Goal: Task Accomplishment & Management: Manage account settings

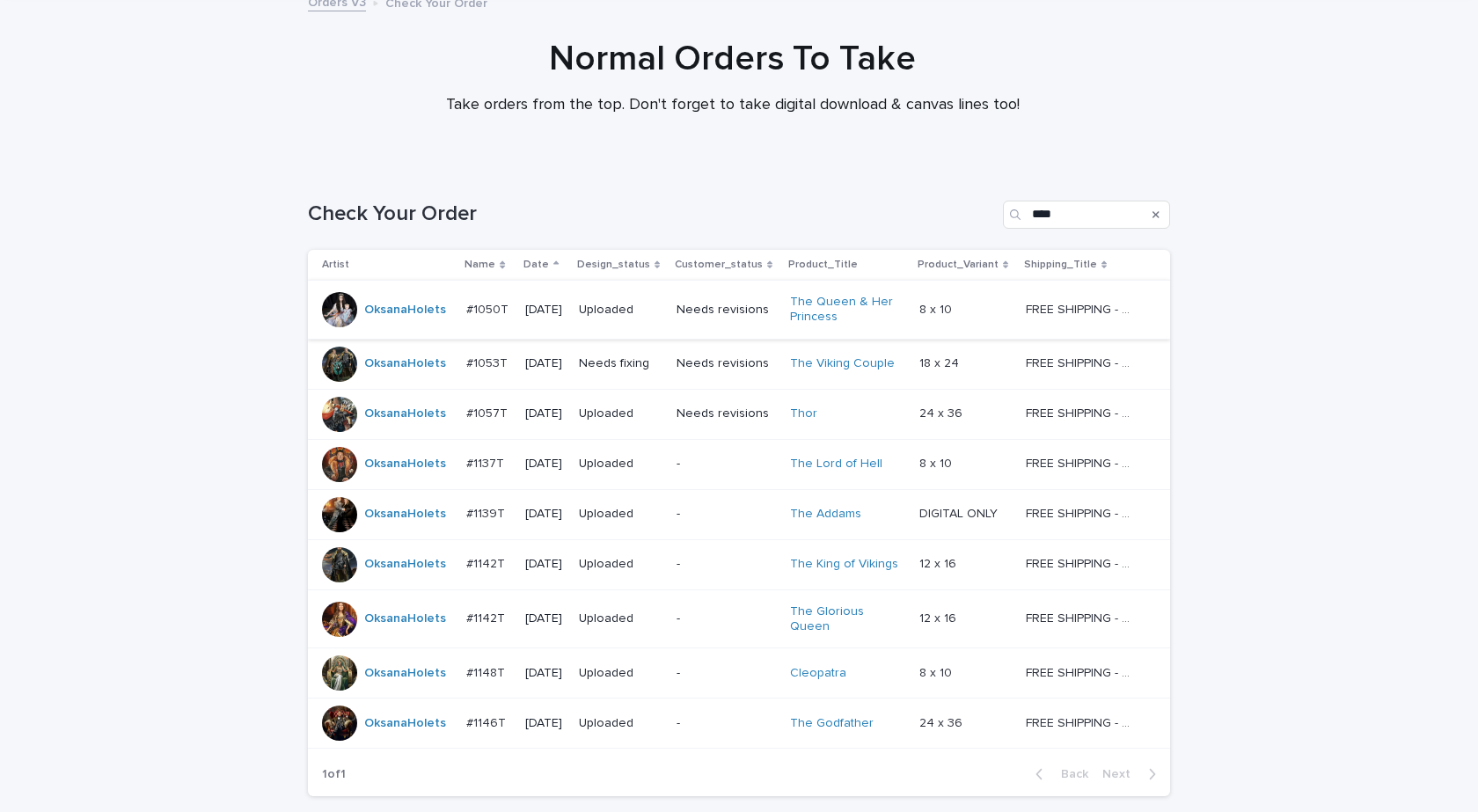
scroll to position [238, 0]
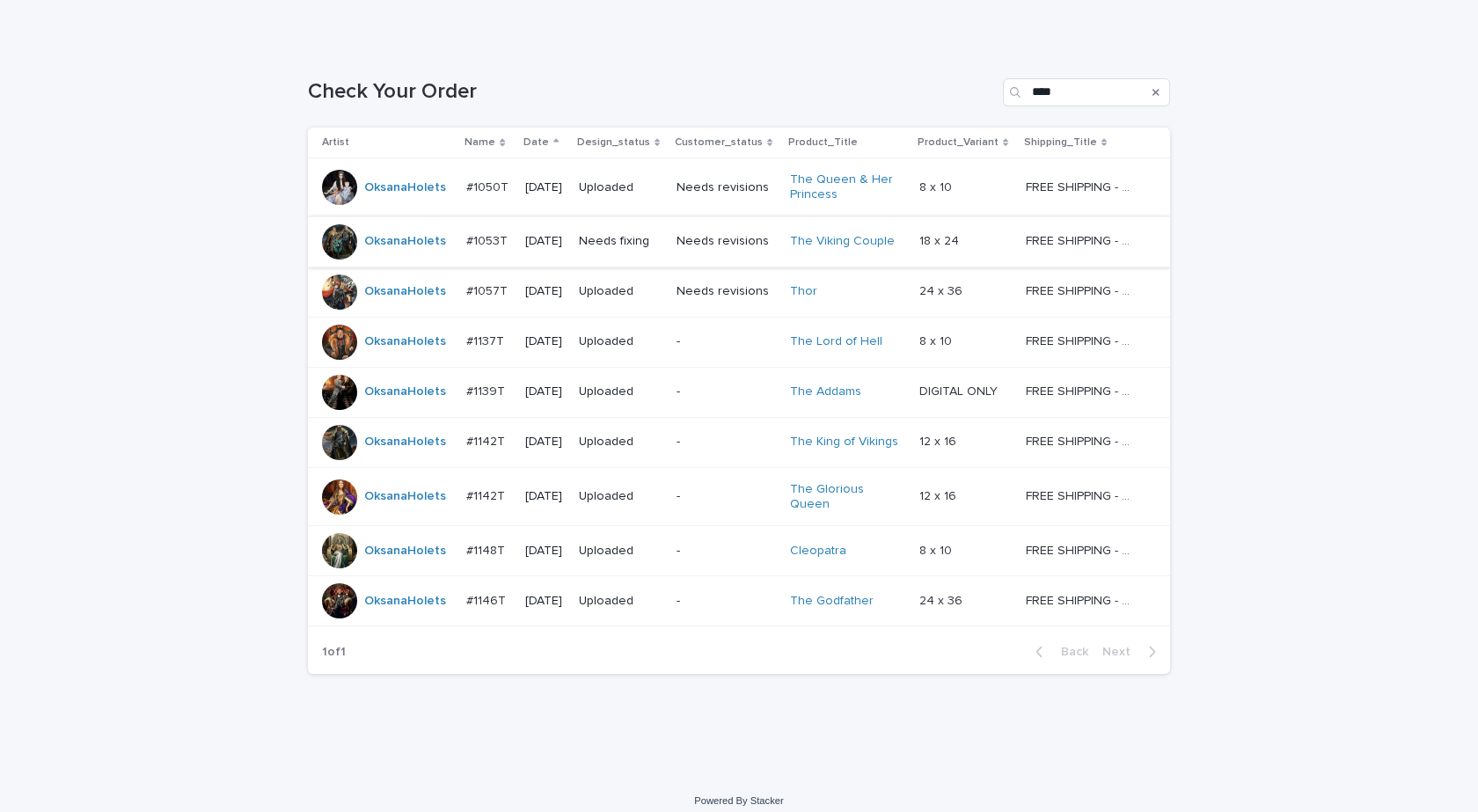
scroll to position [238, 0]
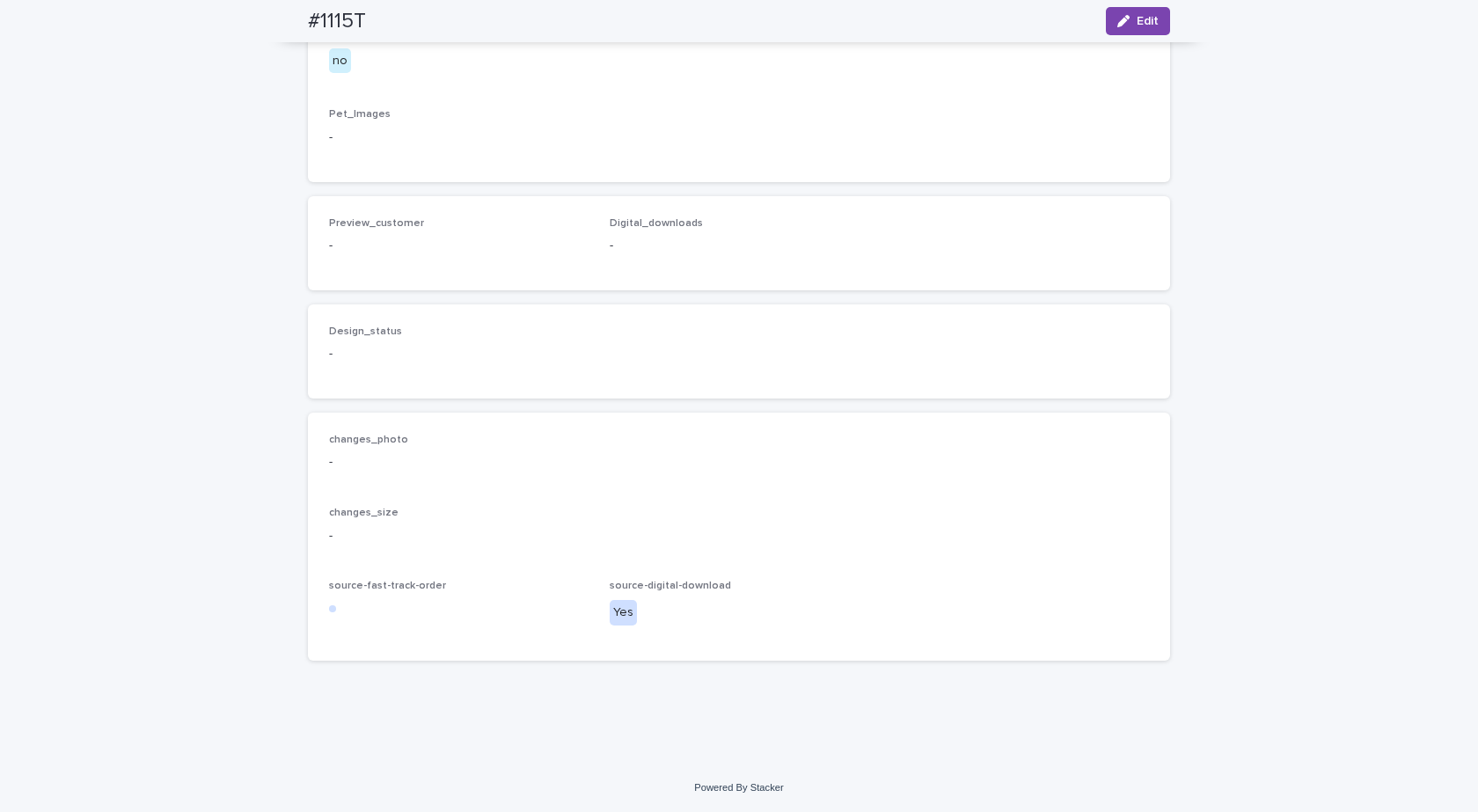
scroll to position [1122, 0]
click at [1119, 20] on icon "button" at bounding box center [1123, 21] width 12 height 12
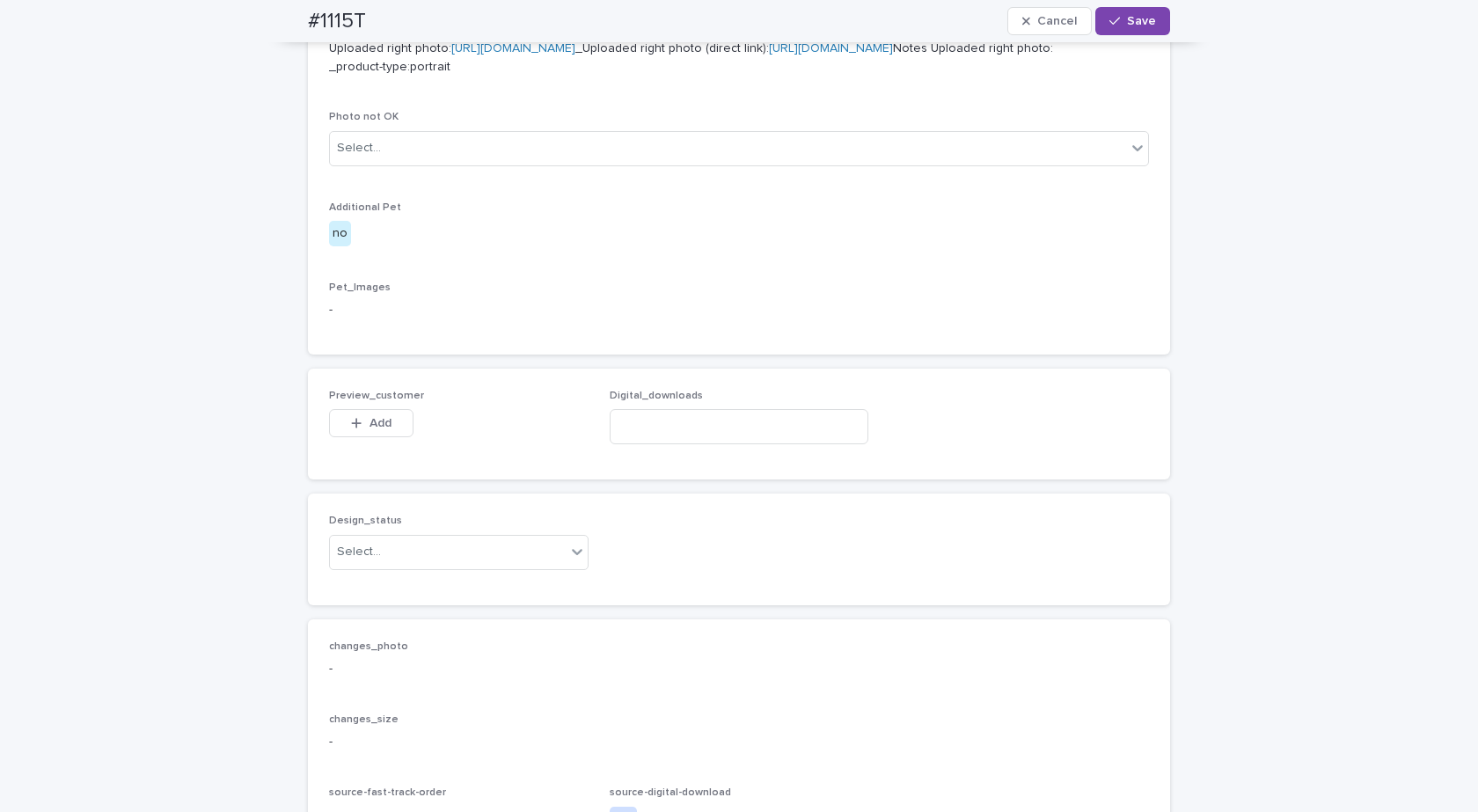
scroll to position [946, 0]
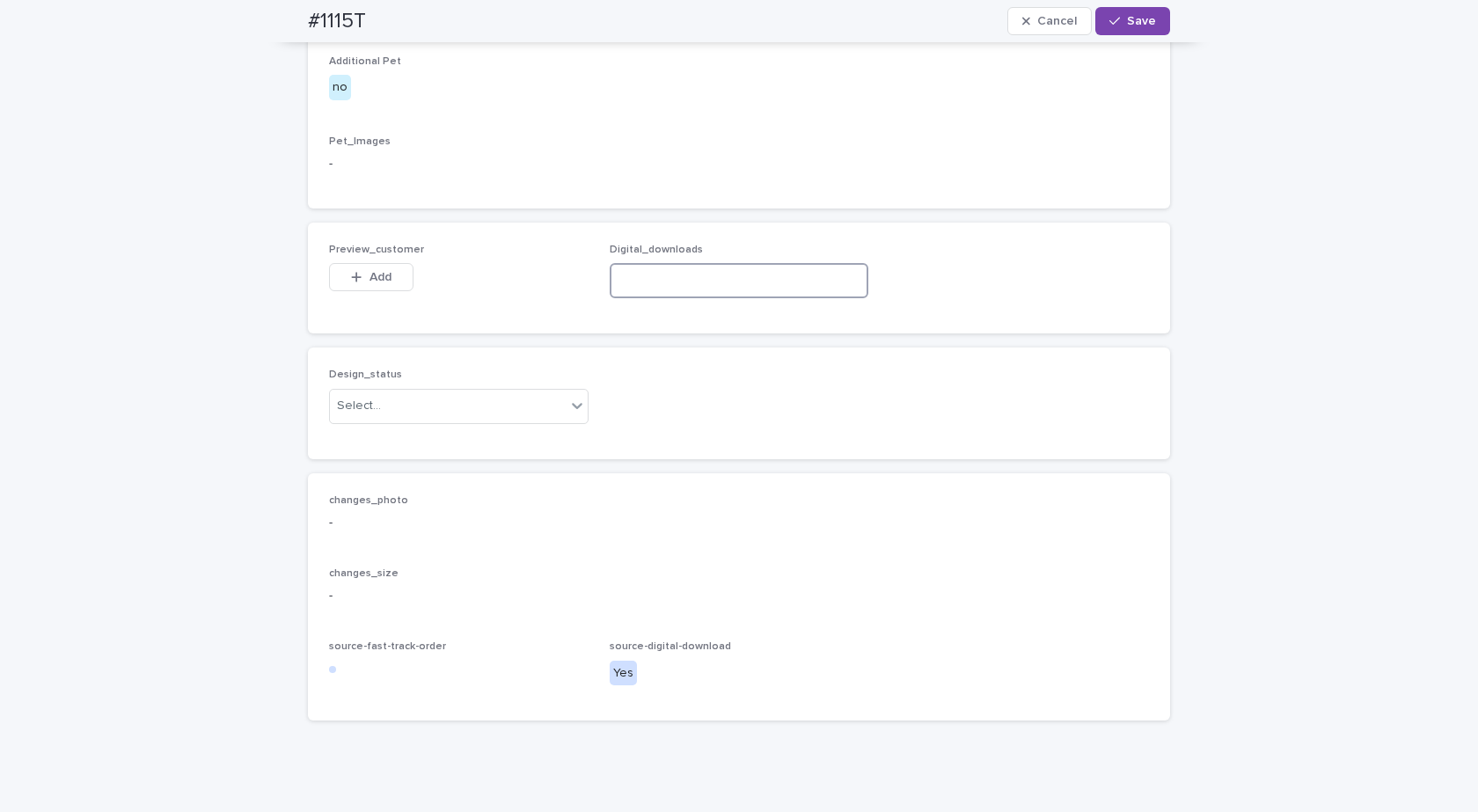
click at [676, 298] on input at bounding box center [739, 280] width 259 height 35
paste input "**********"
type input "**********"
drag, startPoint x: 462, startPoint y: 595, endPoint x: 424, endPoint y: 604, distance: 39.1
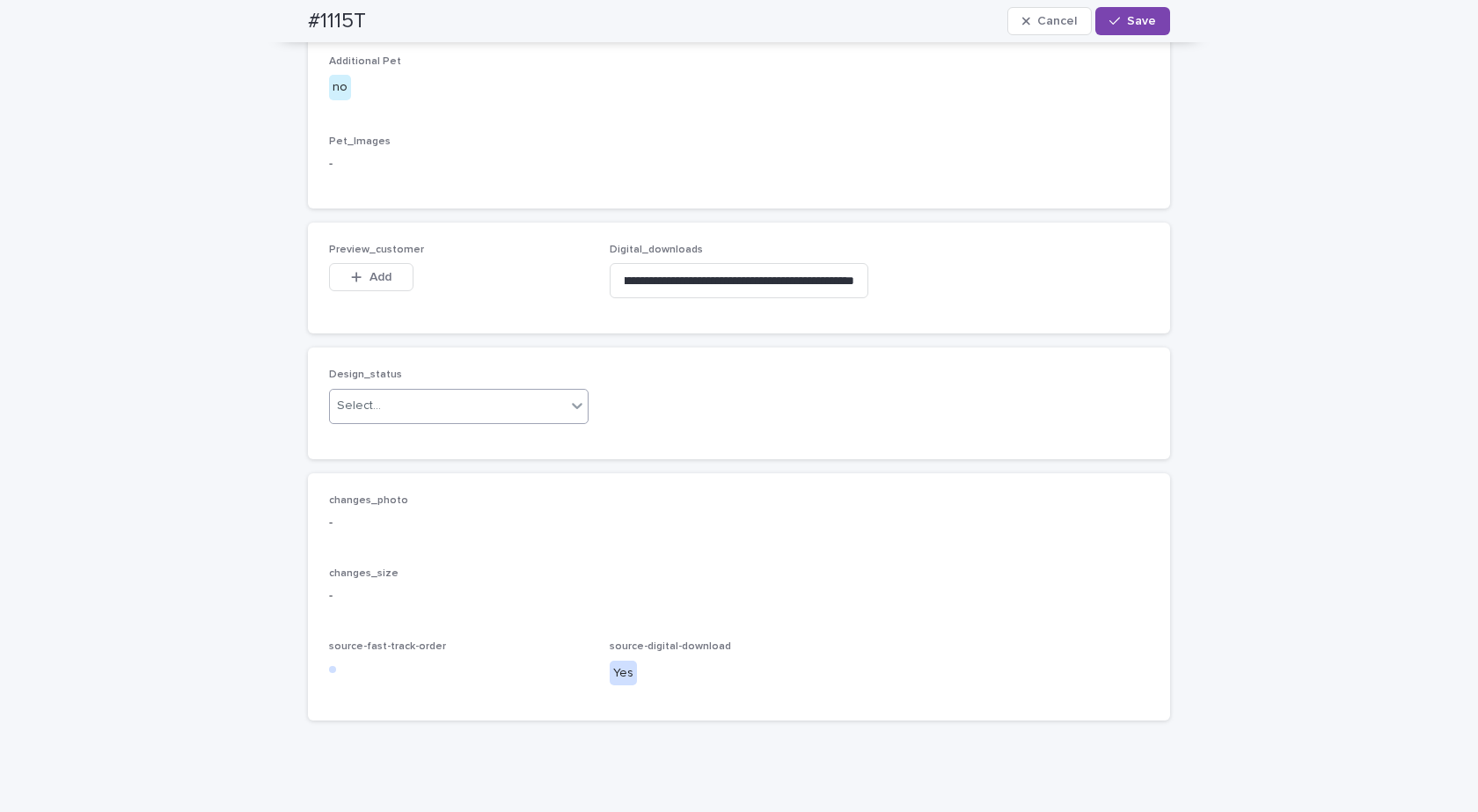
click at [461, 420] on div "Select..." at bounding box center [447, 406] width 236 height 29
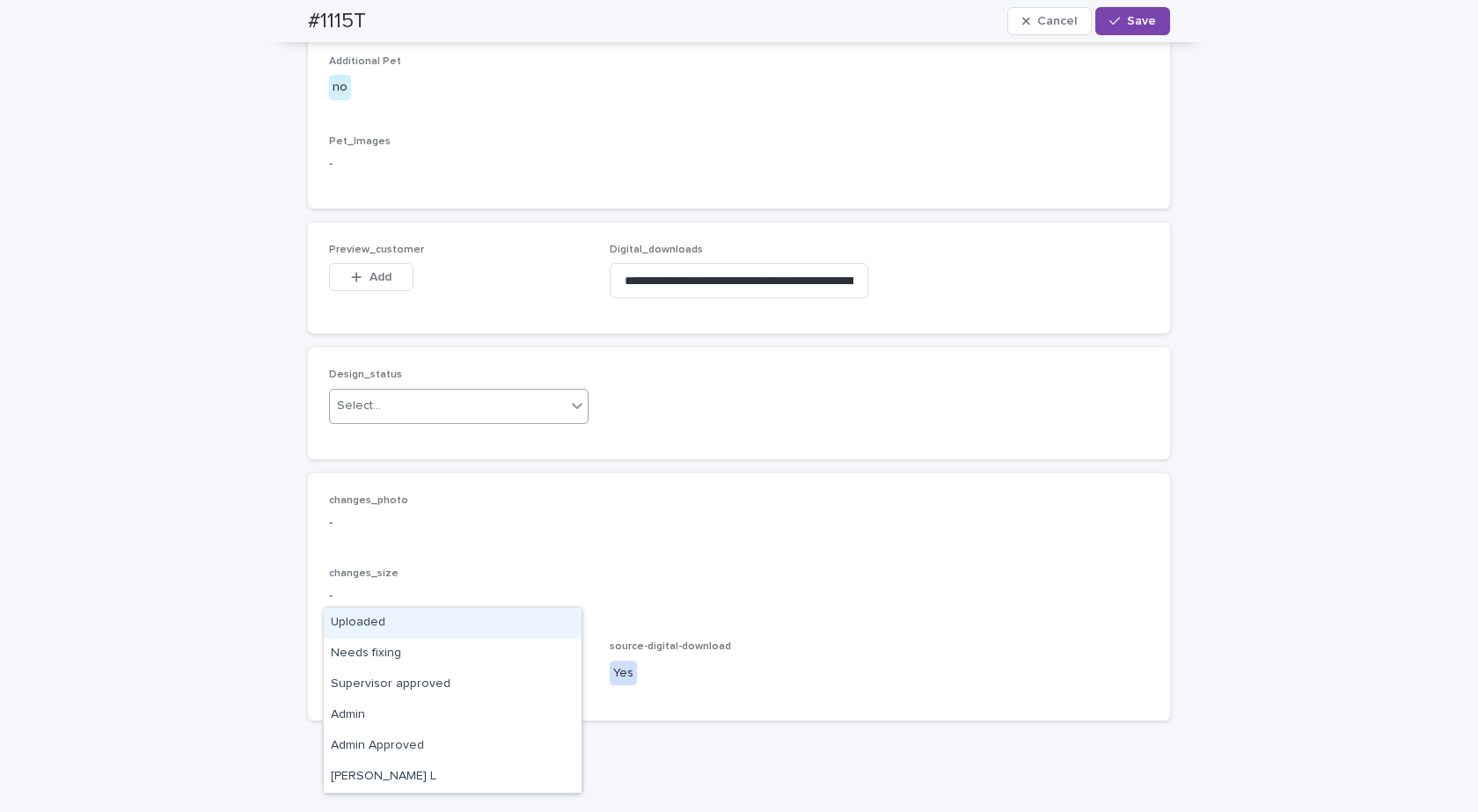
click at [348, 619] on div "Uploaded" at bounding box center [453, 623] width 257 height 30
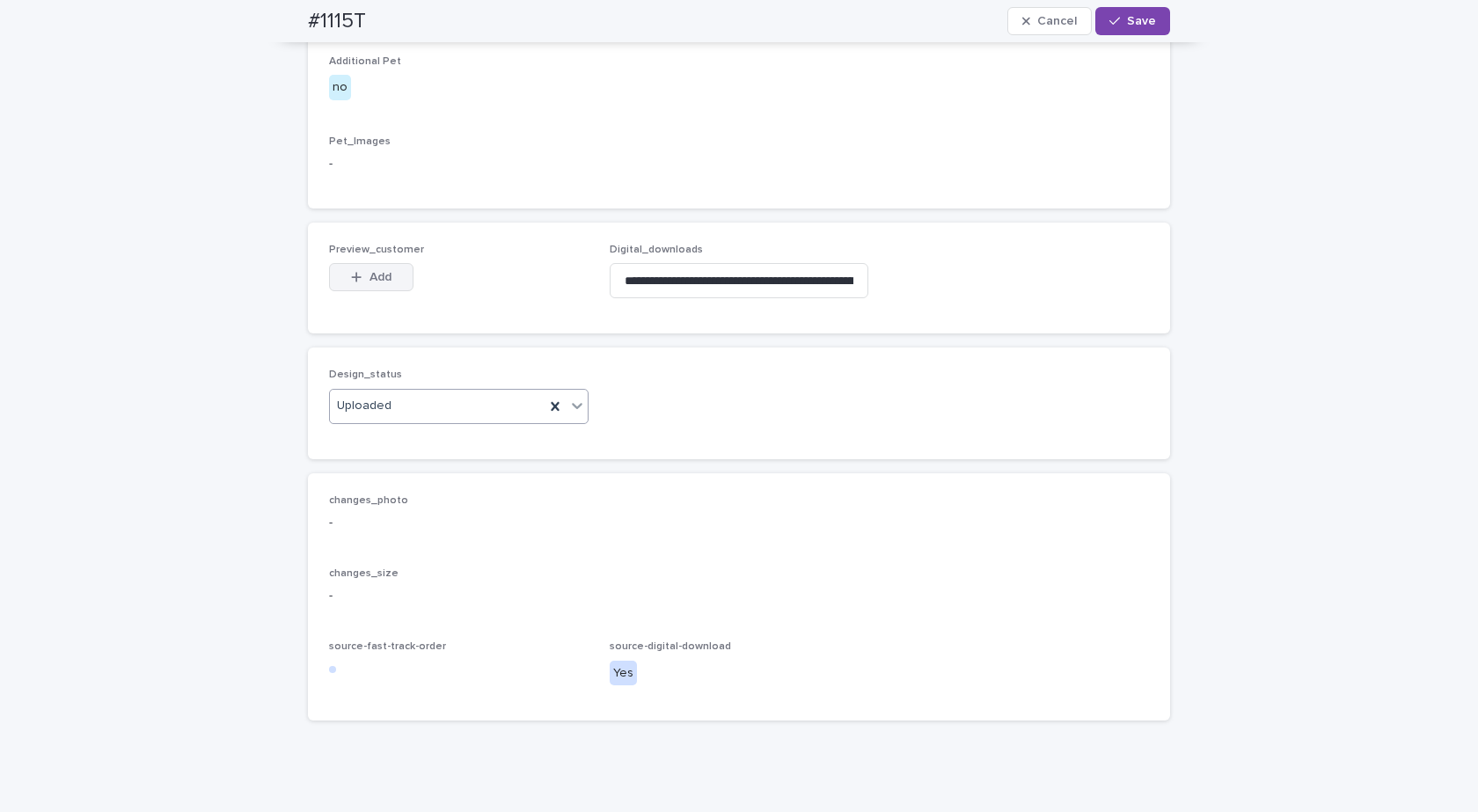
click at [359, 291] on button "Add" at bounding box center [371, 277] width 85 height 29
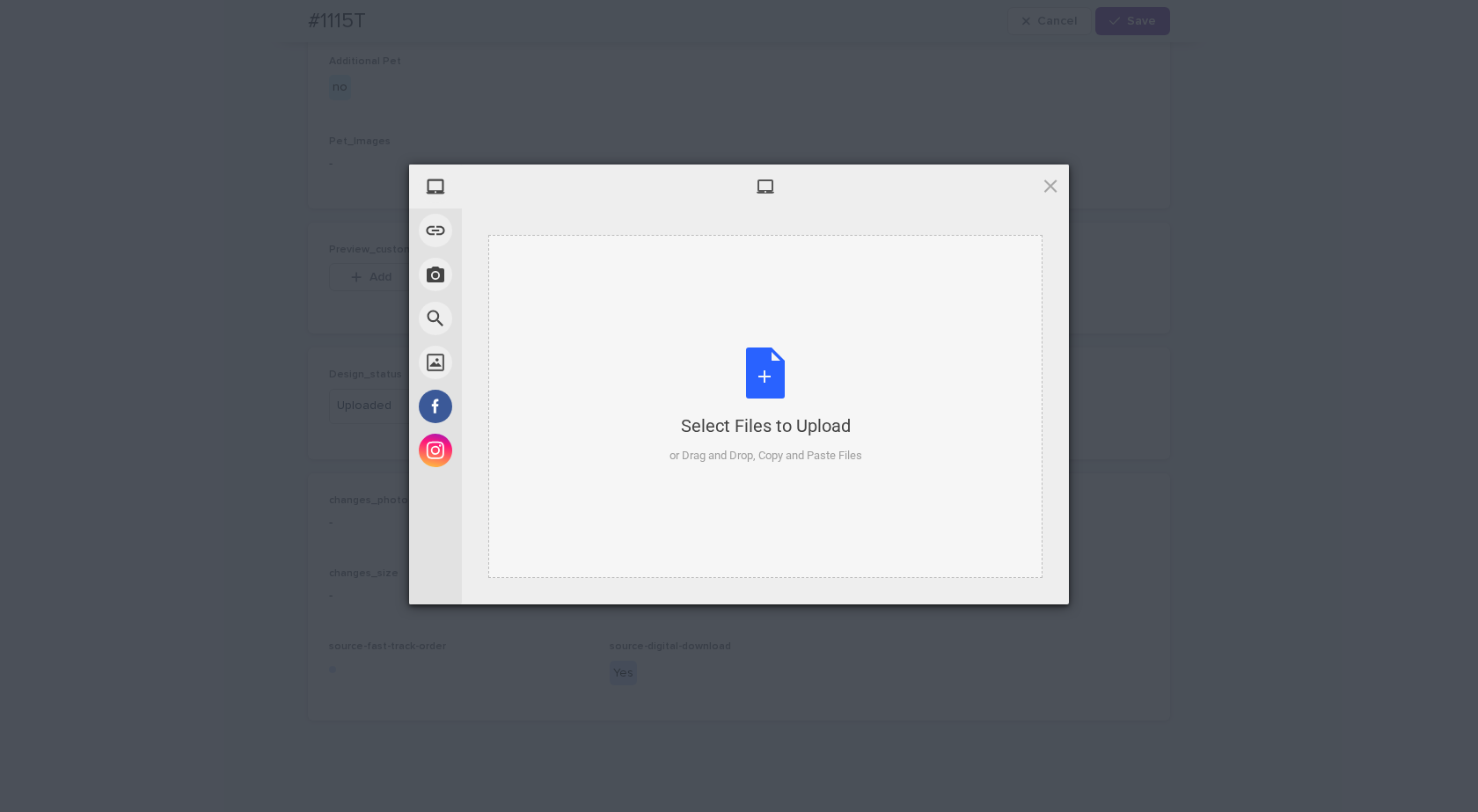
click at [796, 404] on div "Select Files to Upload or Drag and Drop, Copy and Paste Files" at bounding box center [766, 405] width 193 height 117
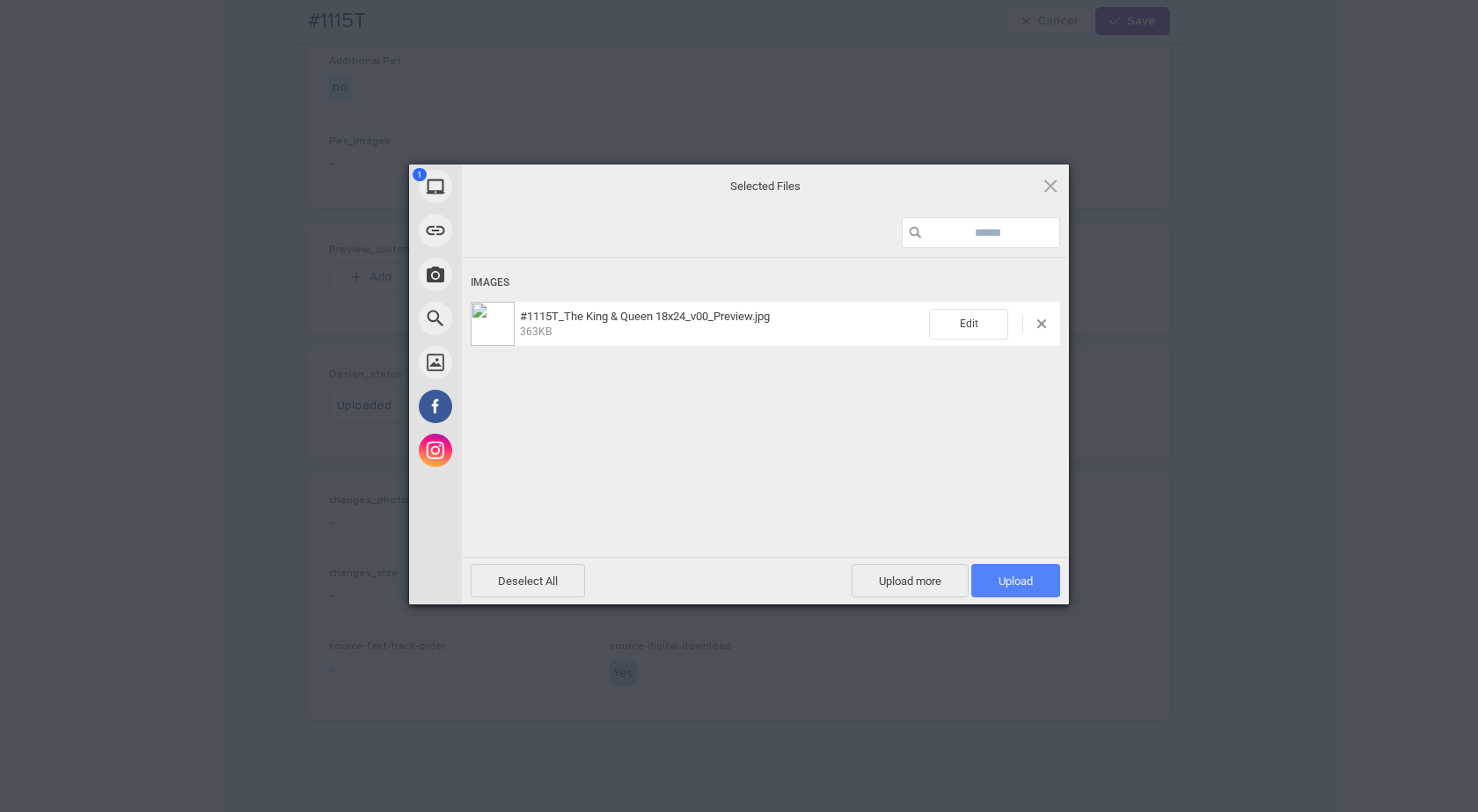
click at [1013, 587] on span "Upload 1" at bounding box center [1016, 579] width 89 height 33
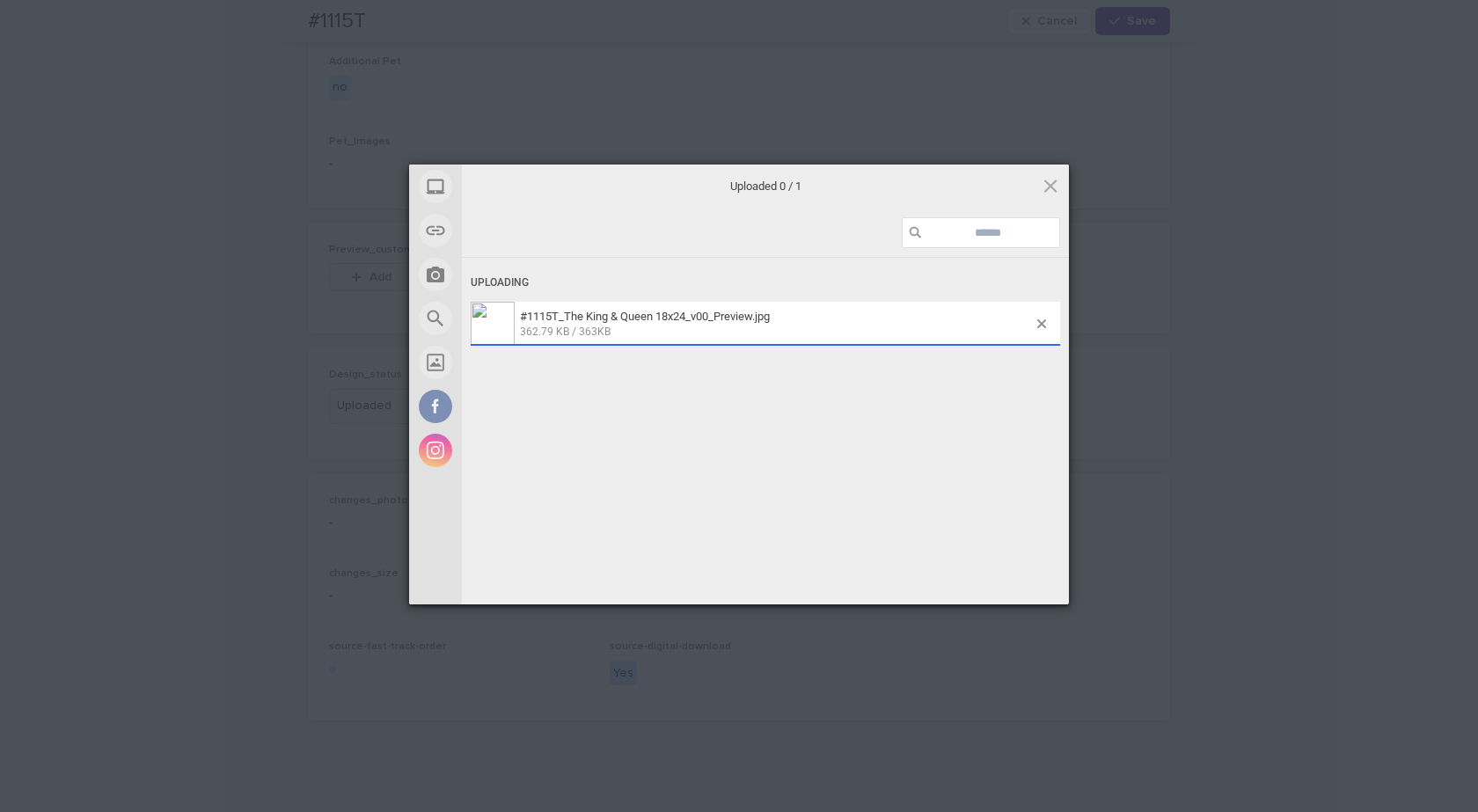
scroll to position [978, 0]
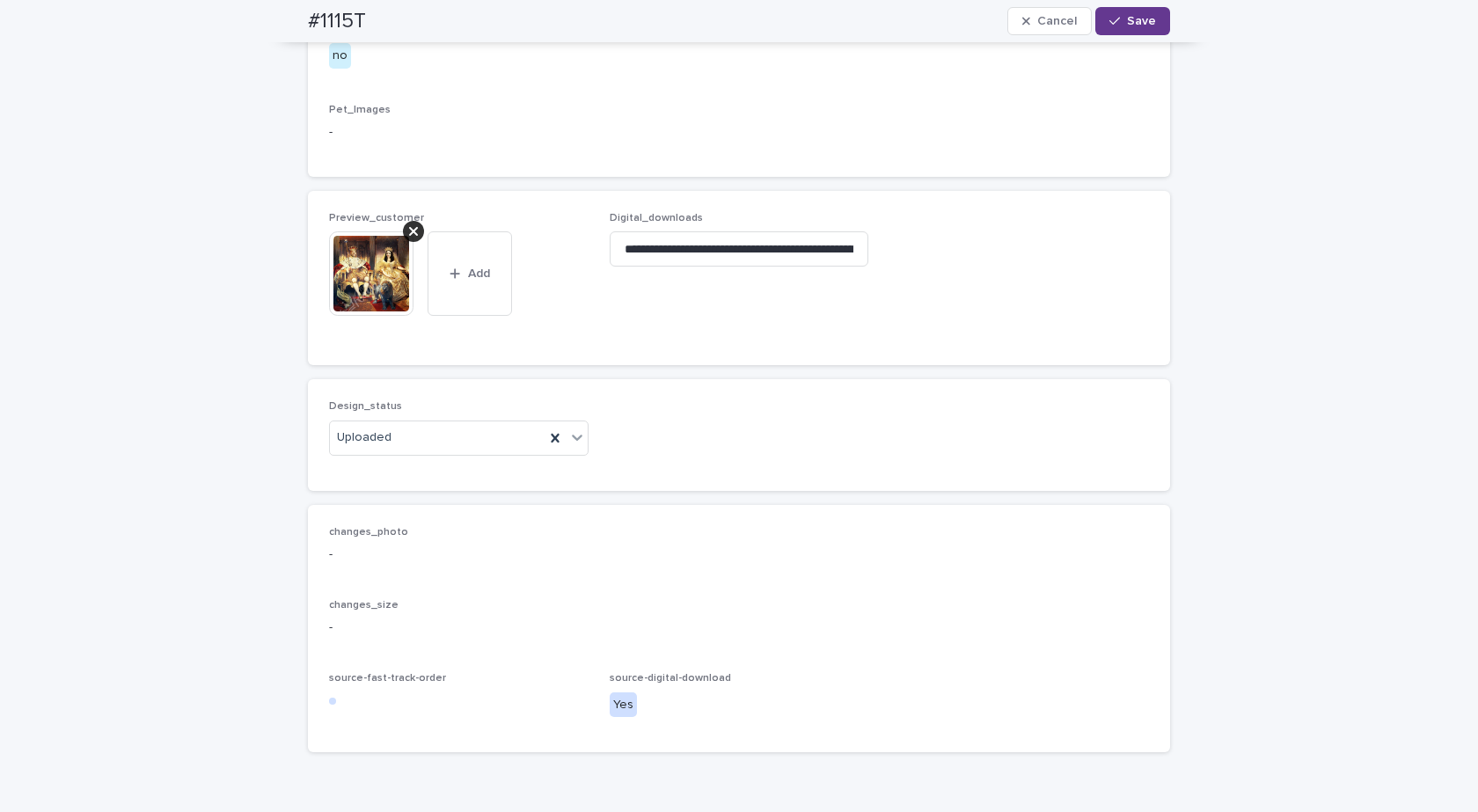
click at [1131, 17] on span "Save" at bounding box center [1141, 21] width 29 height 12
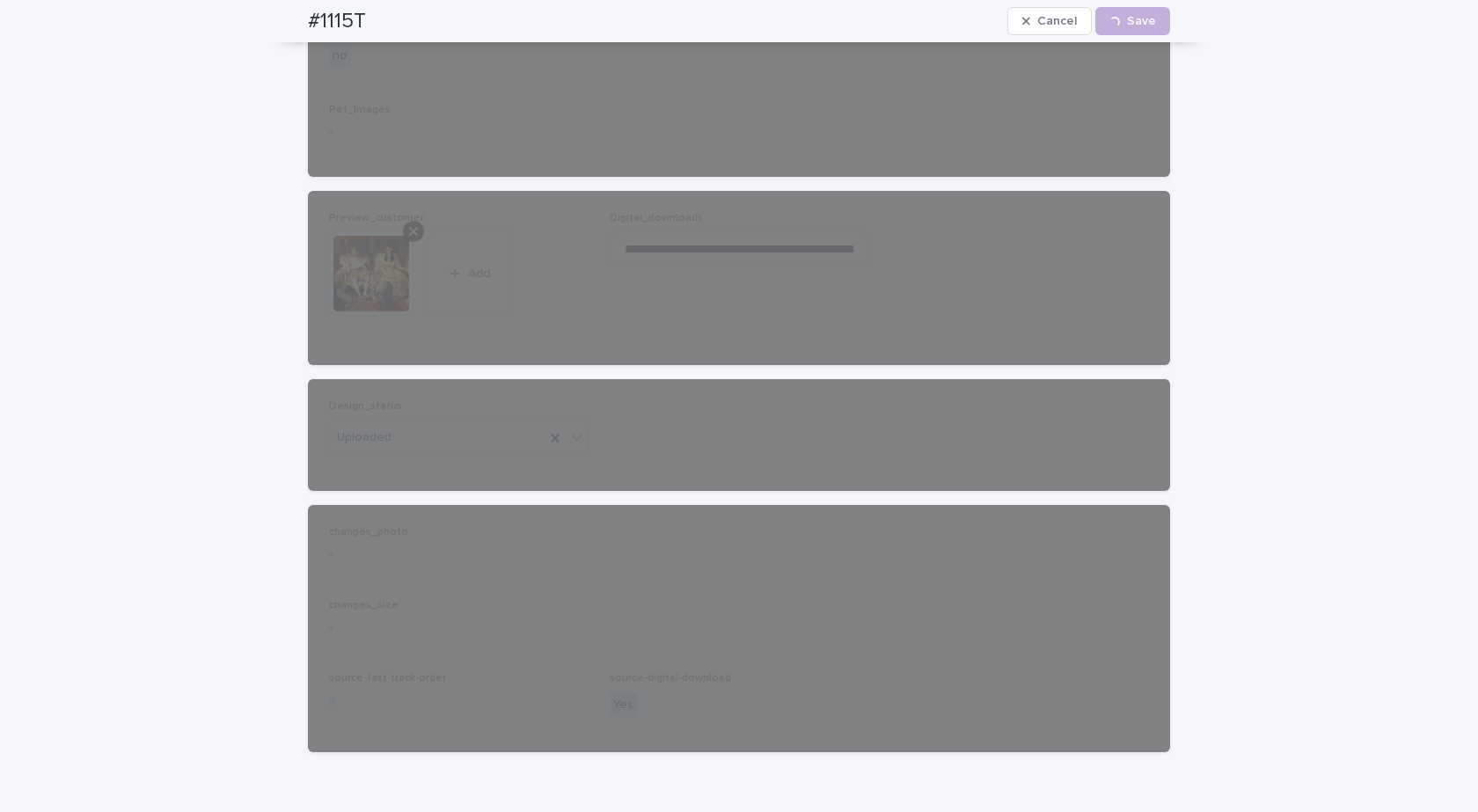
scroll to position [947, 0]
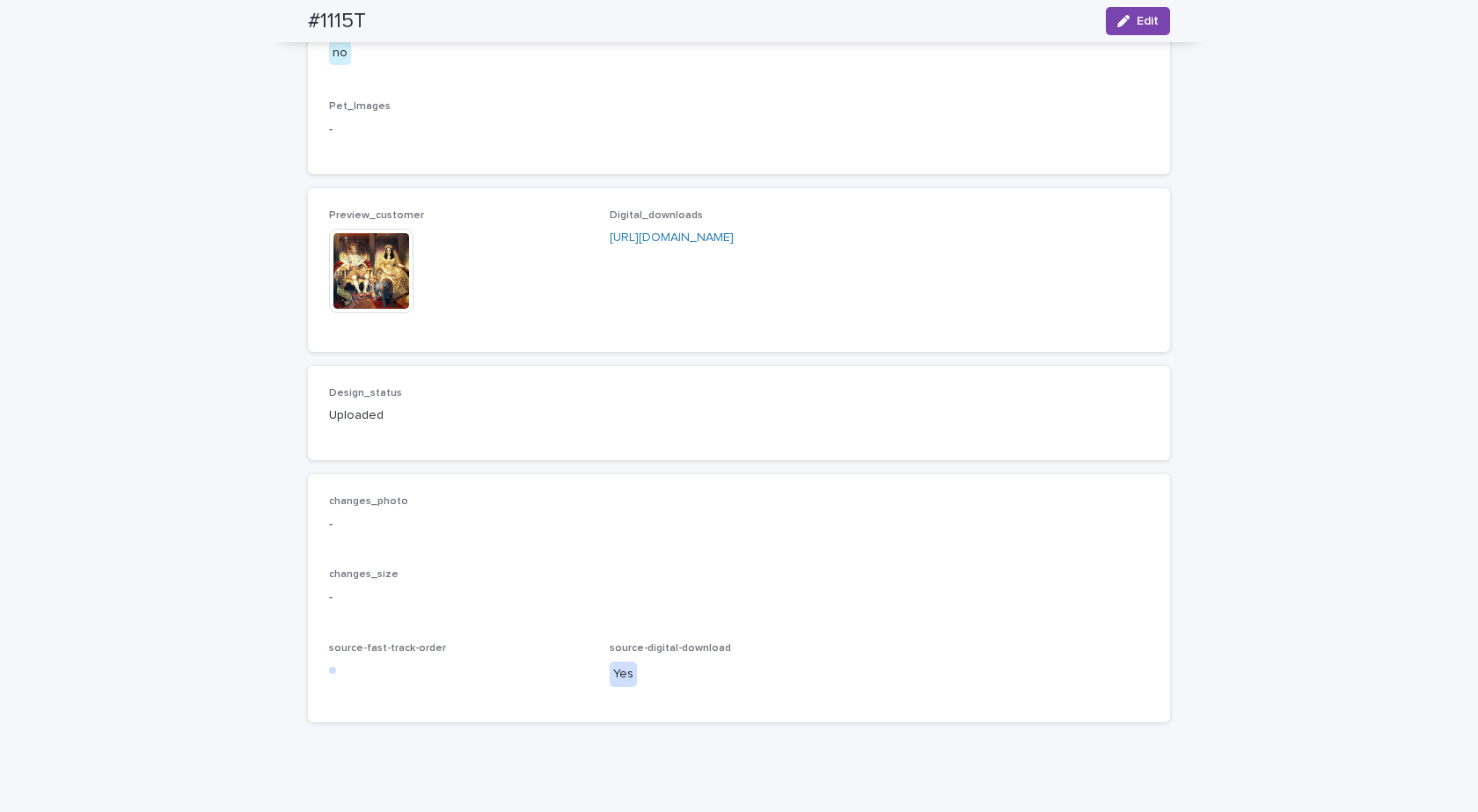
click at [345, 313] on img at bounding box center [371, 271] width 85 height 85
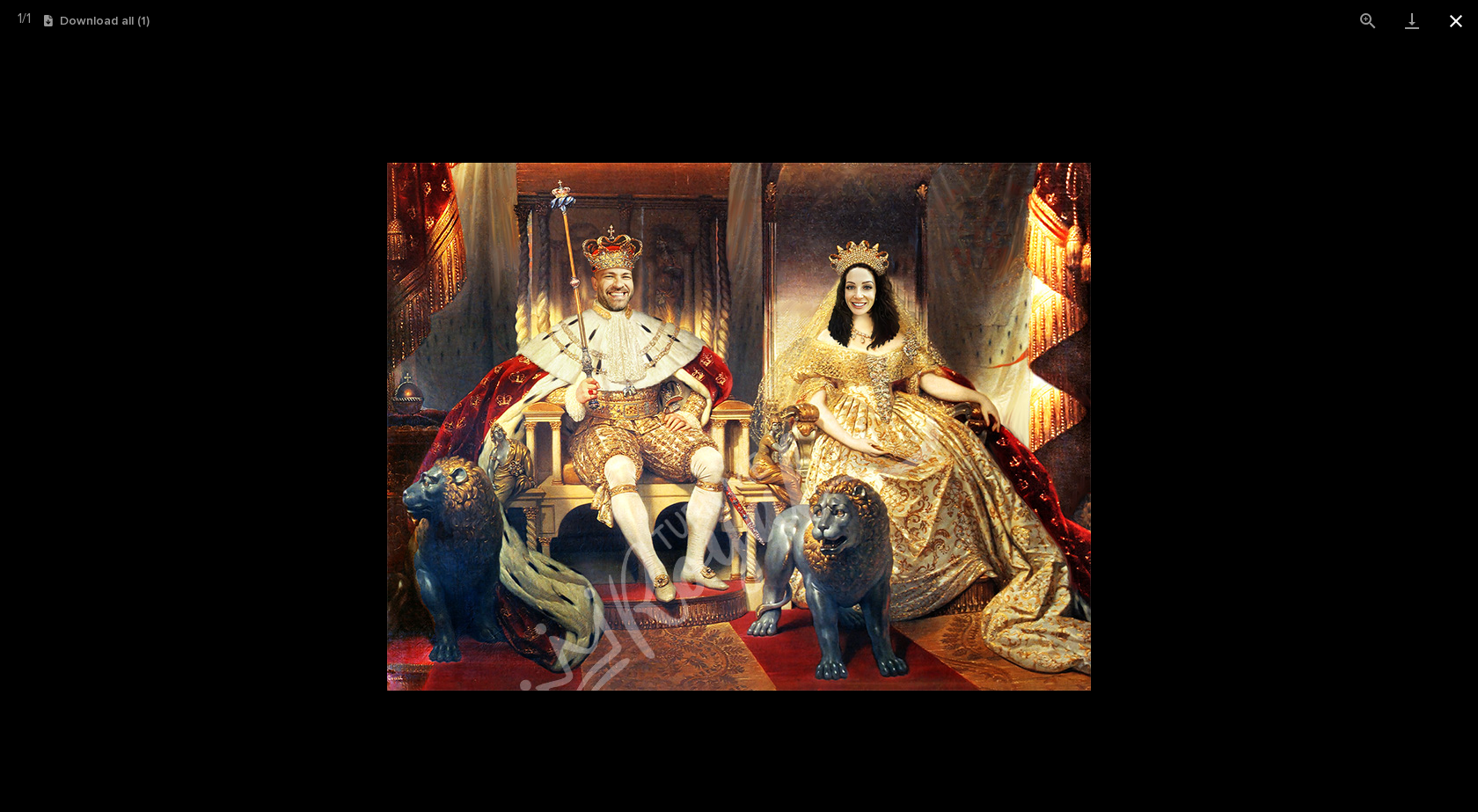
click at [1459, 17] on button "Close gallery" at bounding box center [1456, 20] width 44 height 41
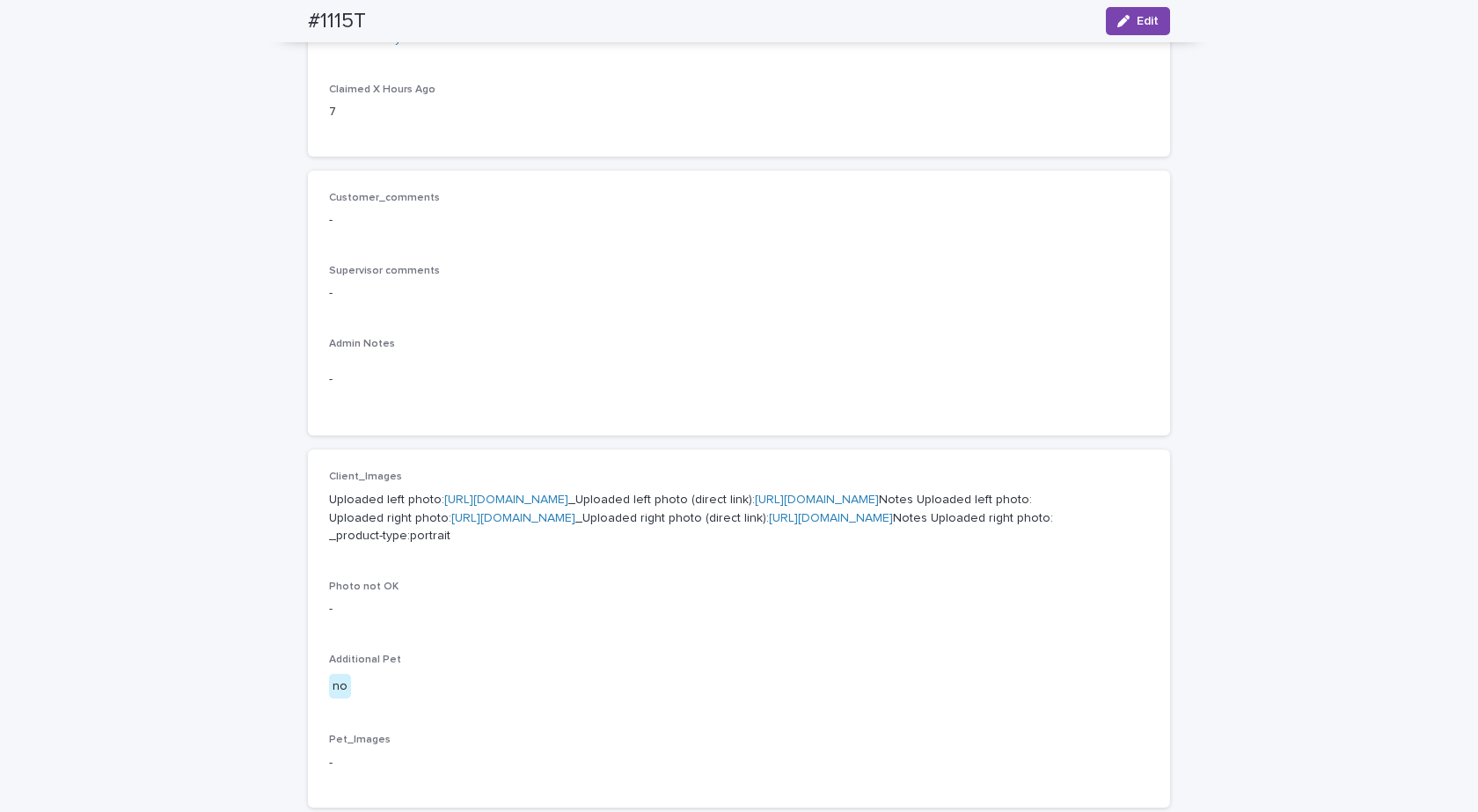
scroll to position [0, 0]
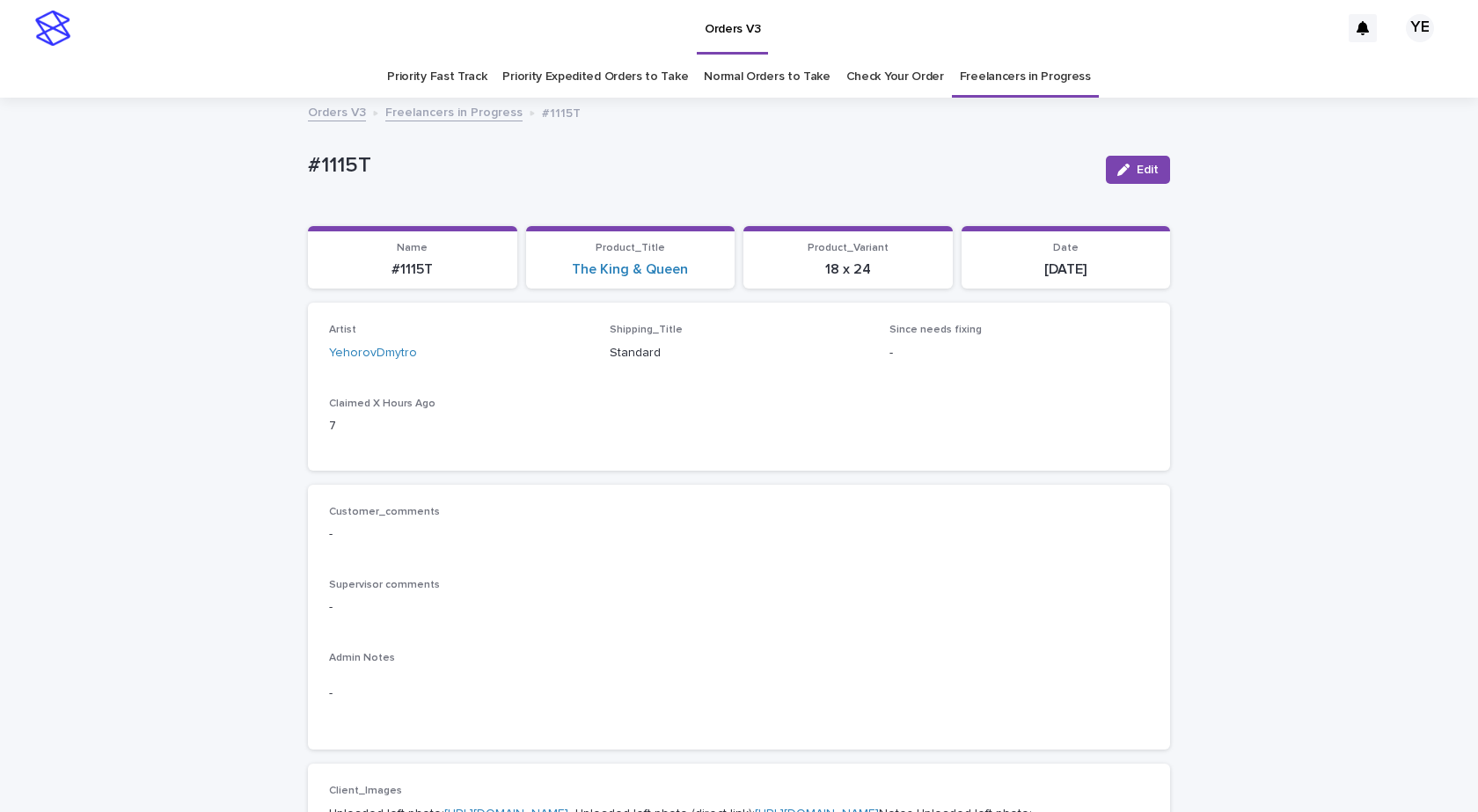
click at [461, 115] on link "Freelancers in Progress" at bounding box center [454, 111] width 137 height 20
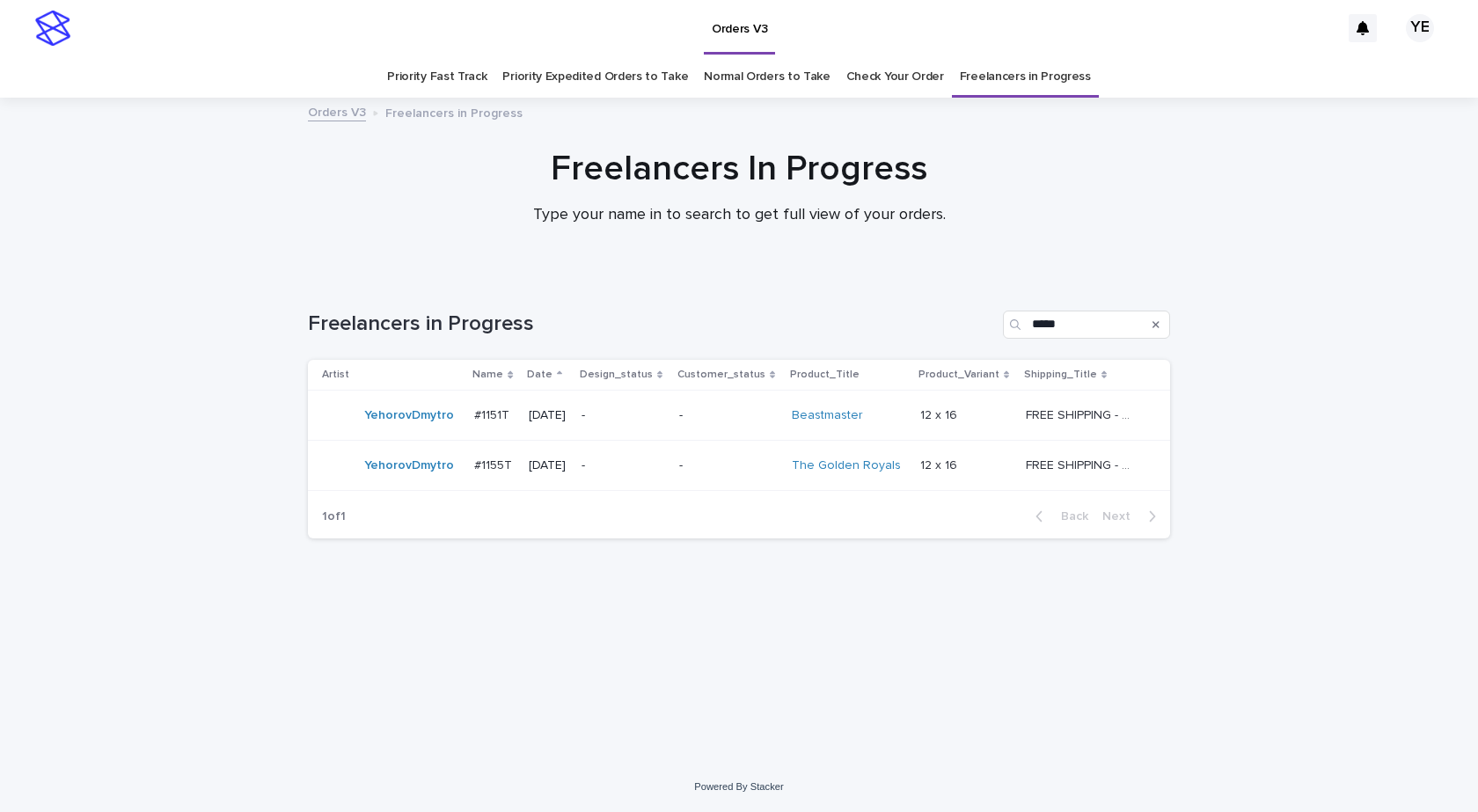
click at [424, 430] on div "YehorovDmytro" at bounding box center [391, 415] width 138 height 35
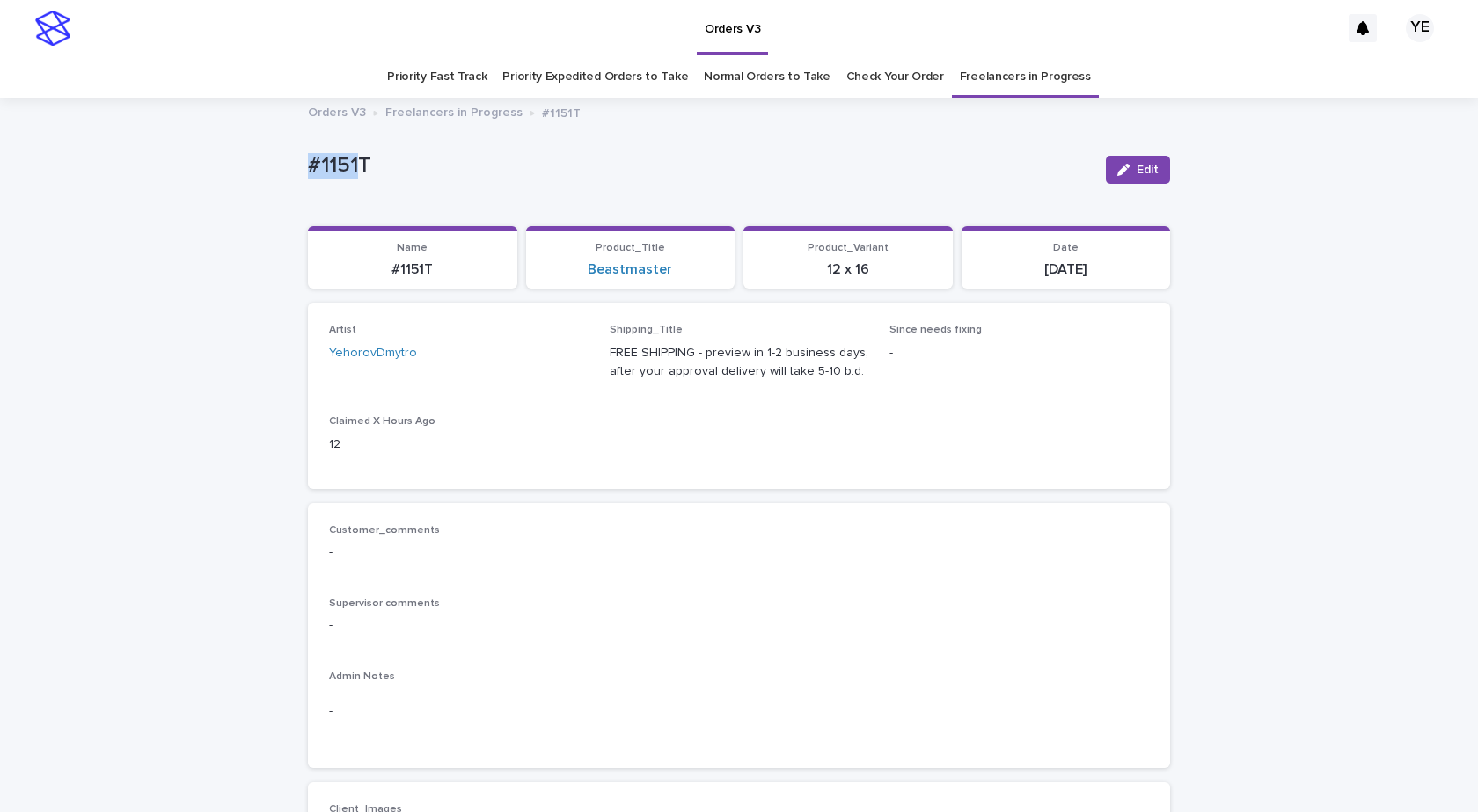
drag, startPoint x: 288, startPoint y: 150, endPoint x: 262, endPoint y: 153, distance: 26.2
click at [403, 154] on p "#1151T" at bounding box center [700, 166] width 784 height 26
drag, startPoint x: 366, startPoint y: 155, endPoint x: 244, endPoint y: 162, distance: 122.2
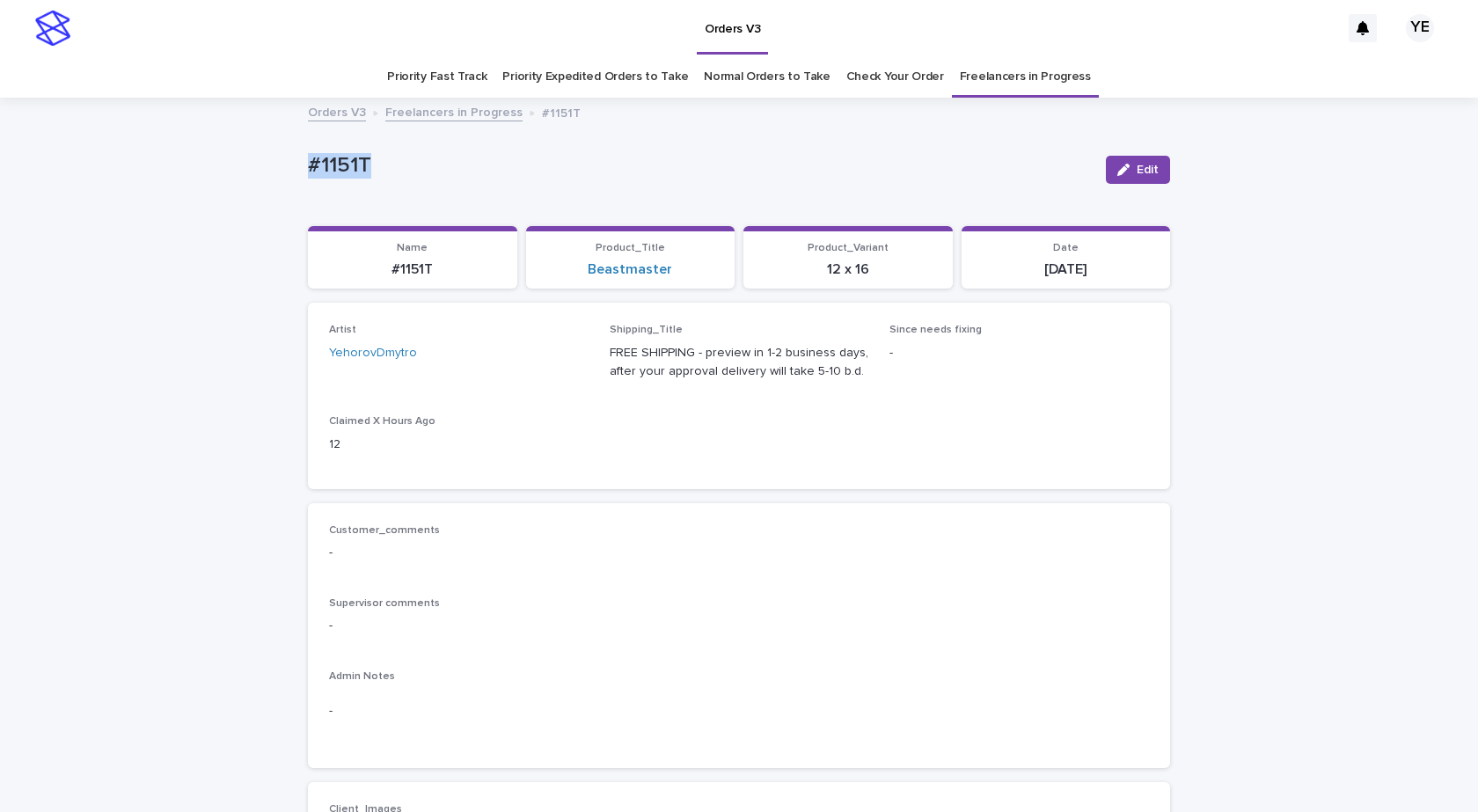
copy p "#1151T"
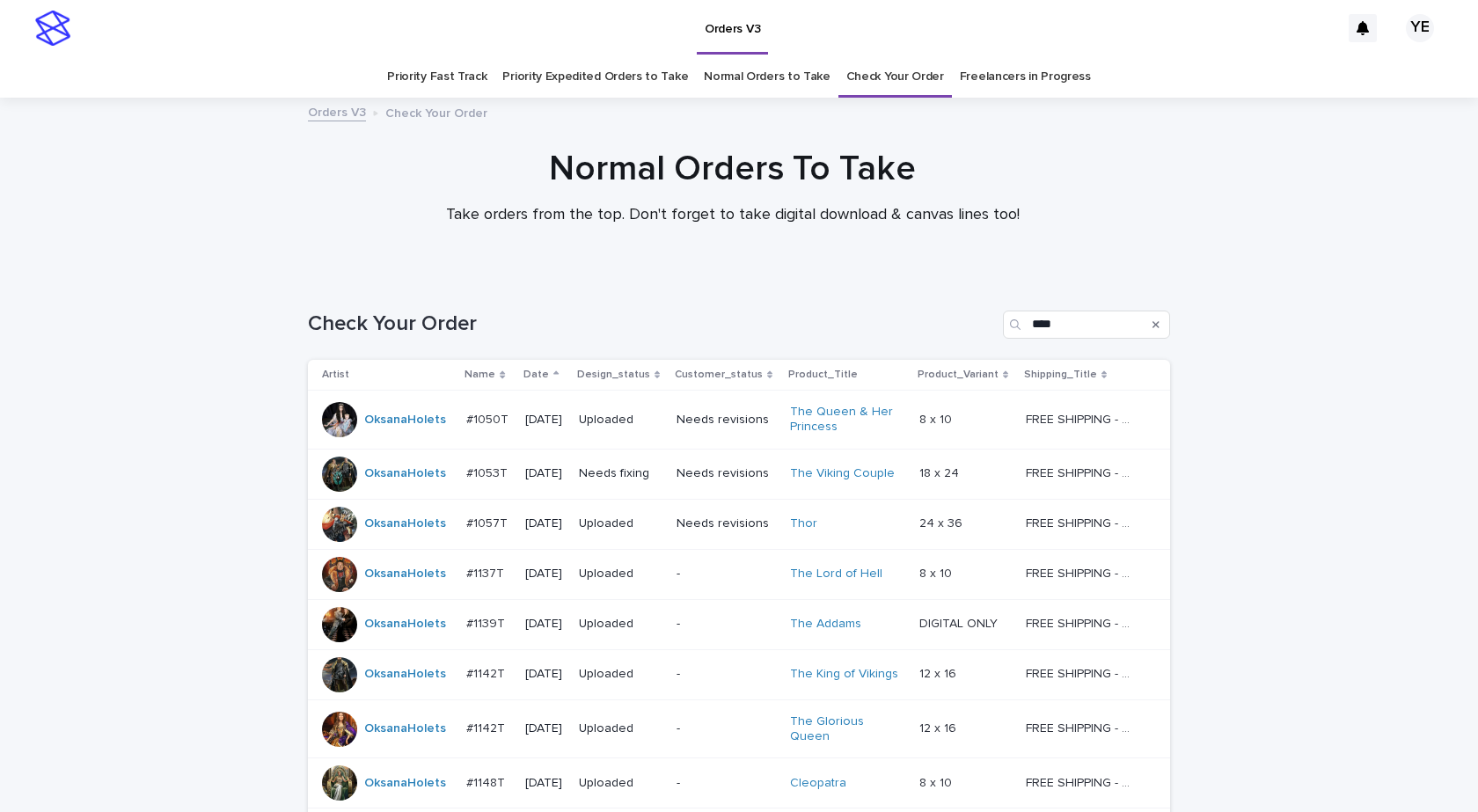
scroll to position [238, 0]
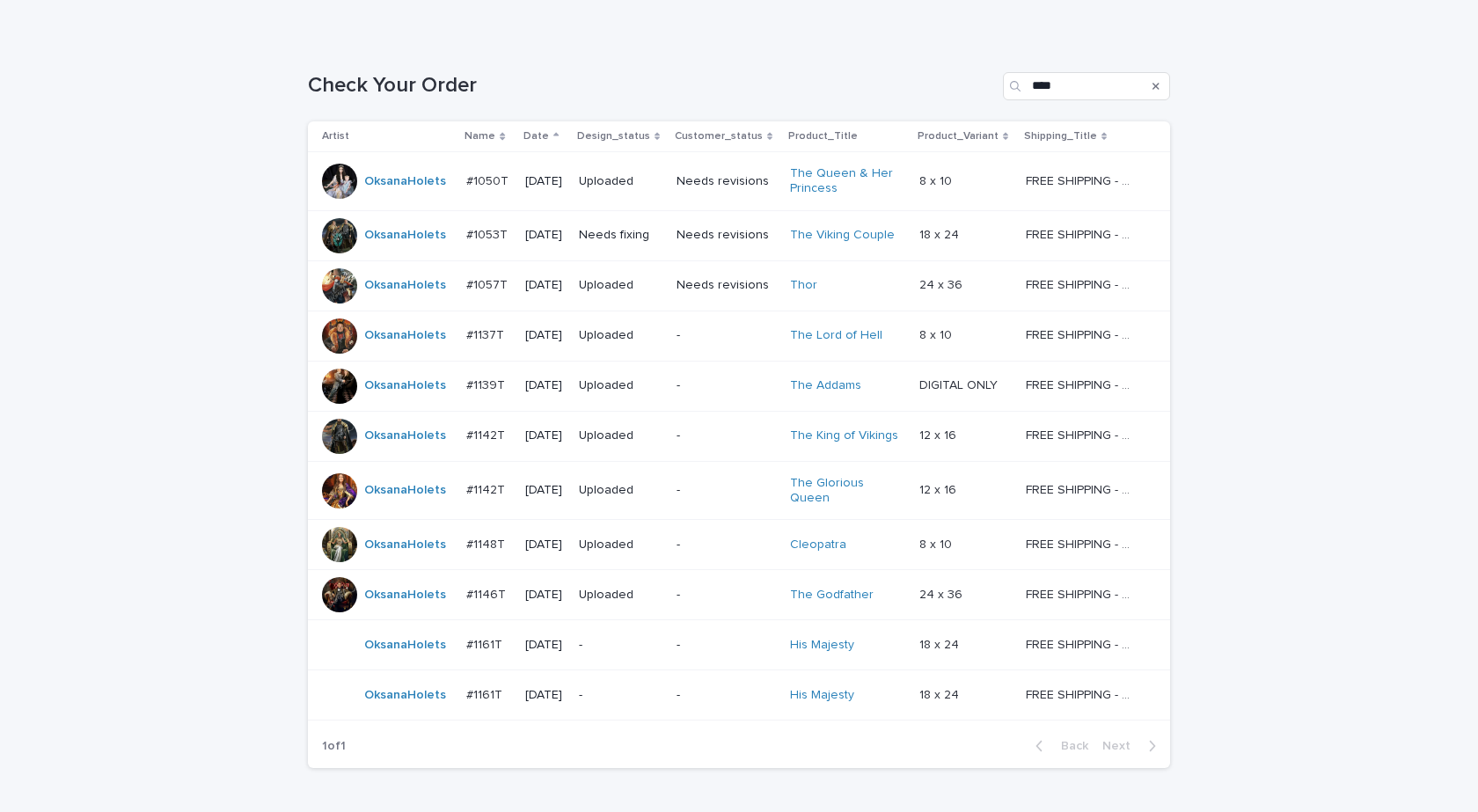
click at [418, 649] on div "OksanaHolets" at bounding box center [405, 645] width 82 height 29
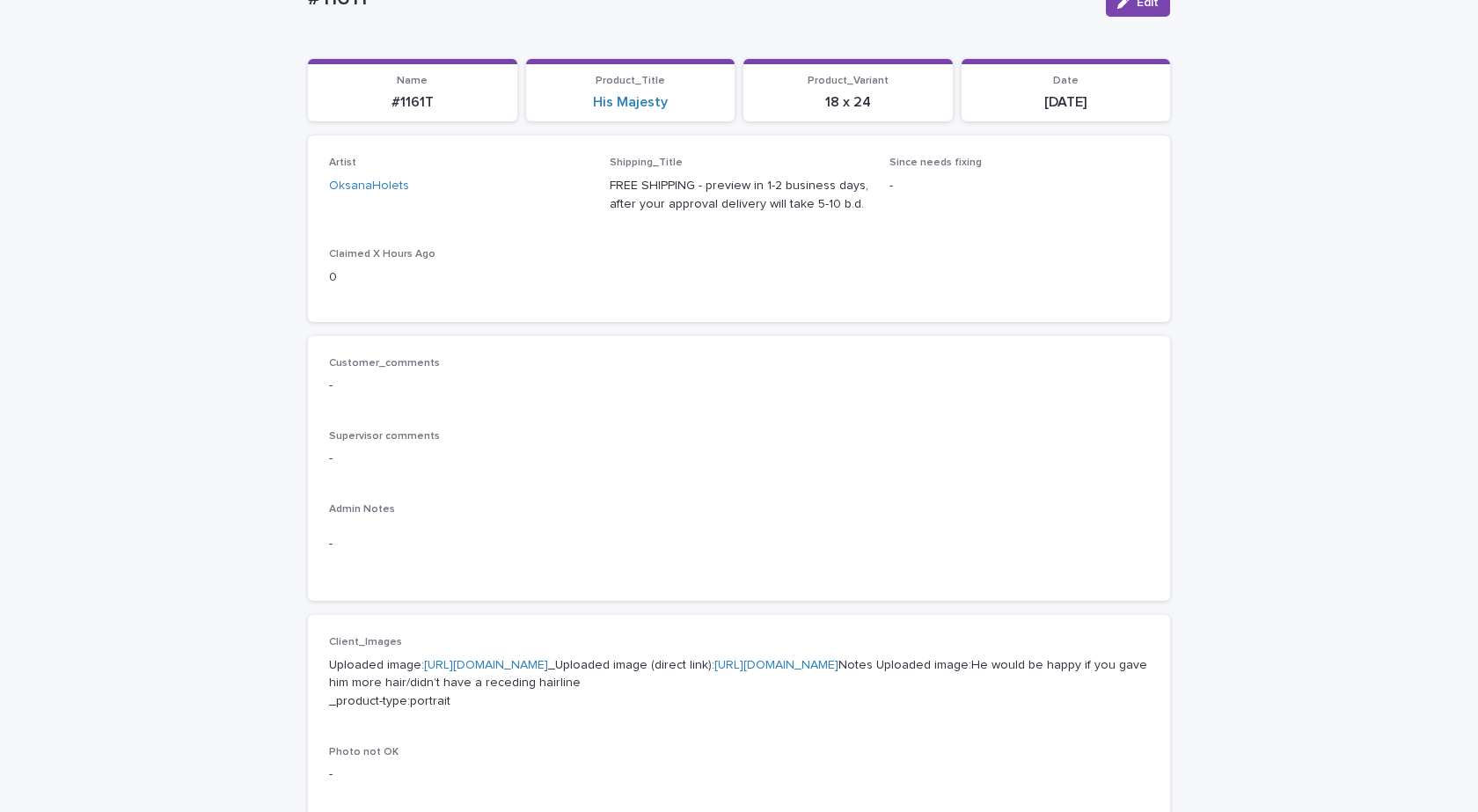
scroll to position [528, 0]
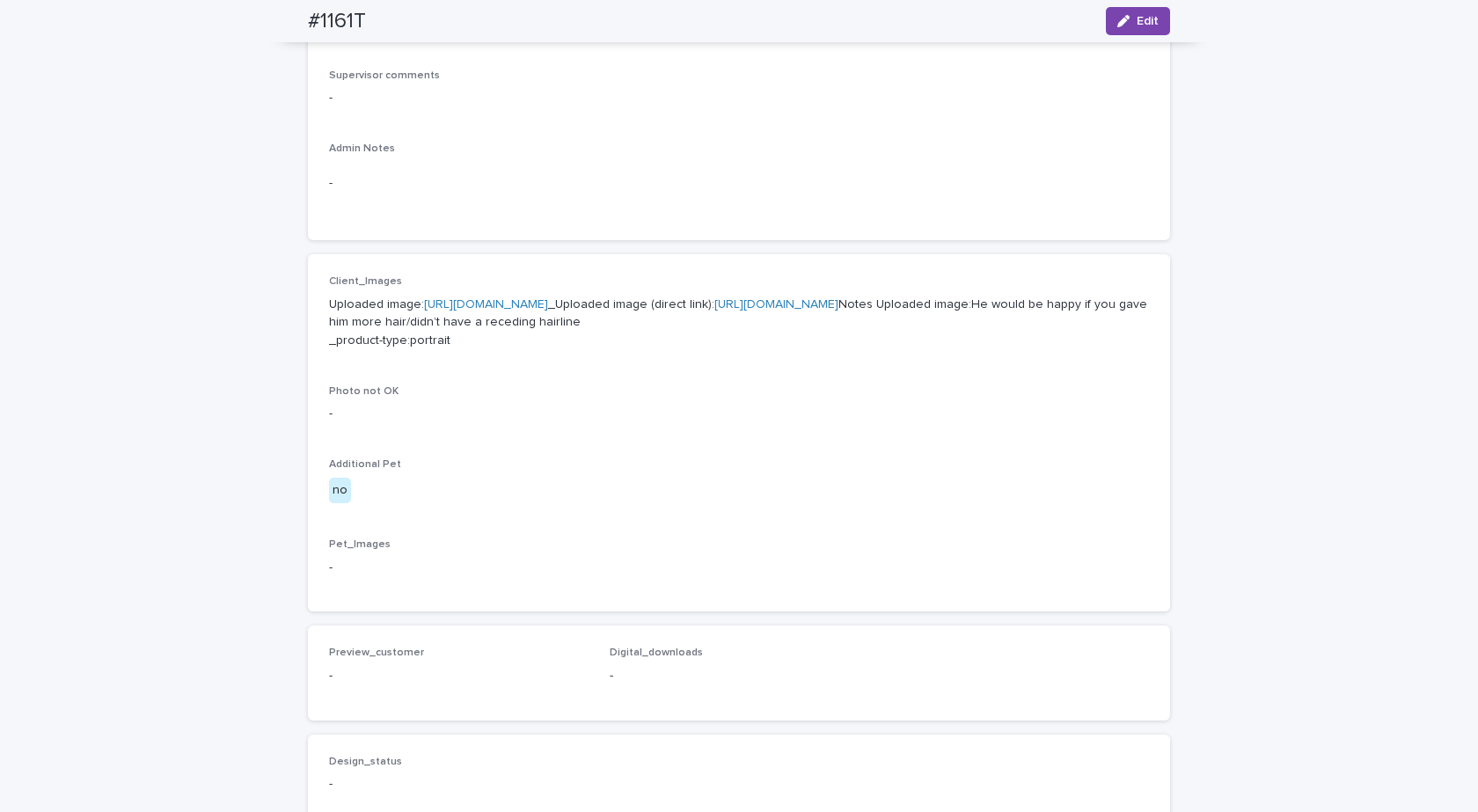
click at [548, 303] on link "https://cdn.shopify.com-uploadkit.app/s/files/1/0033/4807/0511/files/download.h…" at bounding box center [486, 304] width 124 height 12
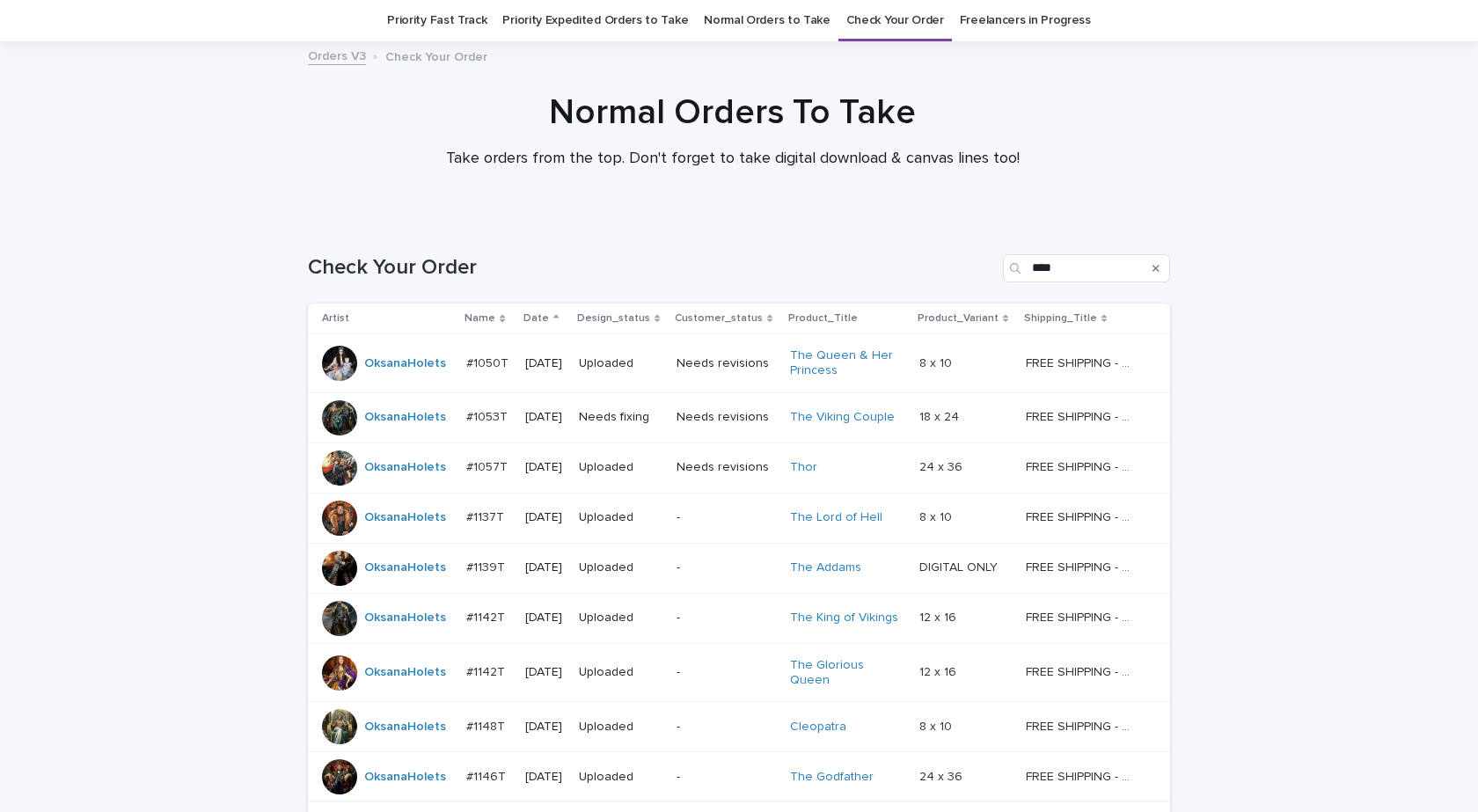
scroll to position [338, 0]
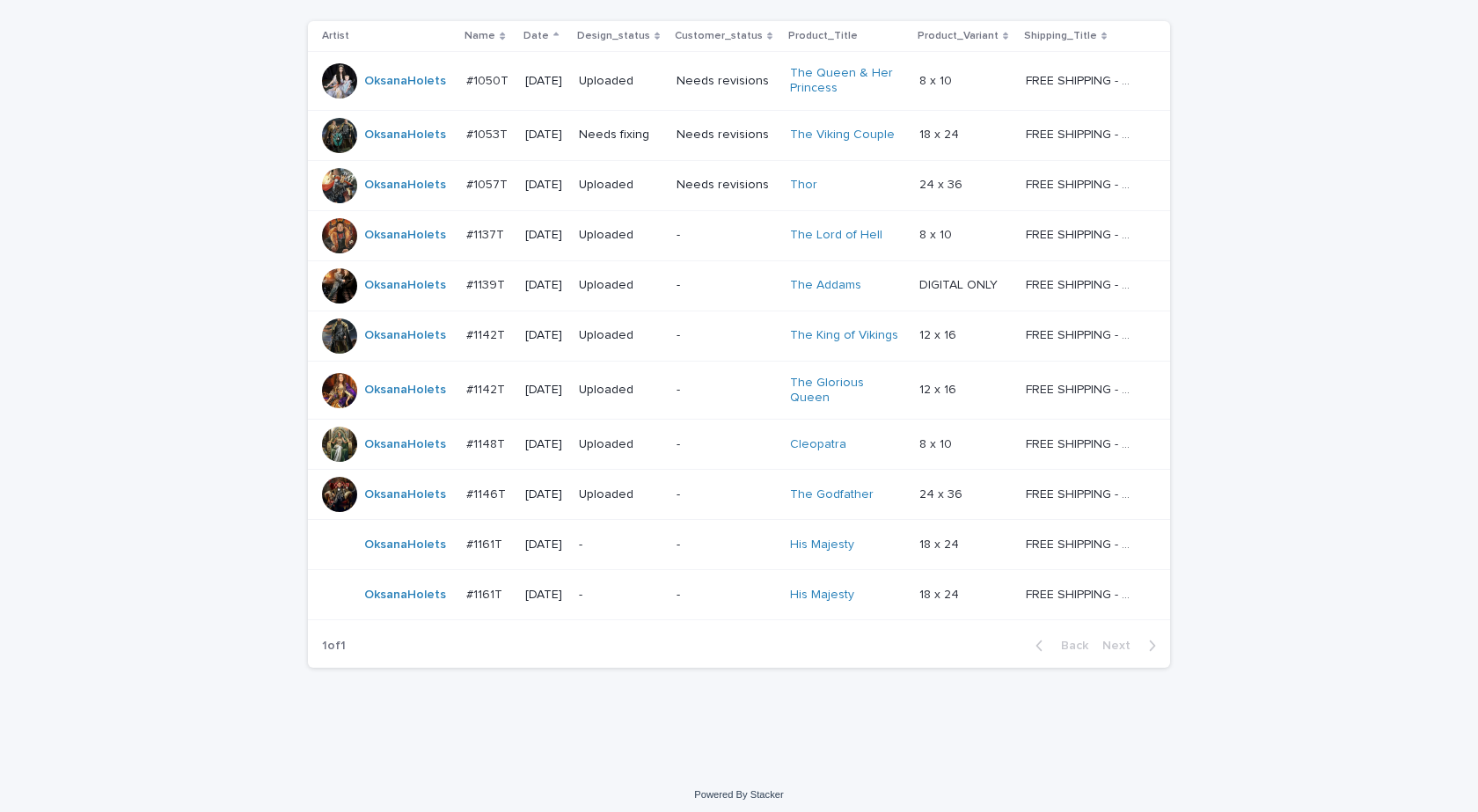
click at [417, 598] on div "OksanaHolets" at bounding box center [405, 595] width 82 height 29
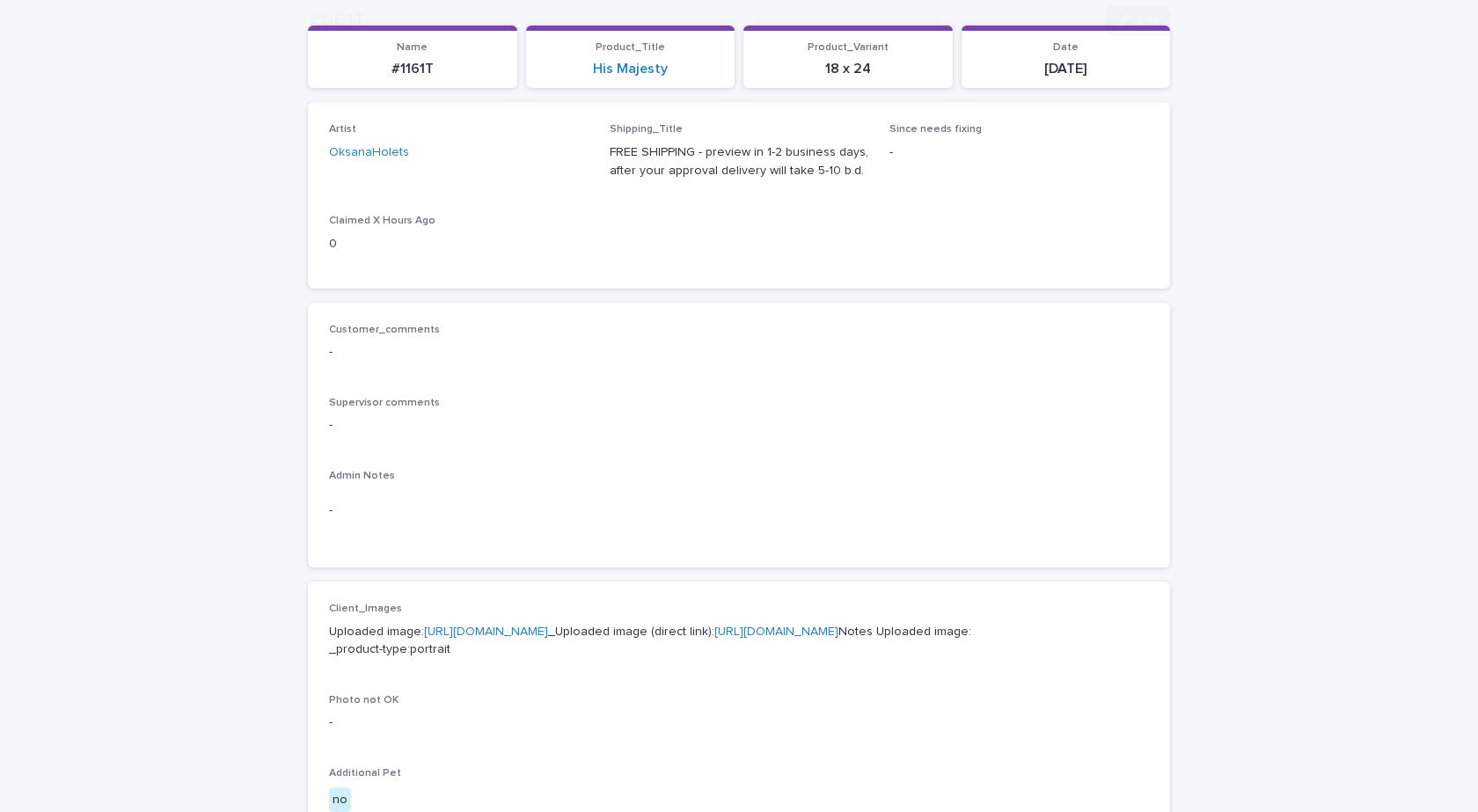
scroll to position [616, 0]
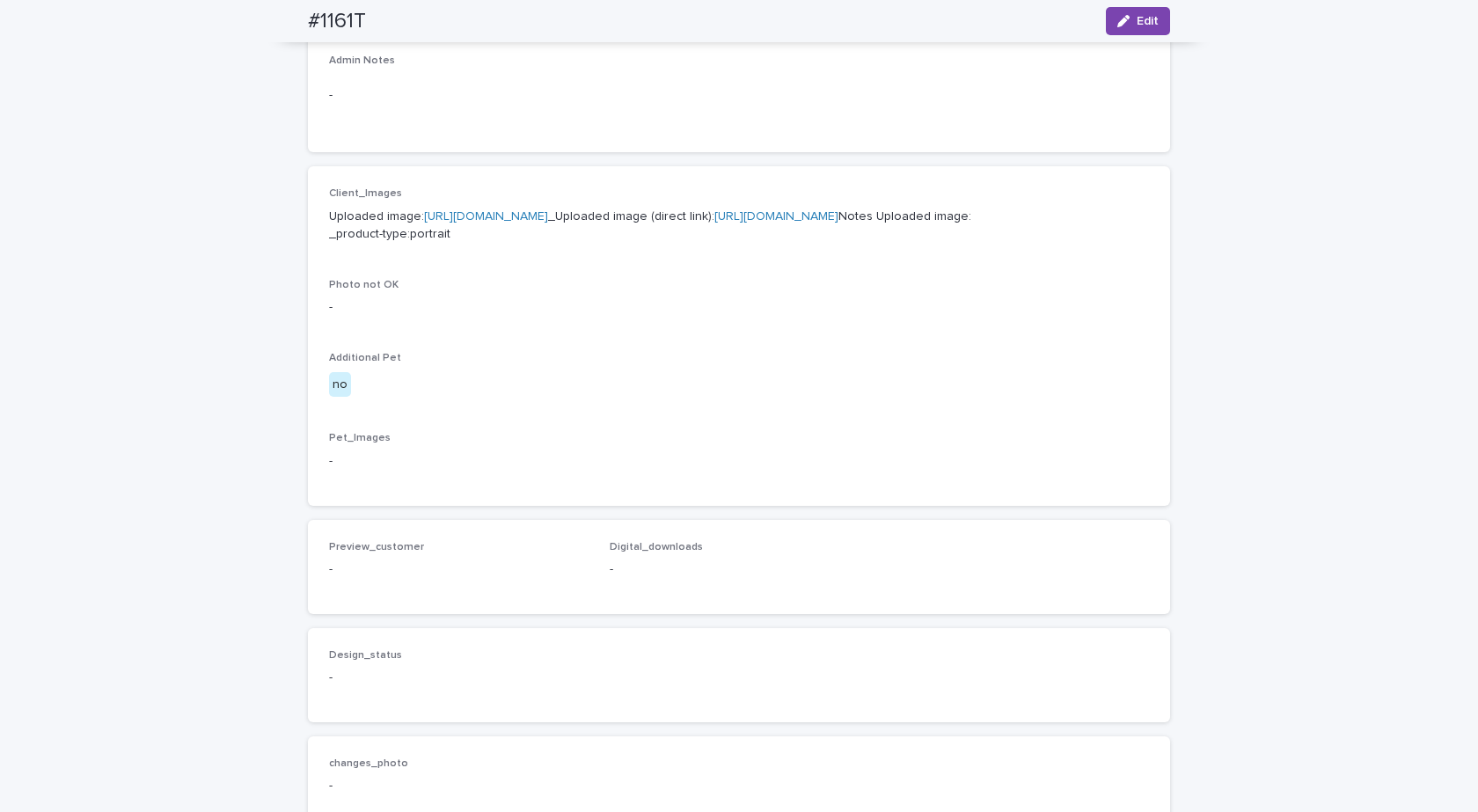
click at [509, 213] on link "https://cdn.shopify.com-uploadkit.app/s/files/1/0033/4807/0511/files/download.h…" at bounding box center [486, 216] width 124 height 12
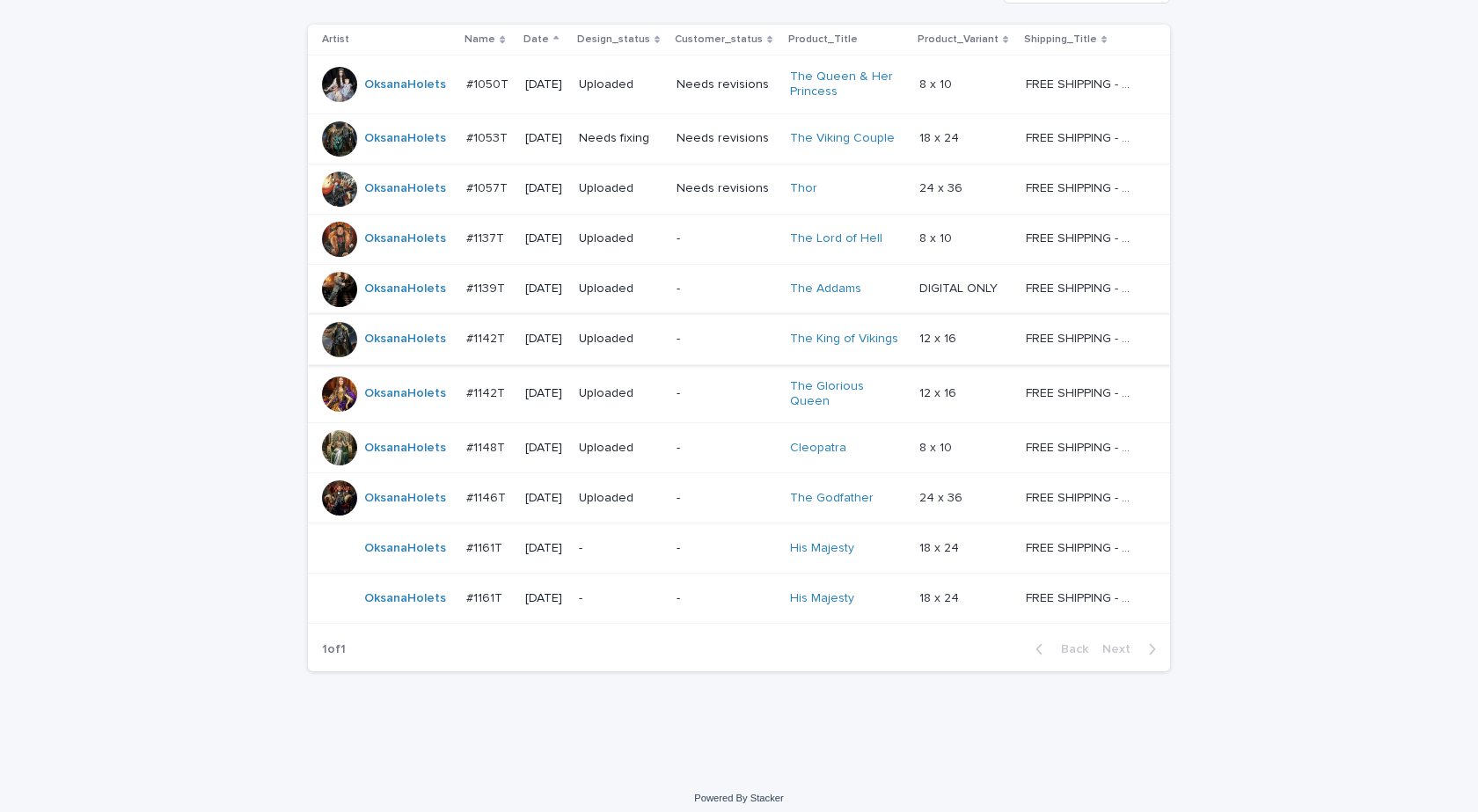
scroll to position [338, 0]
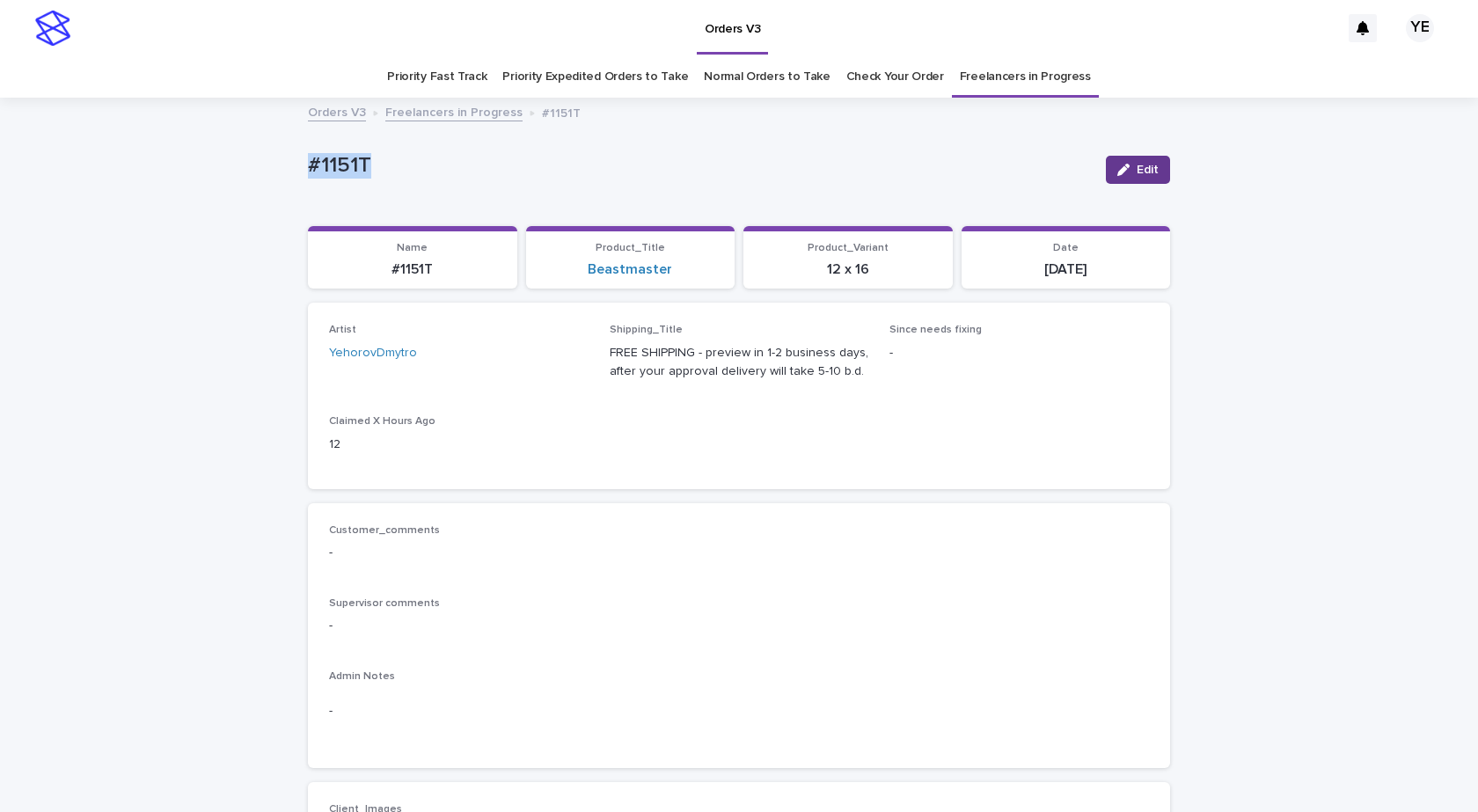
click at [1139, 165] on span "Edit" at bounding box center [1147, 170] width 22 height 12
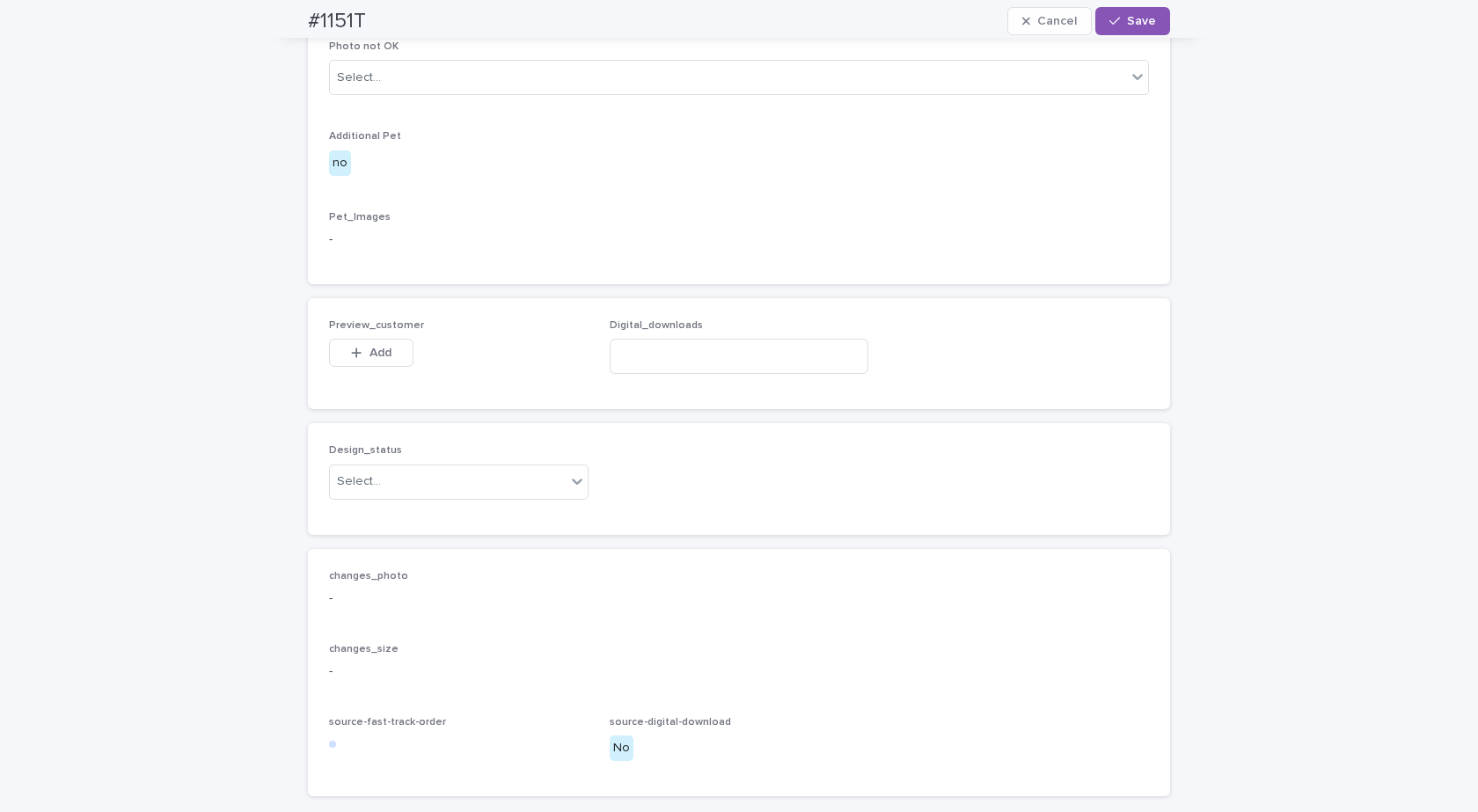
scroll to position [1082, 0]
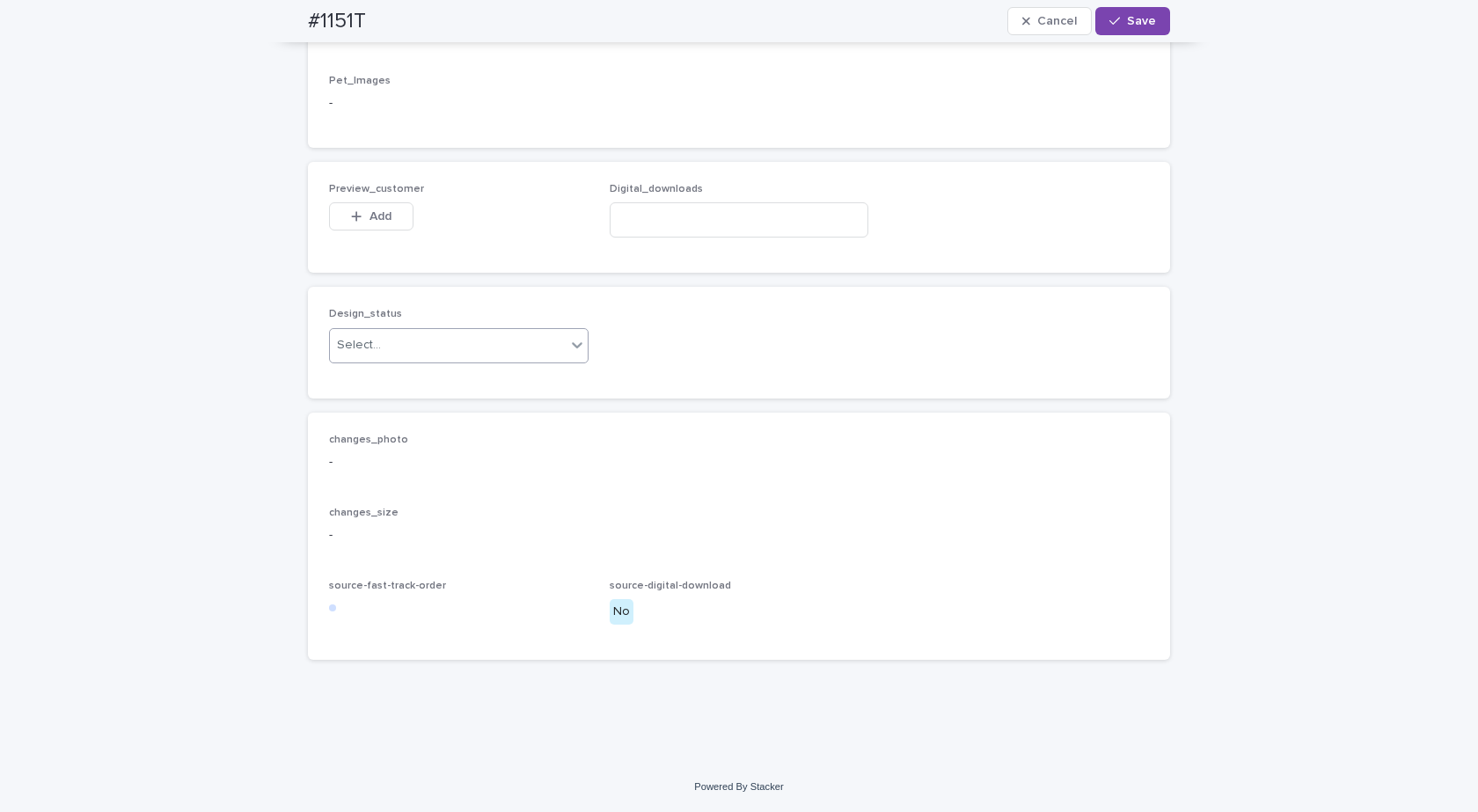
click at [442, 350] on div "Select..." at bounding box center [447, 345] width 236 height 29
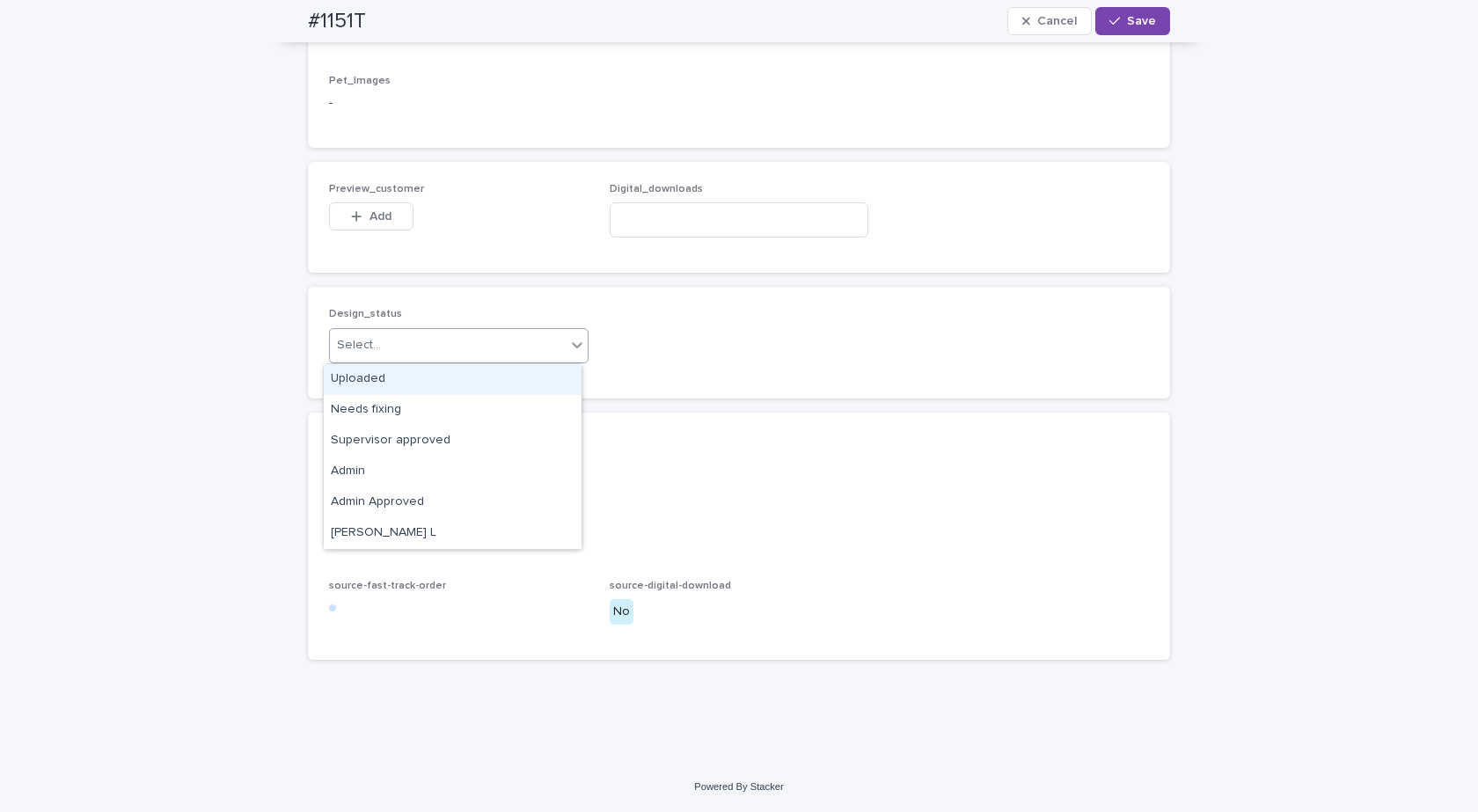
click at [356, 379] on div "Uploaded" at bounding box center [453, 379] width 257 height 30
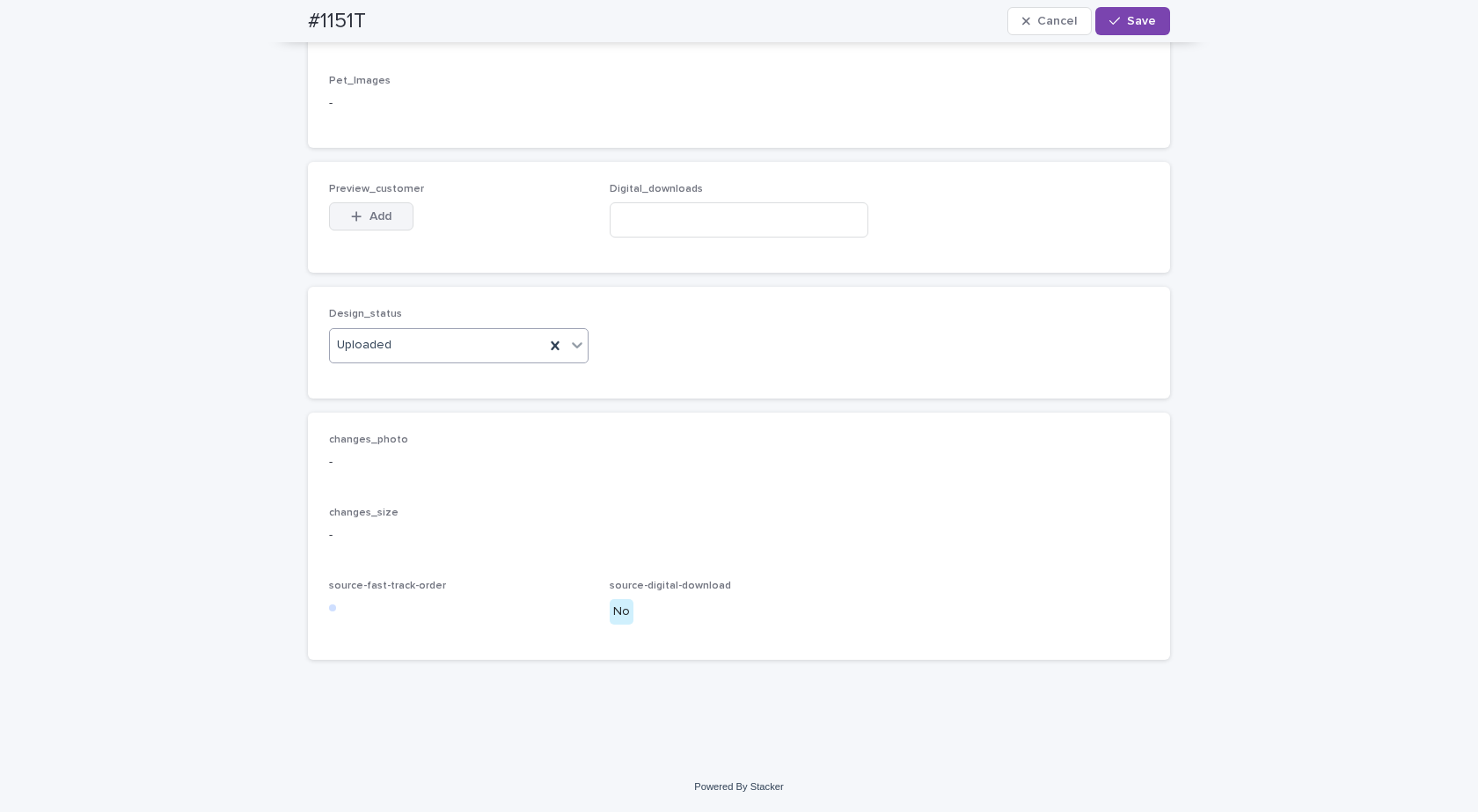
click at [385, 211] on button "Add" at bounding box center [371, 216] width 85 height 29
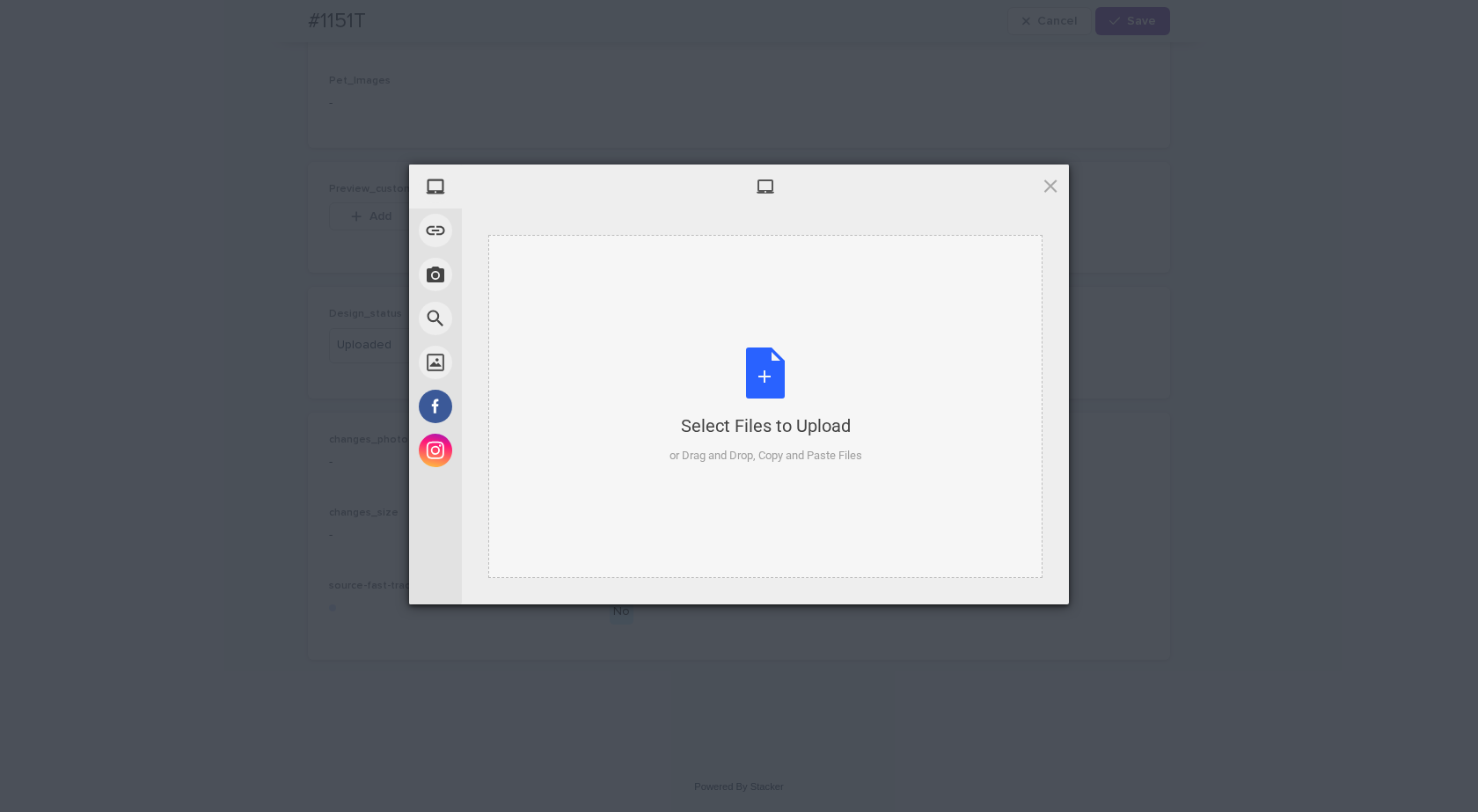
click at [778, 379] on div "Select Files to Upload or Drag and Drop, Copy and Paste Files" at bounding box center [766, 405] width 193 height 117
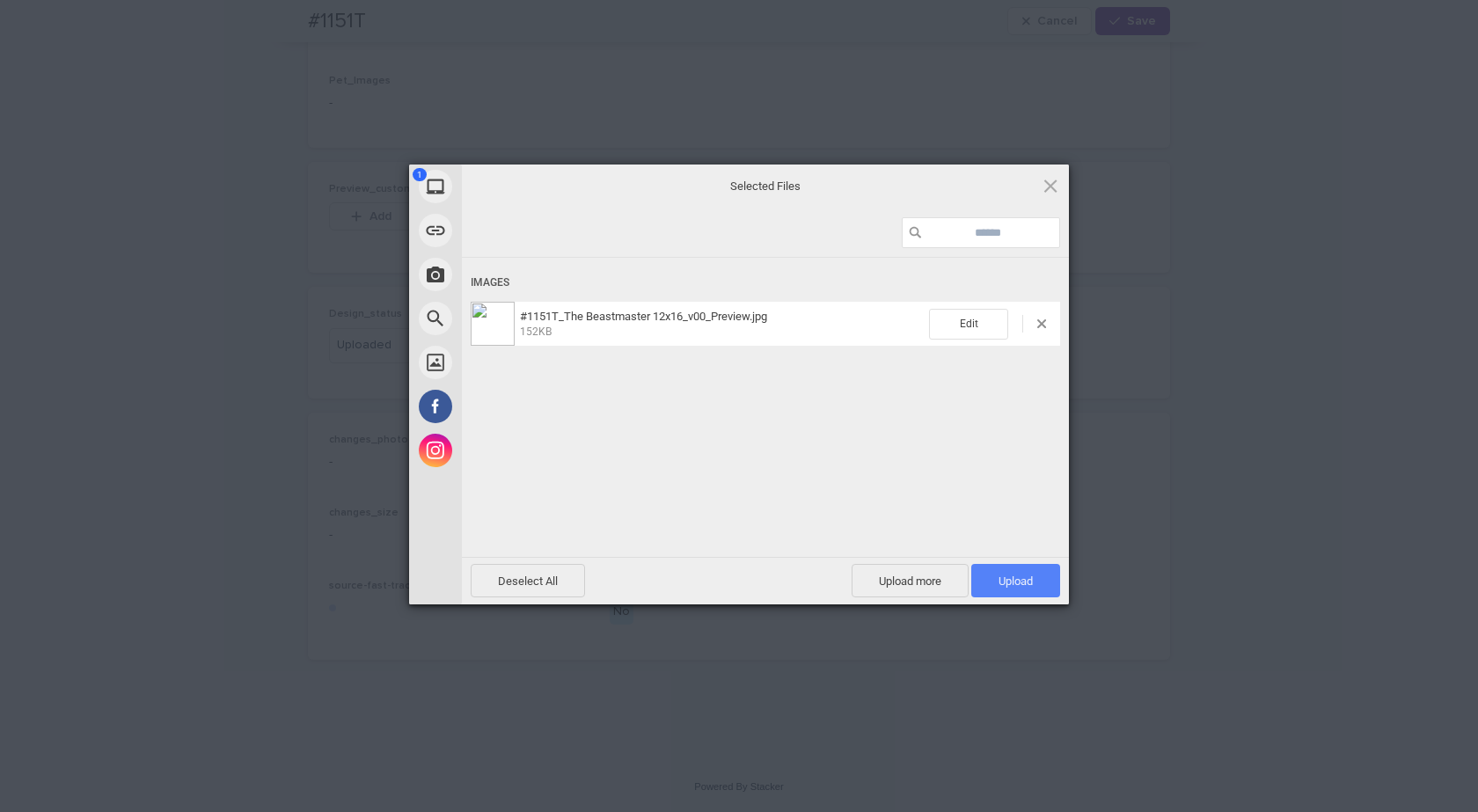
click at [1049, 572] on span "Upload 1" at bounding box center [1016, 579] width 89 height 33
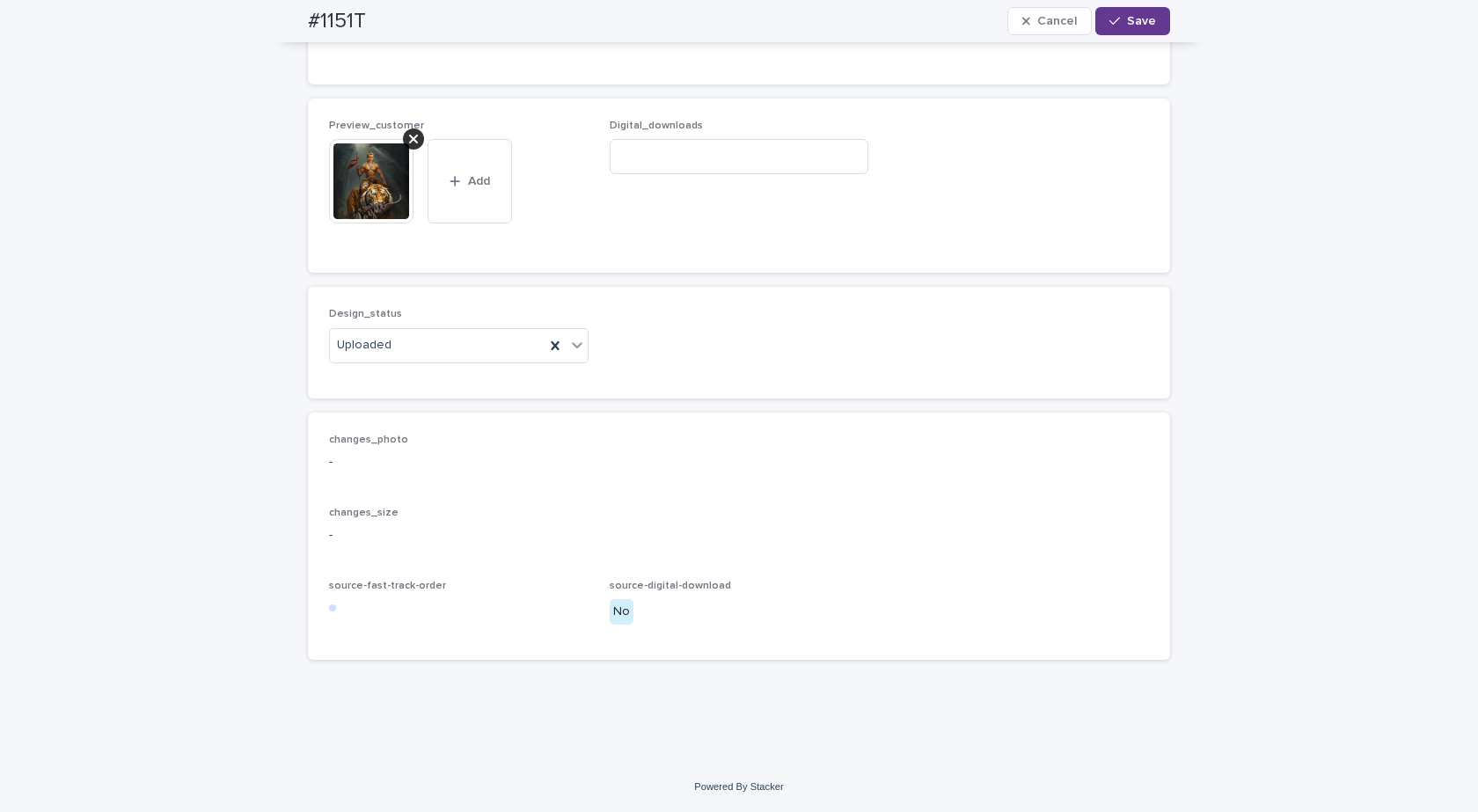
click at [1119, 18] on div "button" at bounding box center [1118, 21] width 17 height 12
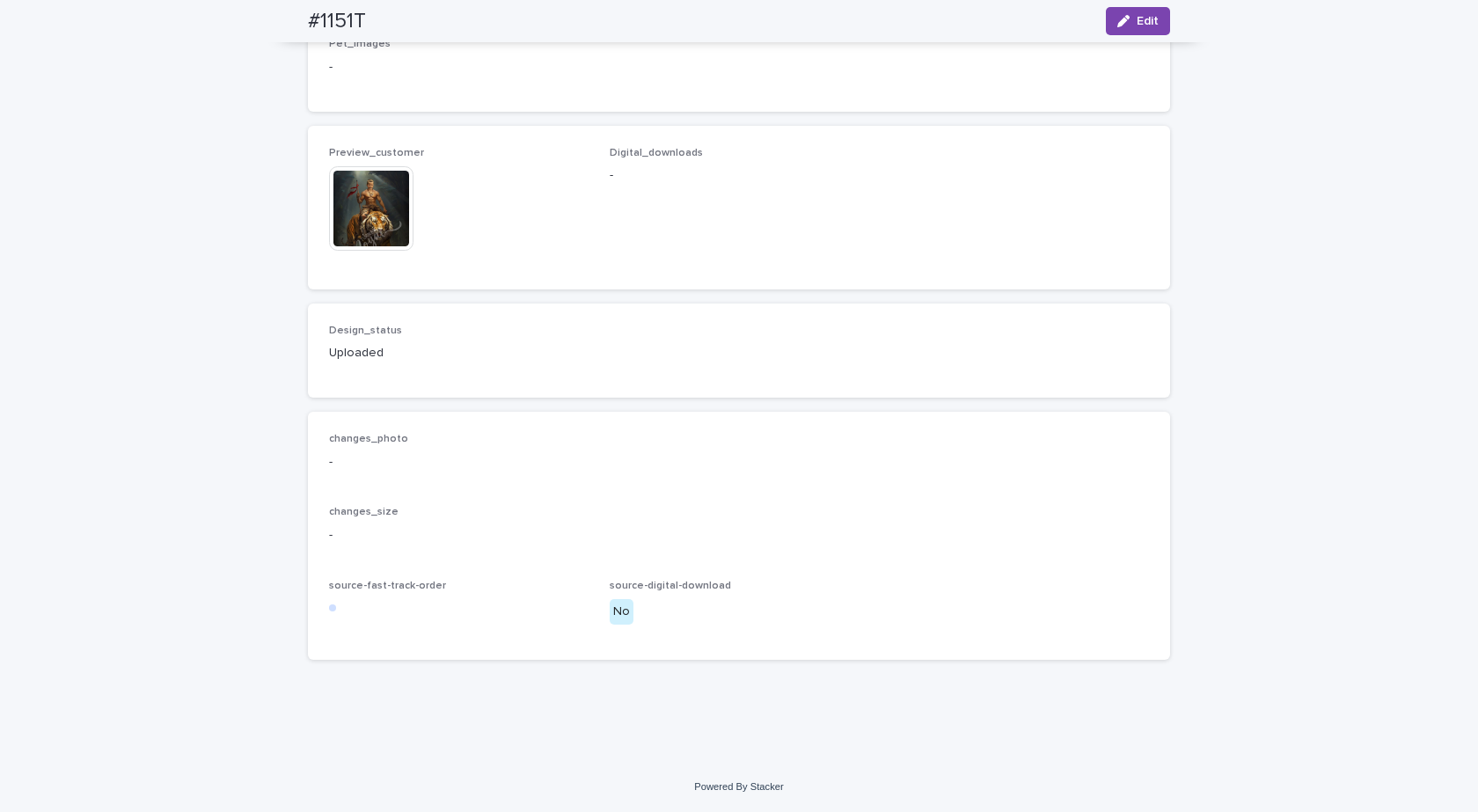
click at [356, 227] on img at bounding box center [371, 208] width 85 height 85
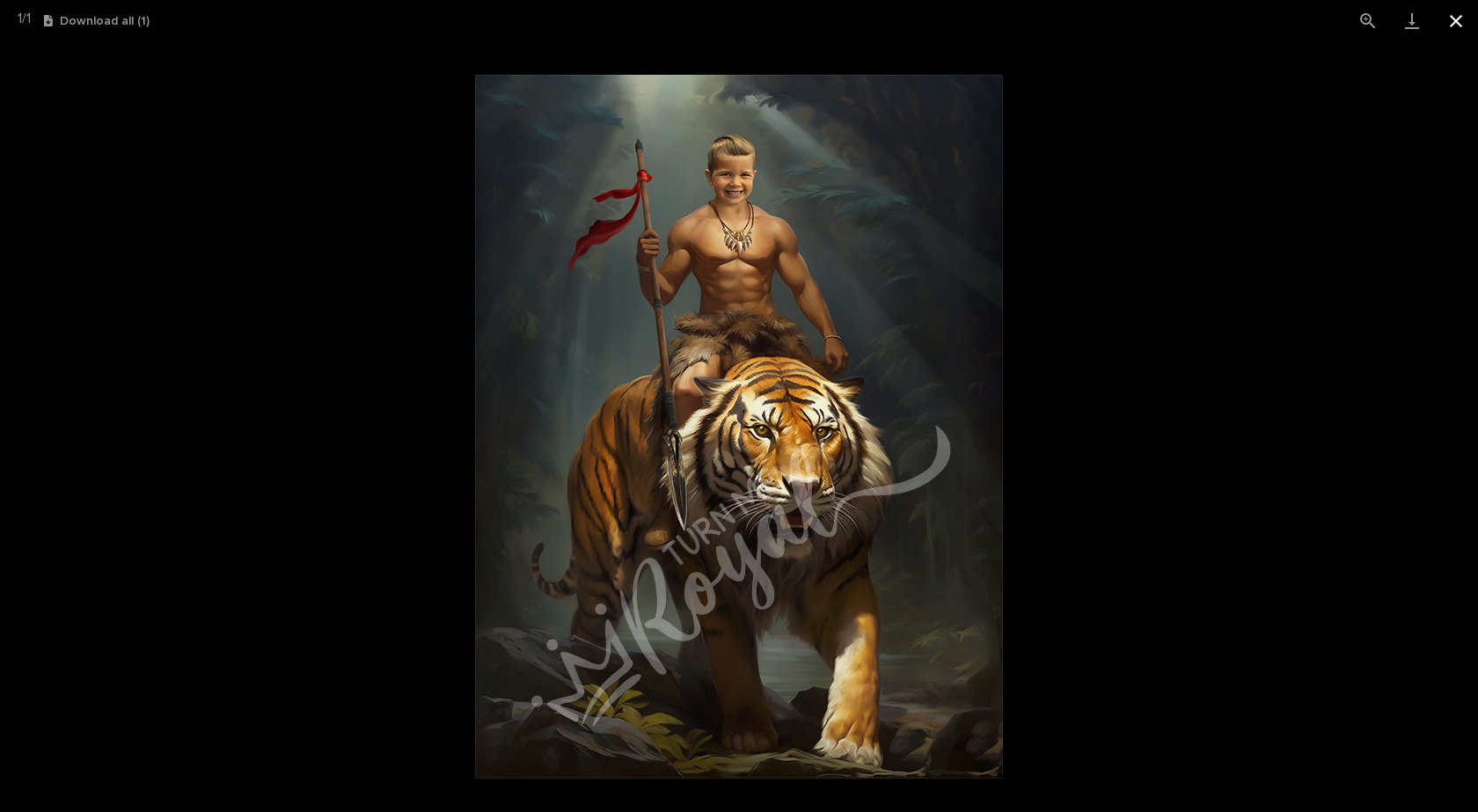
click at [1442, 16] on button "Close gallery" at bounding box center [1456, 20] width 44 height 41
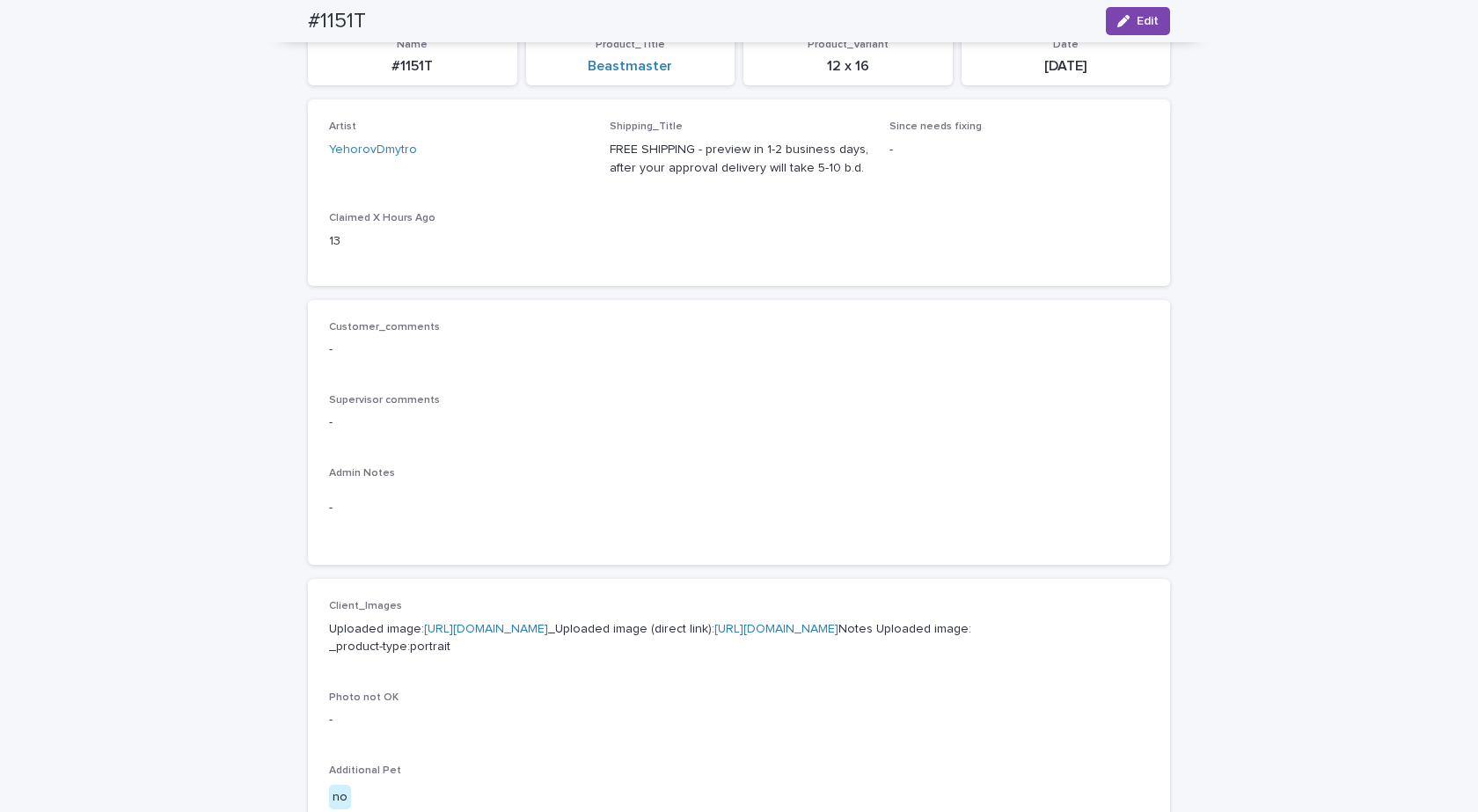
scroll to position [0, 0]
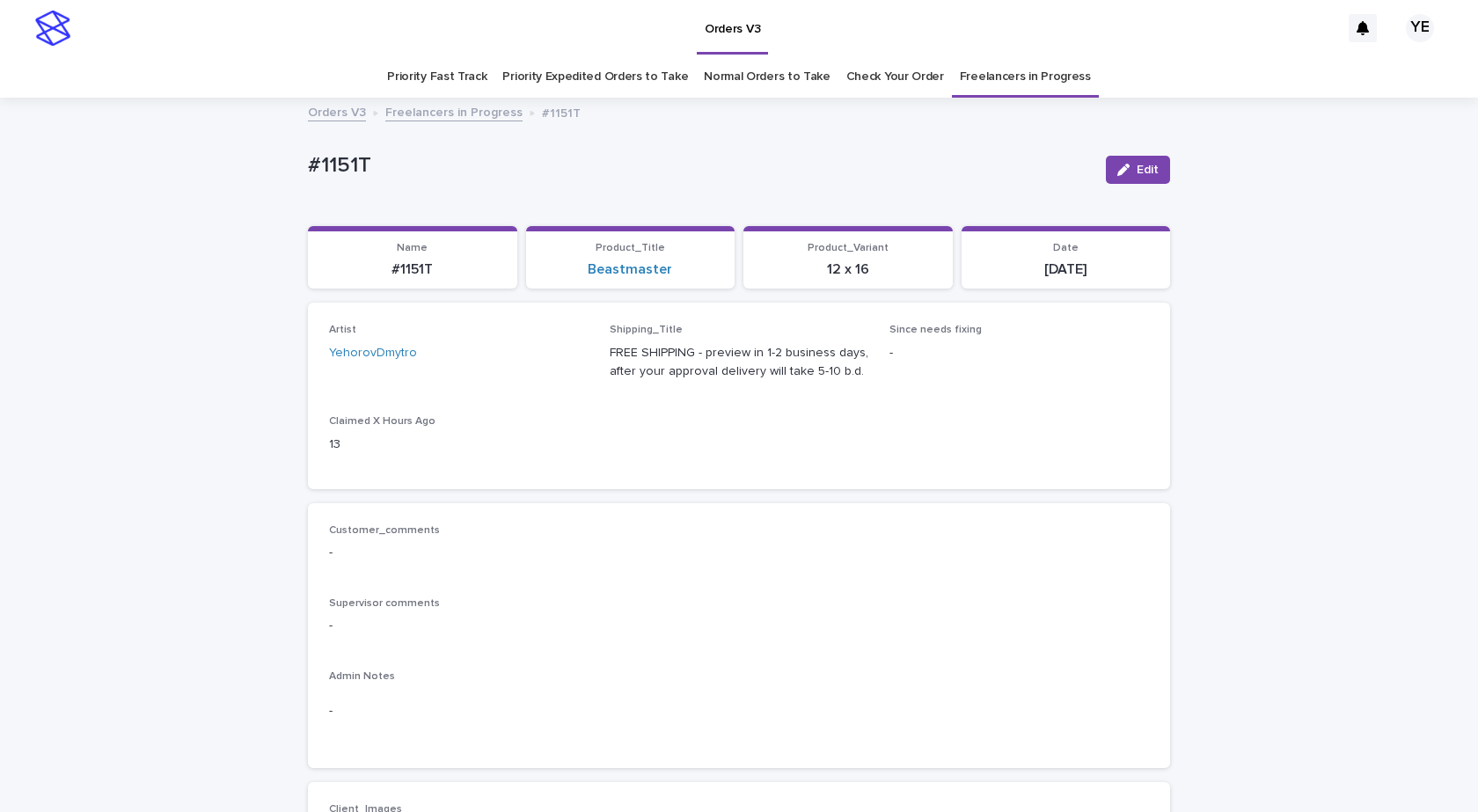
click at [423, 112] on link "Freelancers in Progress" at bounding box center [454, 111] width 137 height 20
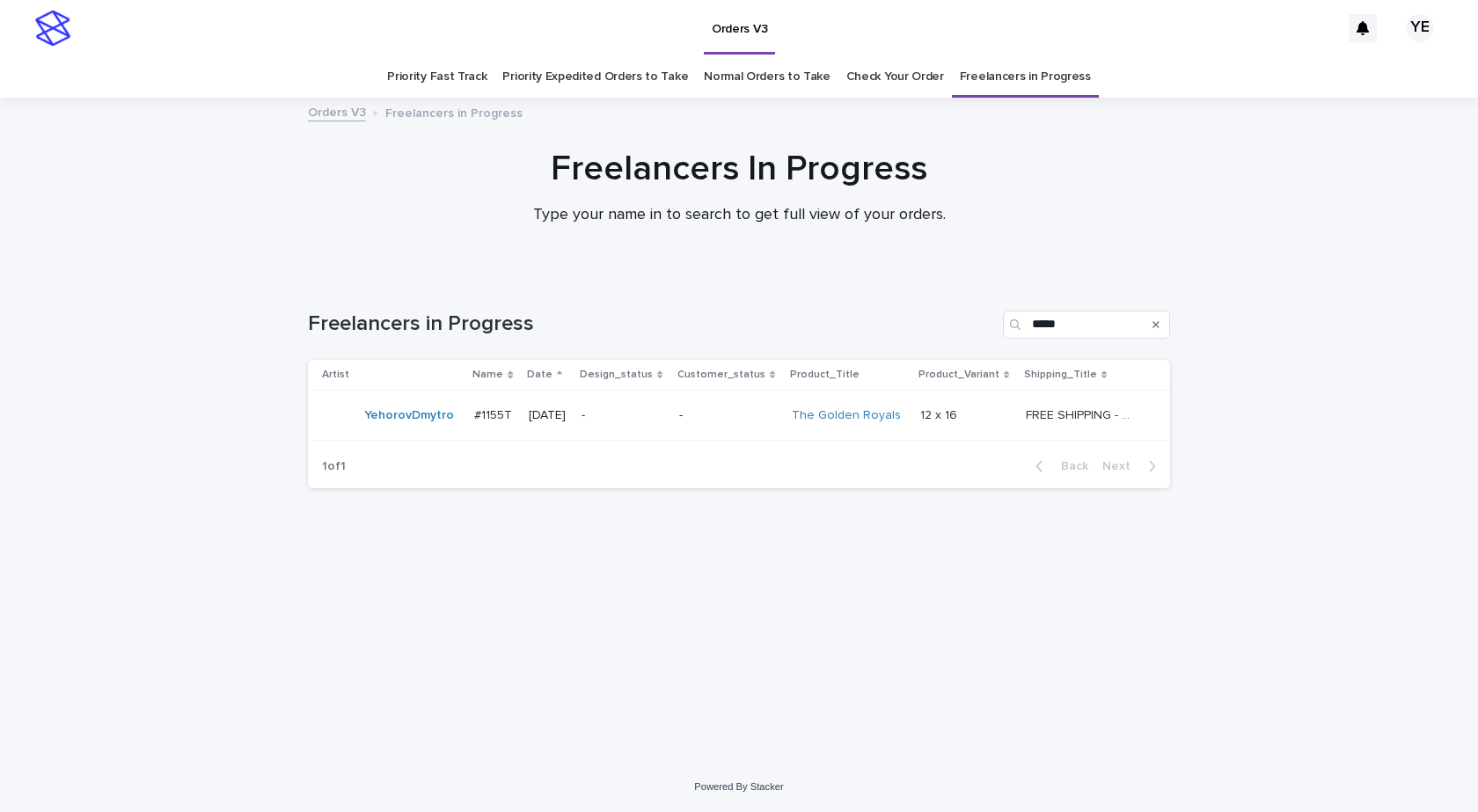
click at [415, 434] on td "YehorovDmytro" at bounding box center [387, 416] width 159 height 51
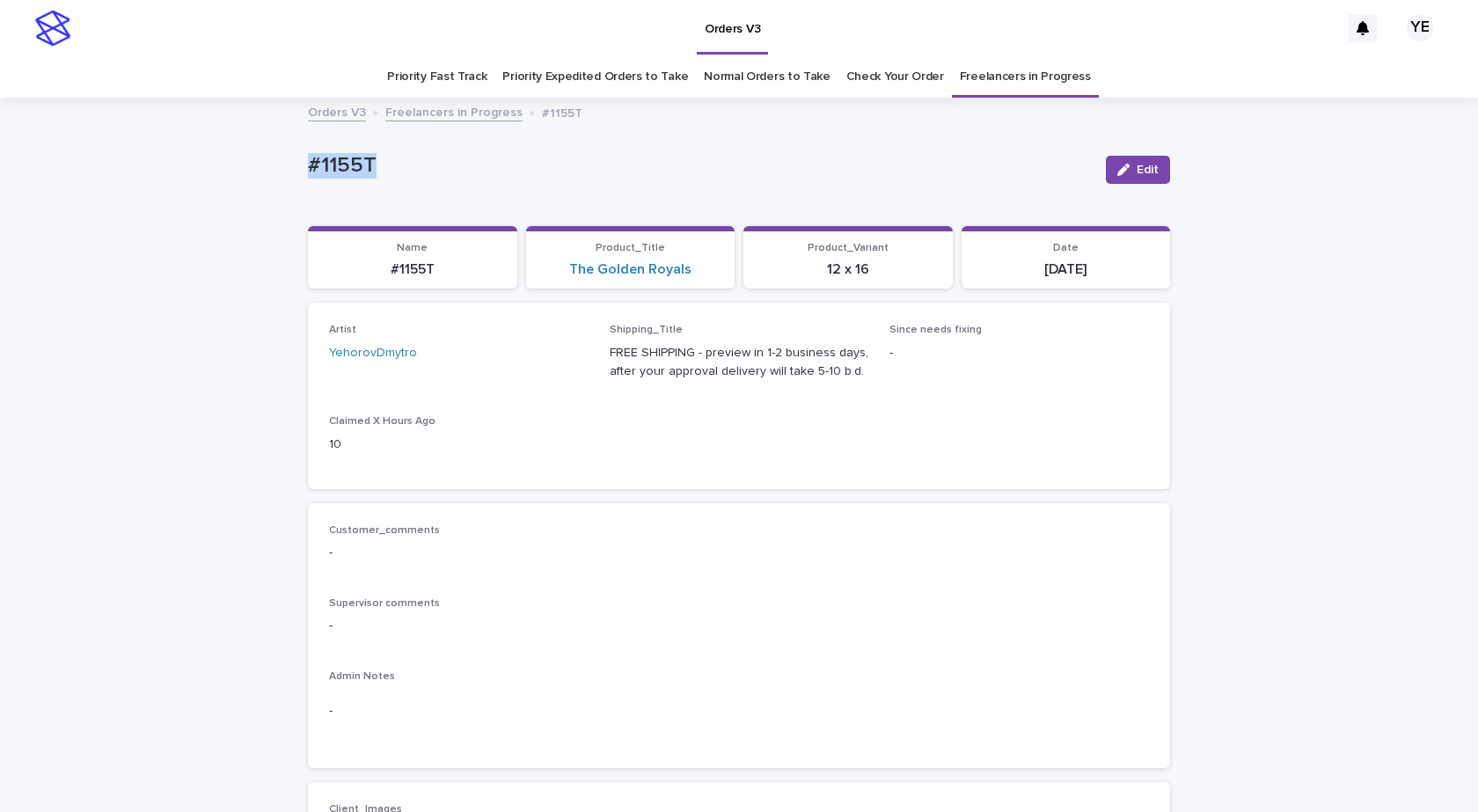
drag, startPoint x: 318, startPoint y: 149, endPoint x: 278, endPoint y: 154, distance: 40.3
copy p "#1155T"
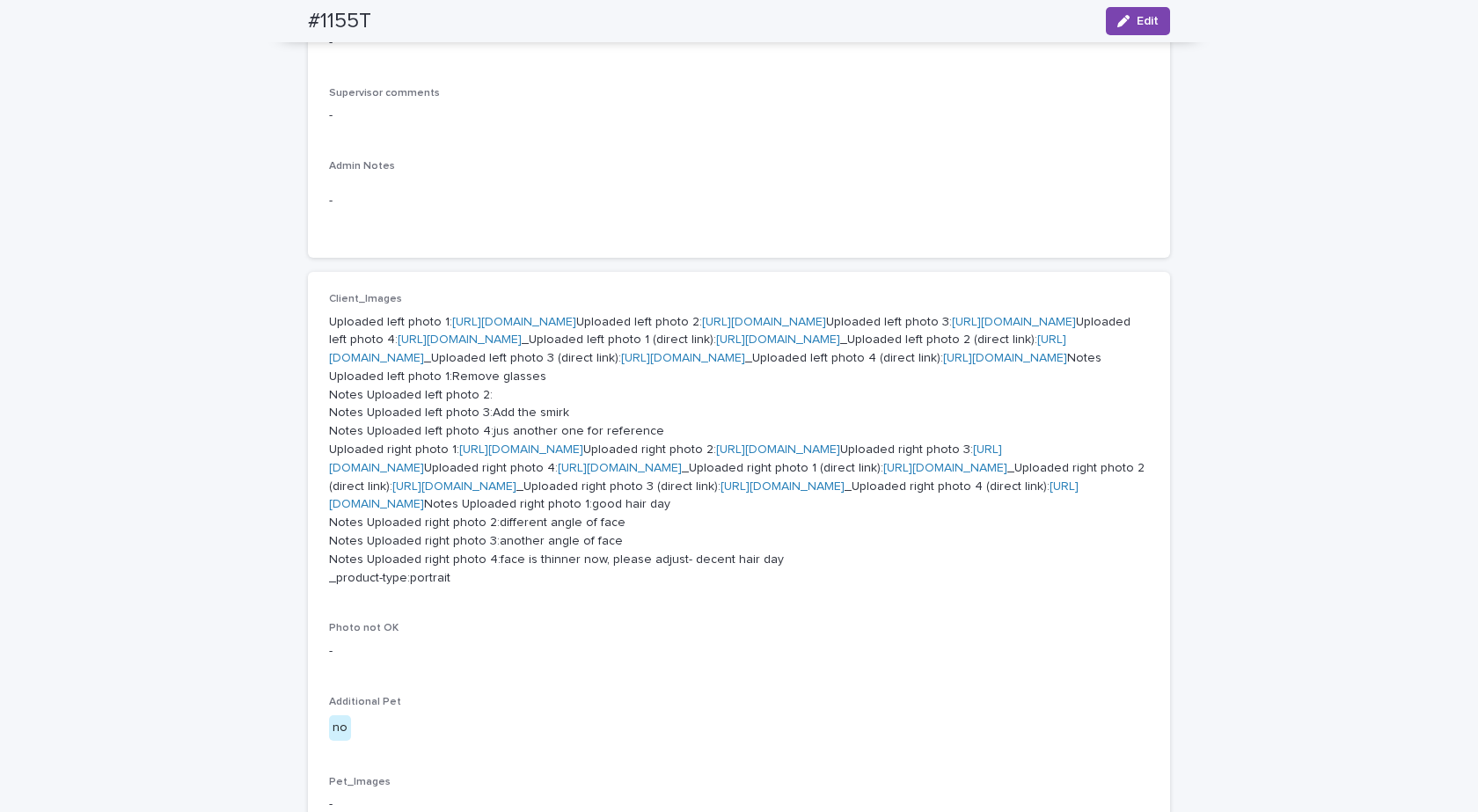
scroll to position [216, 0]
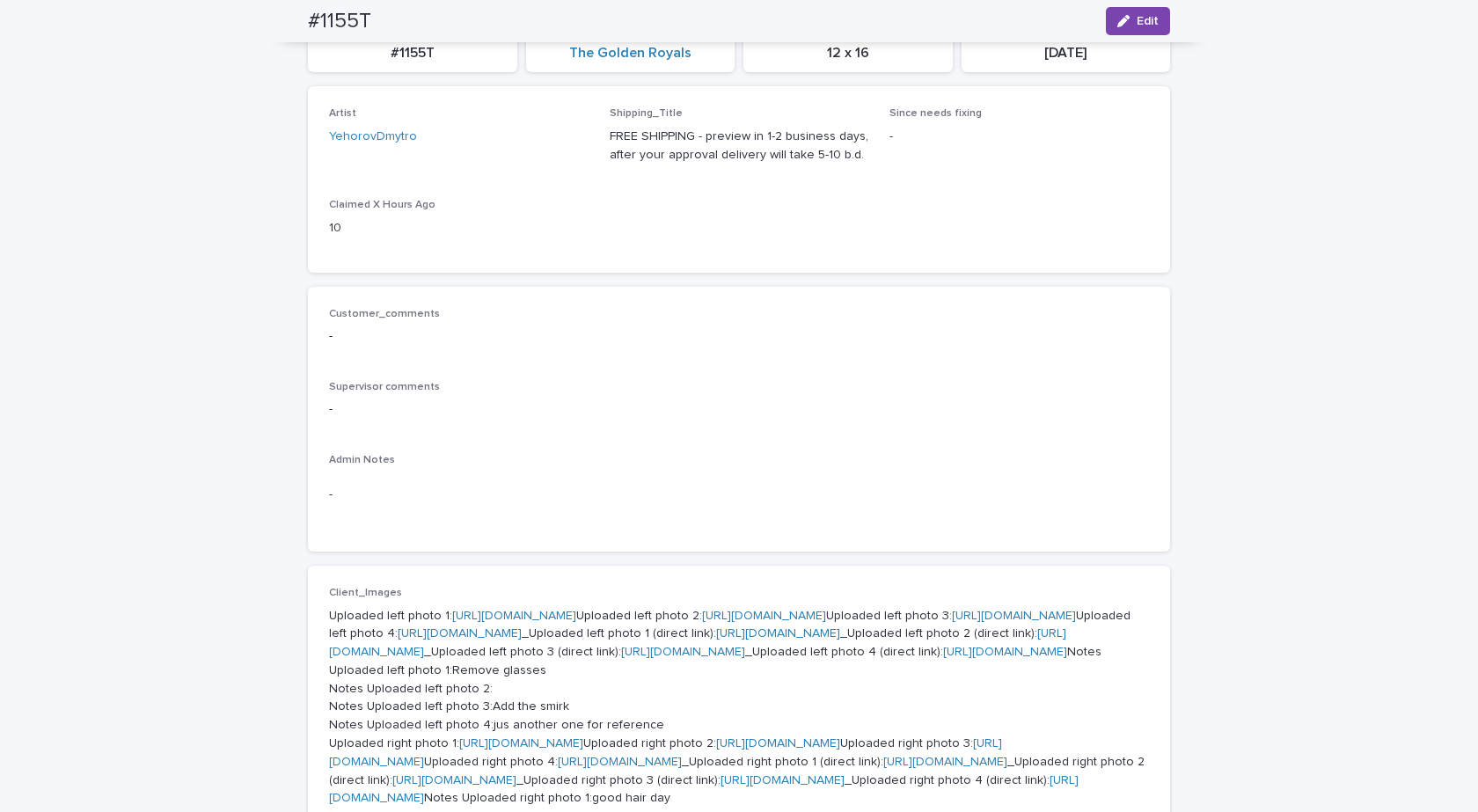
drag, startPoint x: 276, startPoint y: 10, endPoint x: 257, endPoint y: 10, distance: 19.0
click at [257, 10] on div "Loading... Saving… Loading... Saving… #1155T Edit #1155T Edit Sorry, there was …" at bounding box center [739, 802] width 1478 height 1839
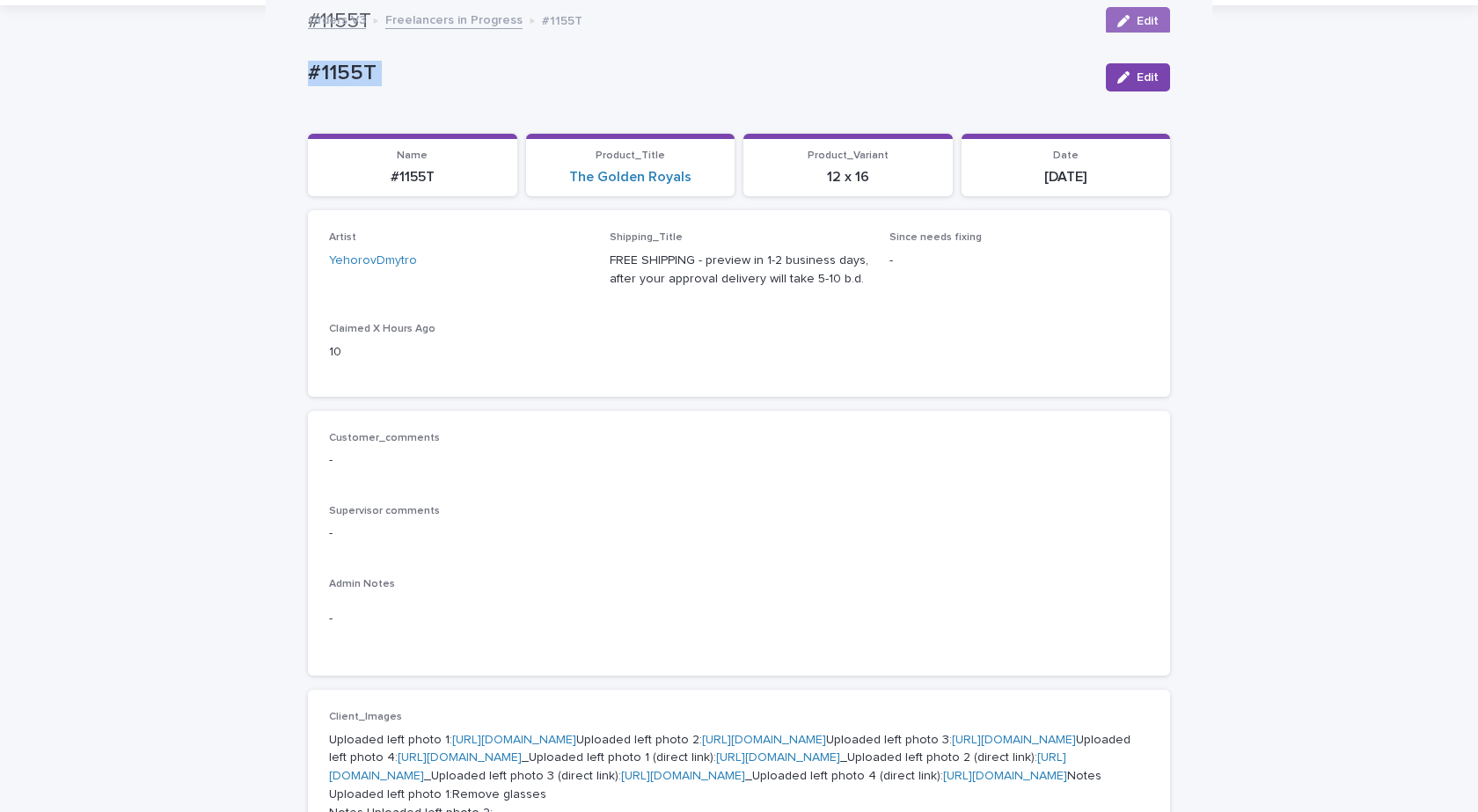
scroll to position [0, 0]
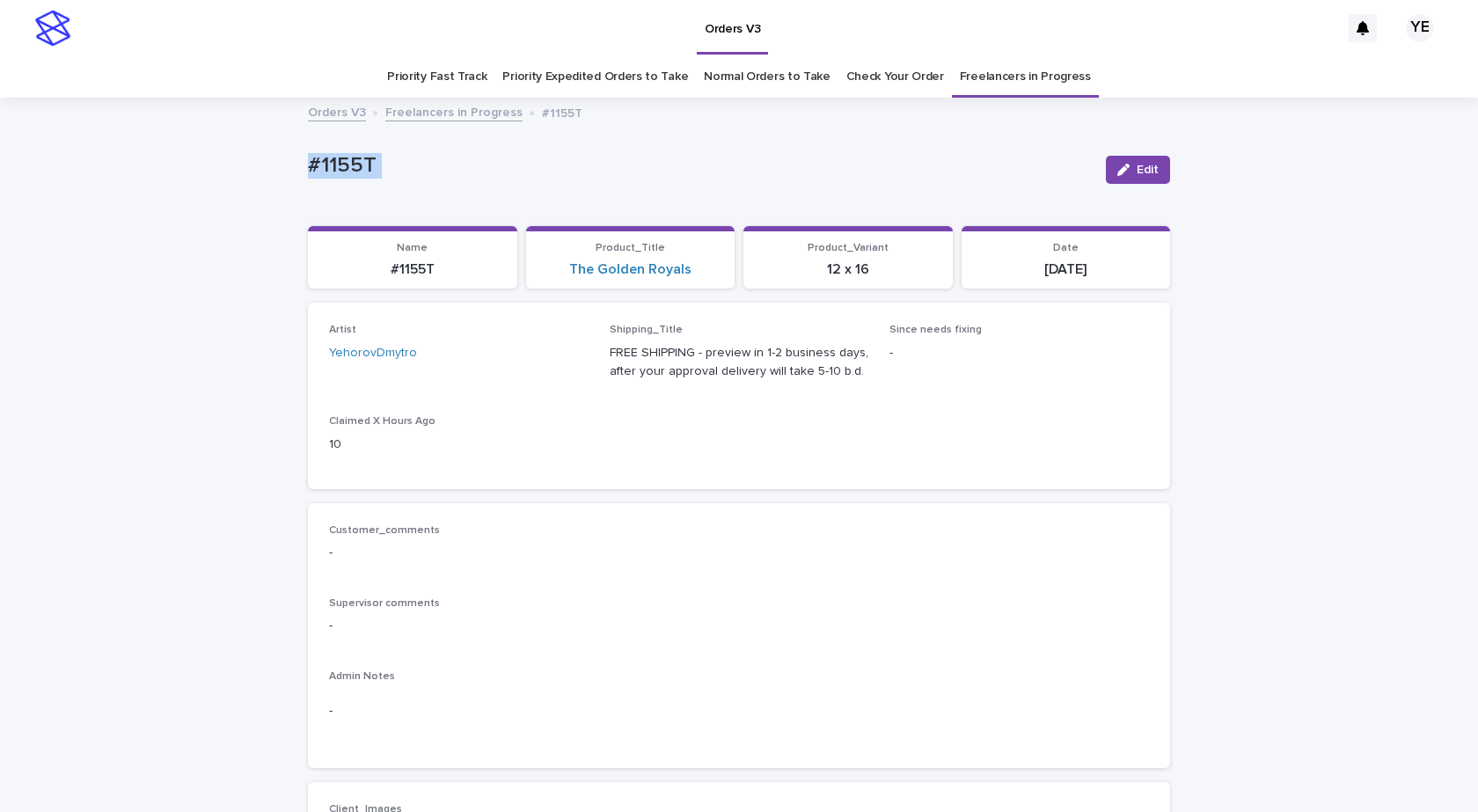
copy div "Edit #1155T Edit Sorry, there was an error saving your record. Please try again…"
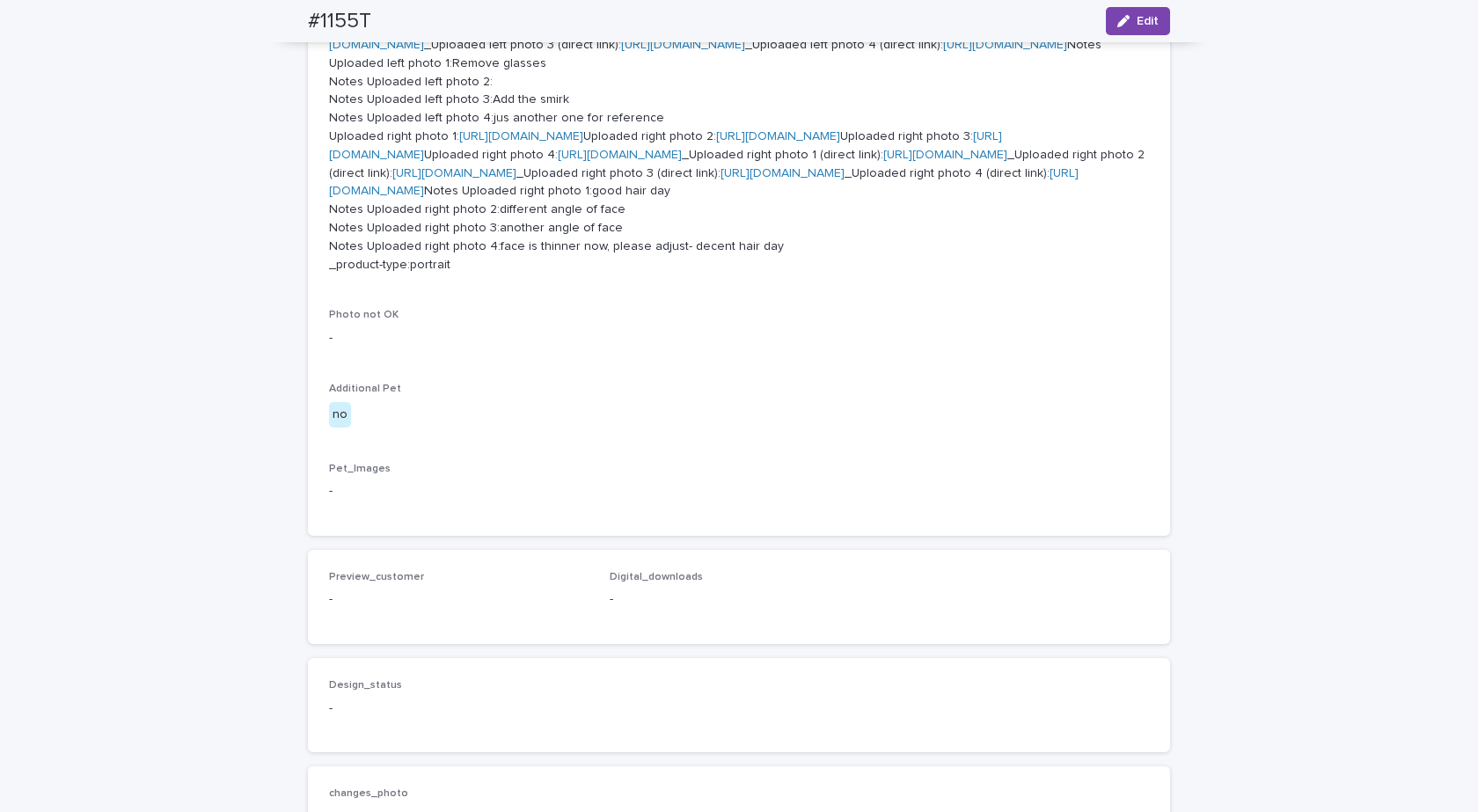
scroll to position [791, 0]
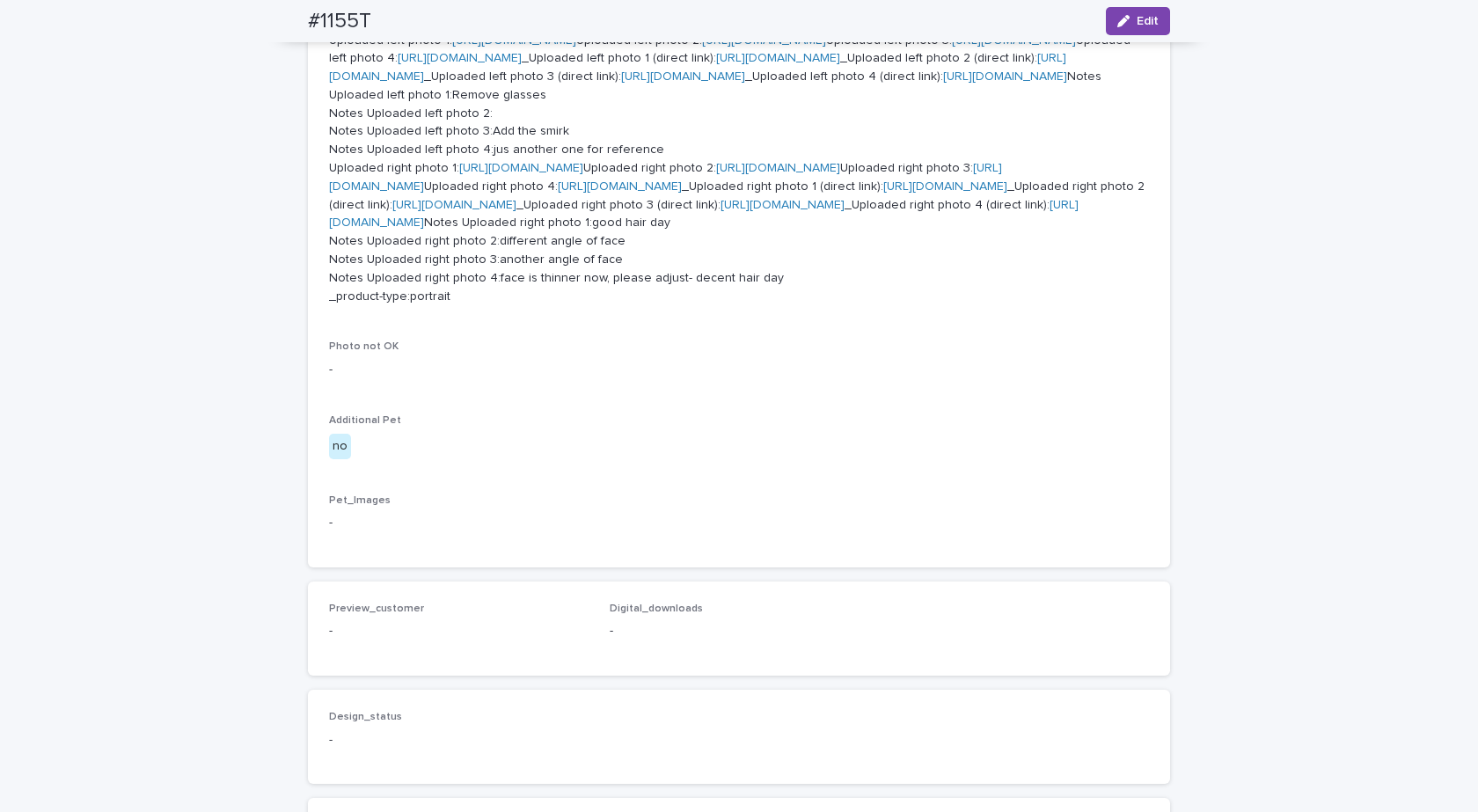
click at [584, 174] on link "https://cdn.shopify.com-uploadkit.app/s/files/1/0033/4807/0511/files/download.h…" at bounding box center [522, 168] width 124 height 12
click at [952, 47] on link "https://cdn.shopify.com-uploadkit.app/s/files/1/0033/4807/0511/files/download.h…" at bounding box center [1014, 40] width 124 height 12
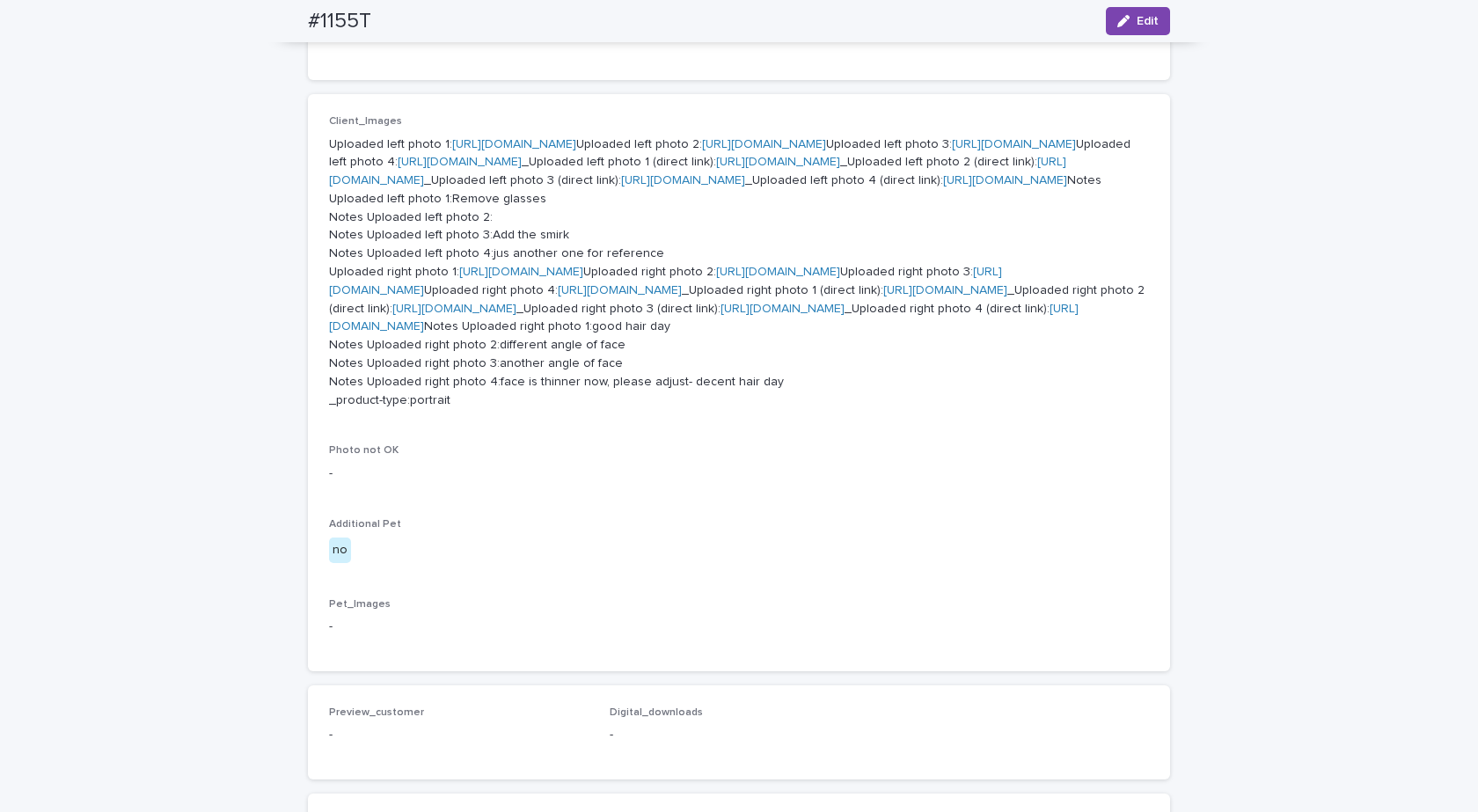
scroll to position [656, 0]
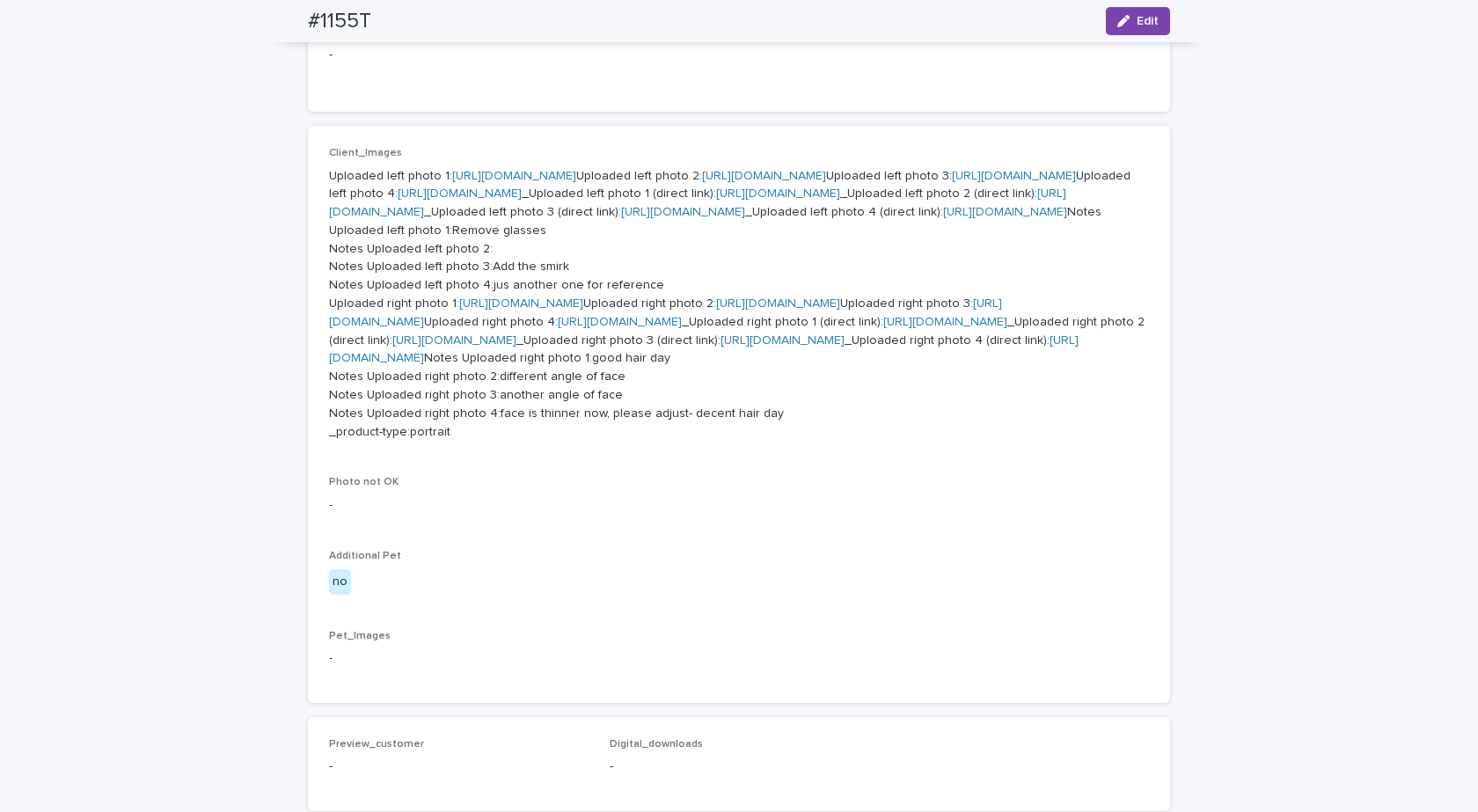
drag, startPoint x: 467, startPoint y: 277, endPoint x: 450, endPoint y: 279, distance: 17.1
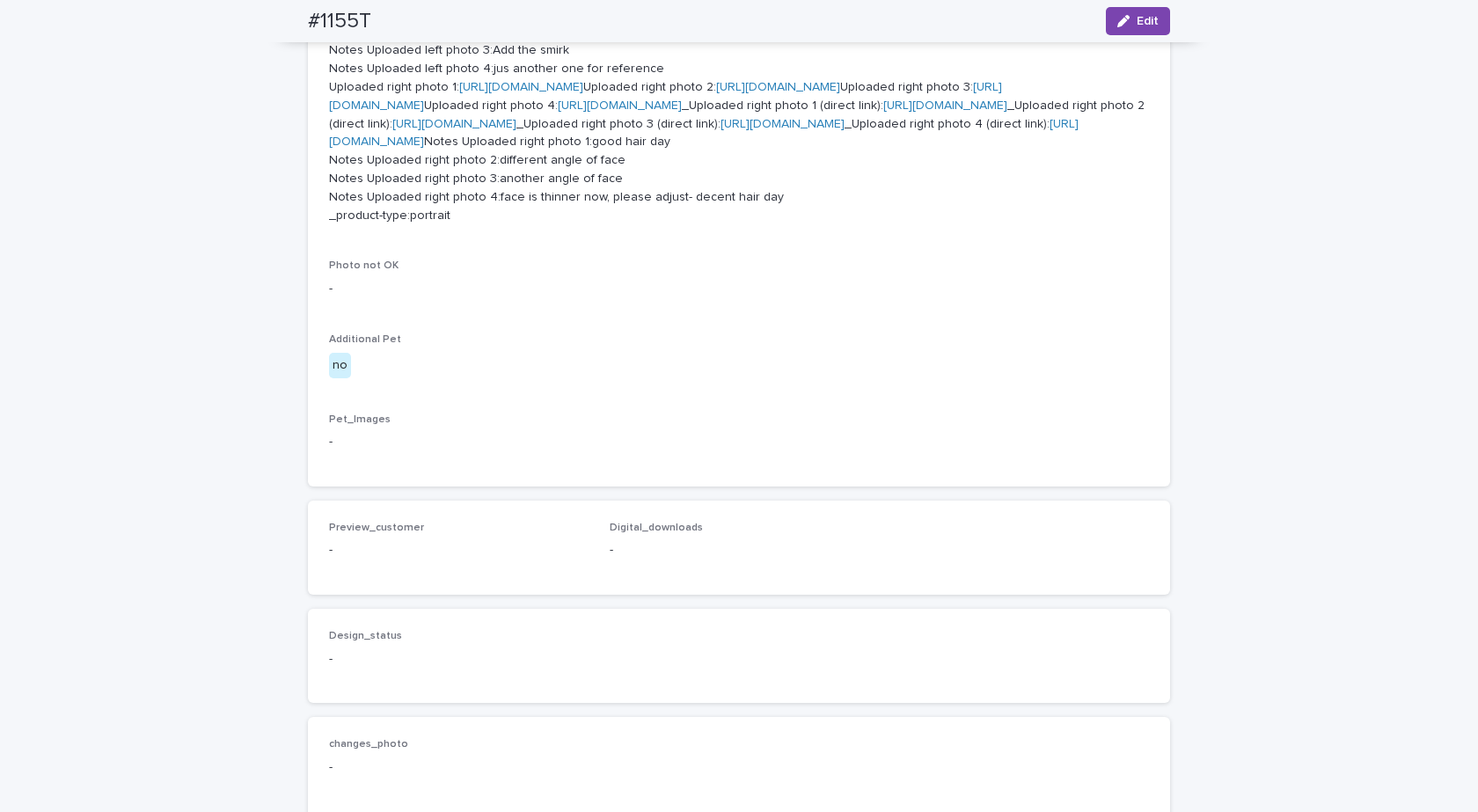
scroll to position [1007, 0]
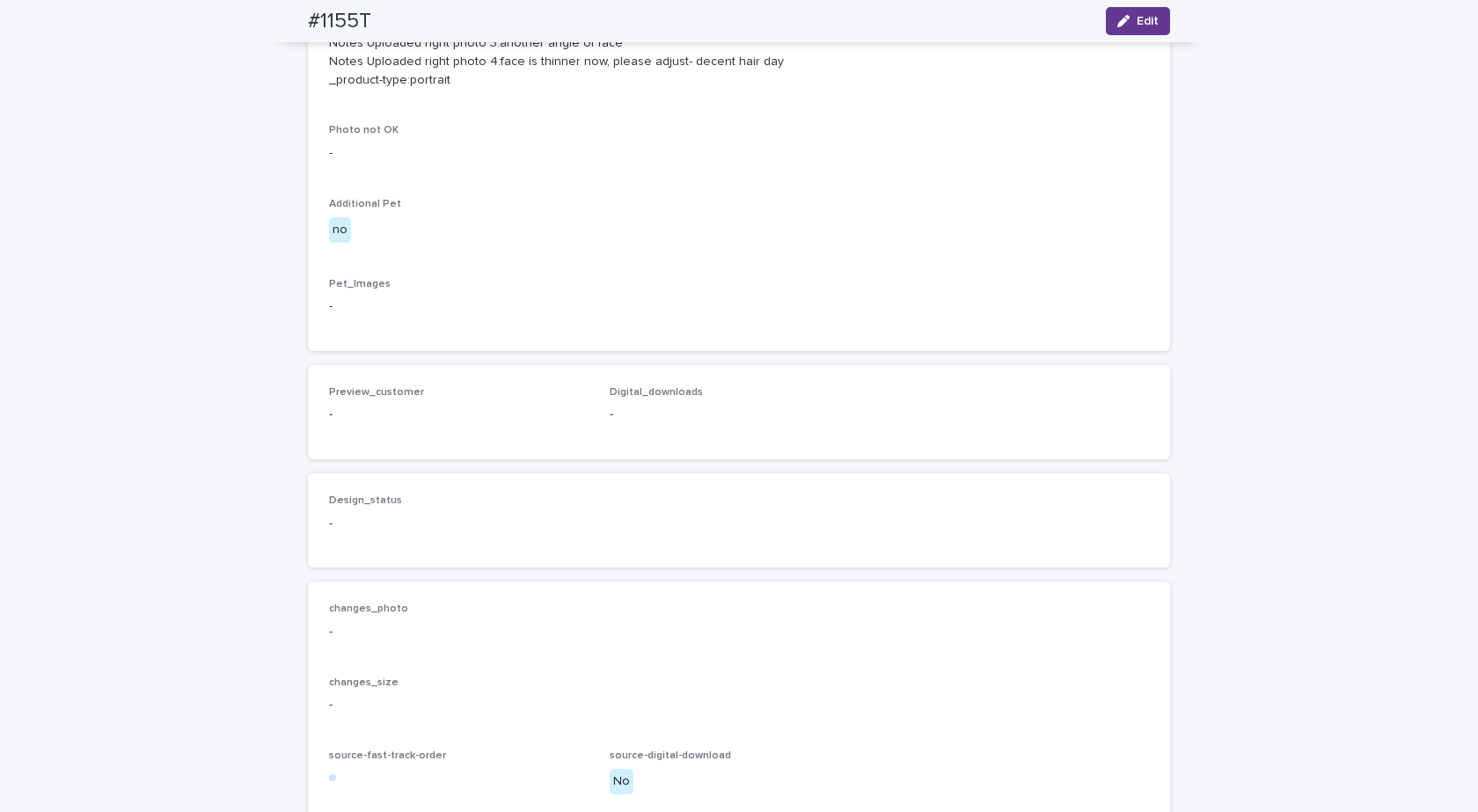
click at [1131, 27] on button "Edit" at bounding box center [1138, 21] width 64 height 29
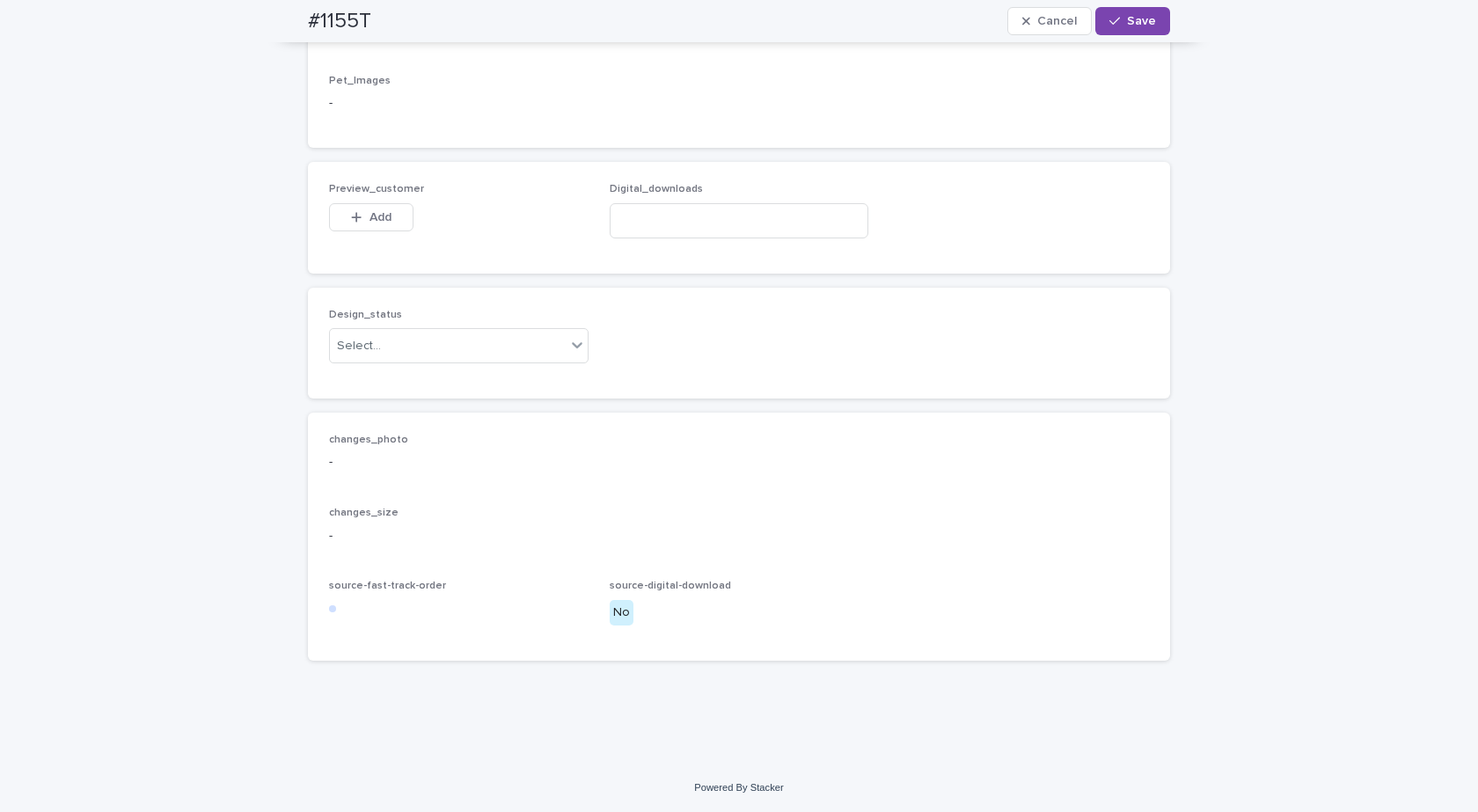
scroll to position [1849, 0]
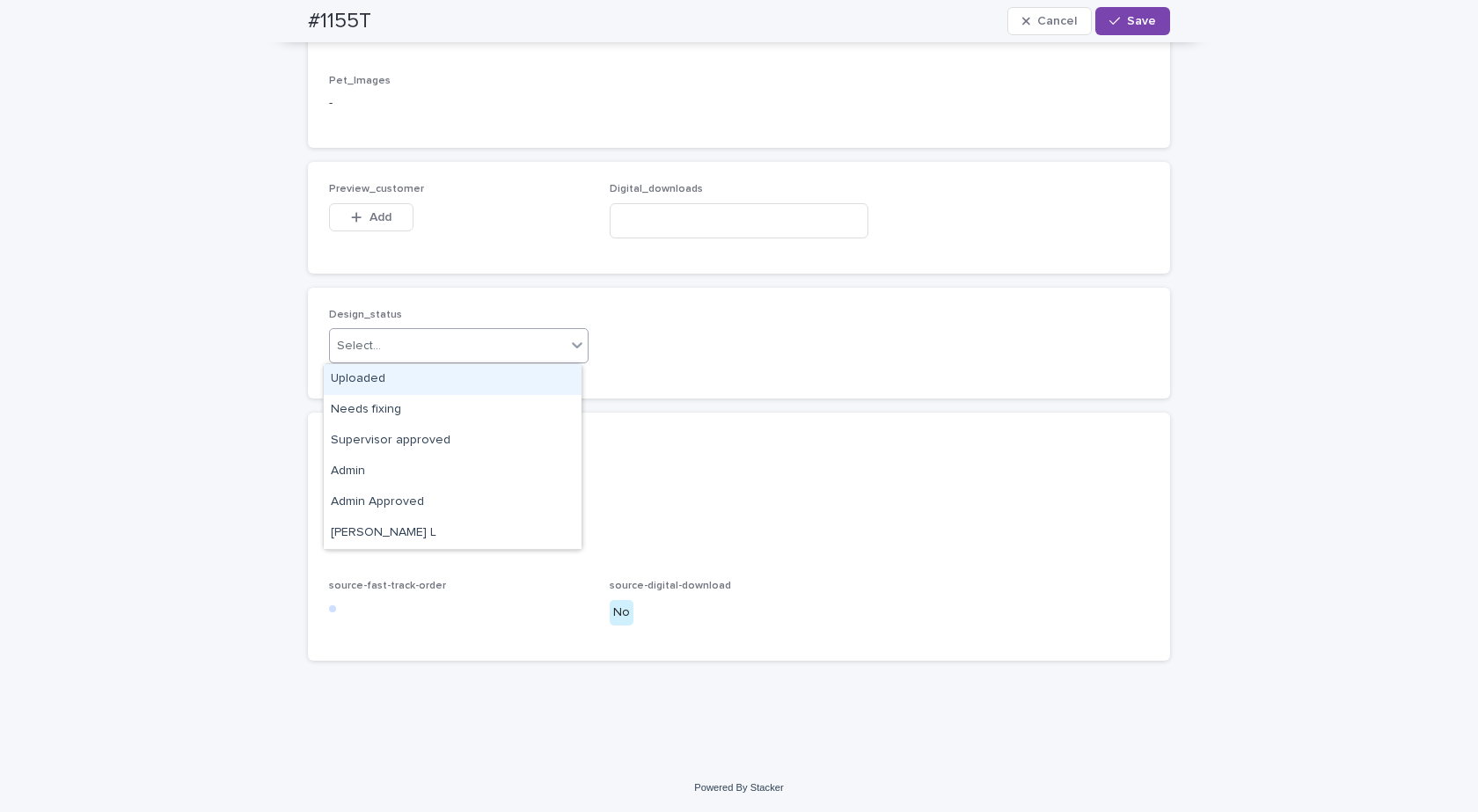
drag, startPoint x: 435, startPoint y: 344, endPoint x: 398, endPoint y: 356, distance: 38.9
click at [434, 344] on div "Select..." at bounding box center [447, 346] width 236 height 29
click at [347, 373] on div "Uploaded" at bounding box center [453, 379] width 257 height 30
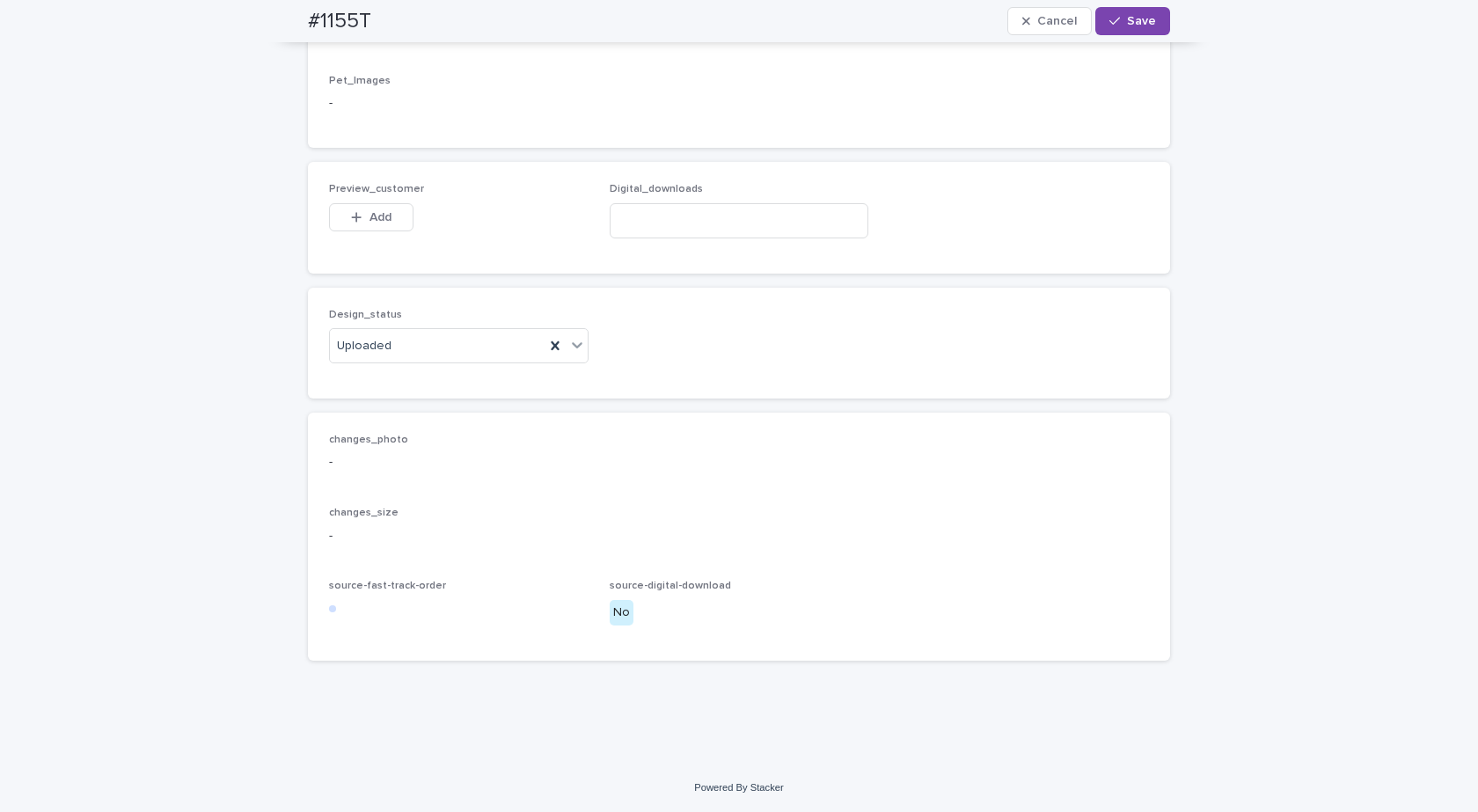
click at [377, 201] on div "Preview_customer This file cannot be opened Download File Add" at bounding box center [459, 217] width 259 height 69
click at [377, 210] on button "Add" at bounding box center [371, 217] width 85 height 29
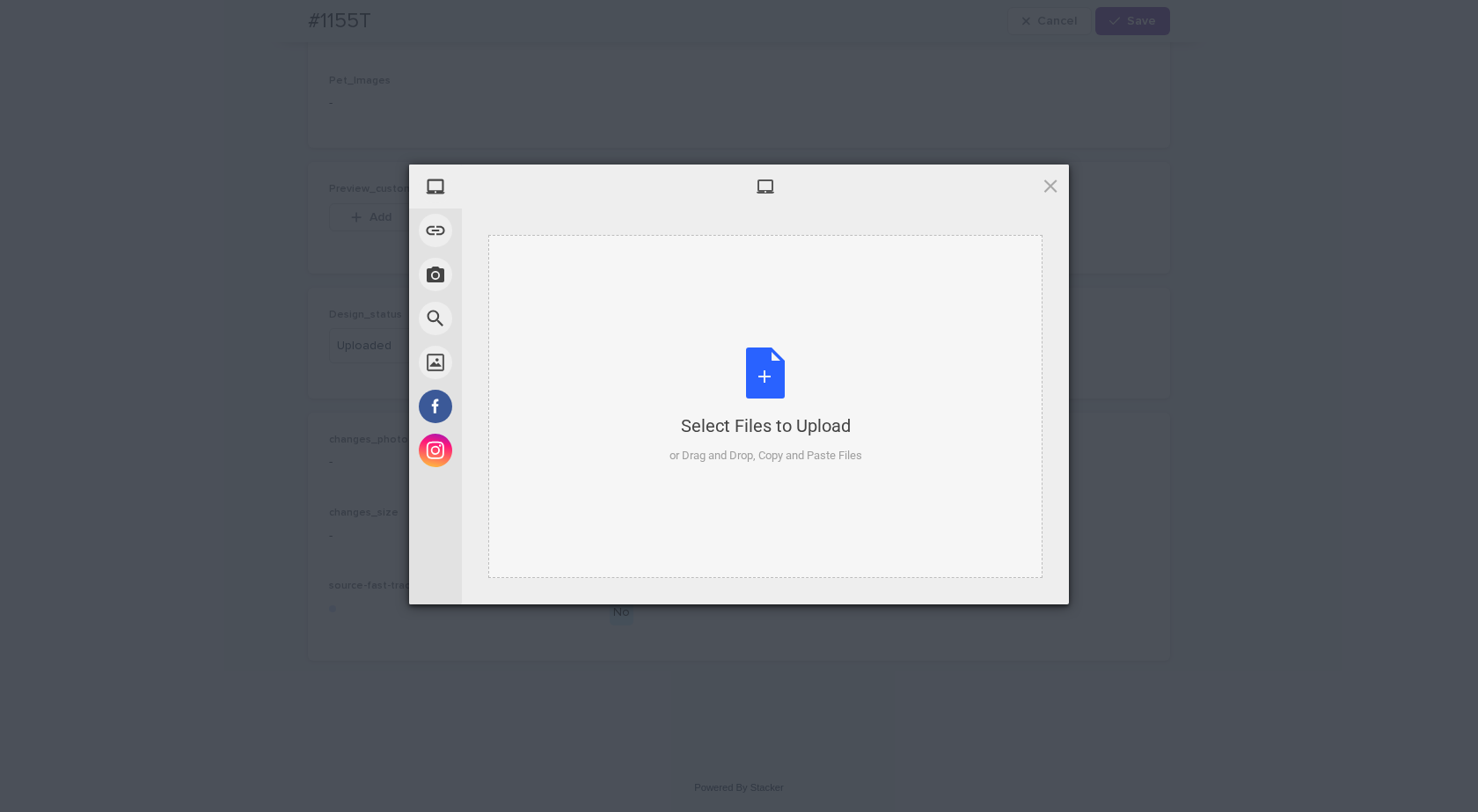
click at [769, 392] on div "Select Files to Upload or Drag and Drop, Copy and Paste Files" at bounding box center [766, 405] width 193 height 117
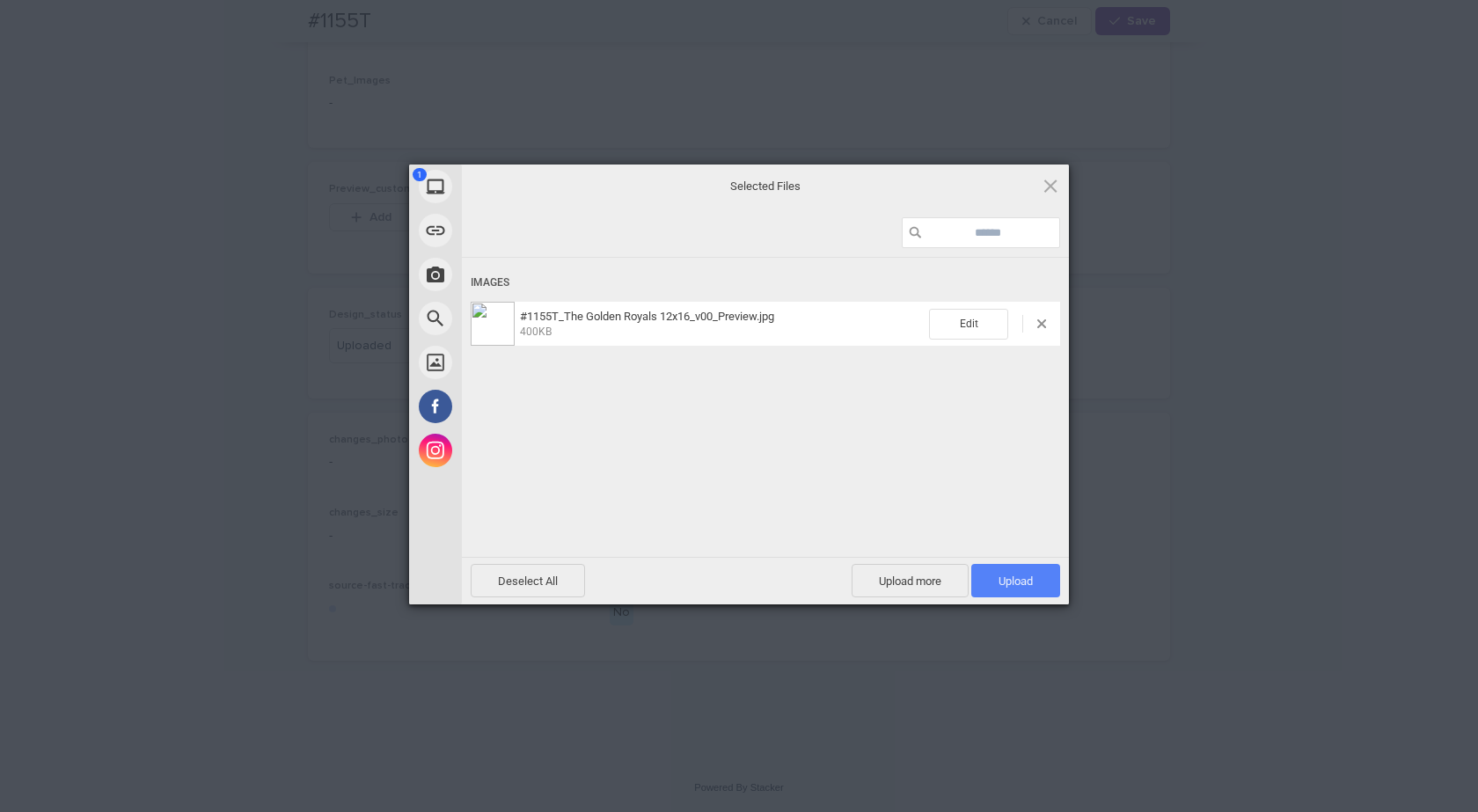
click at [1029, 589] on span "Upload 1" at bounding box center [1016, 579] width 89 height 33
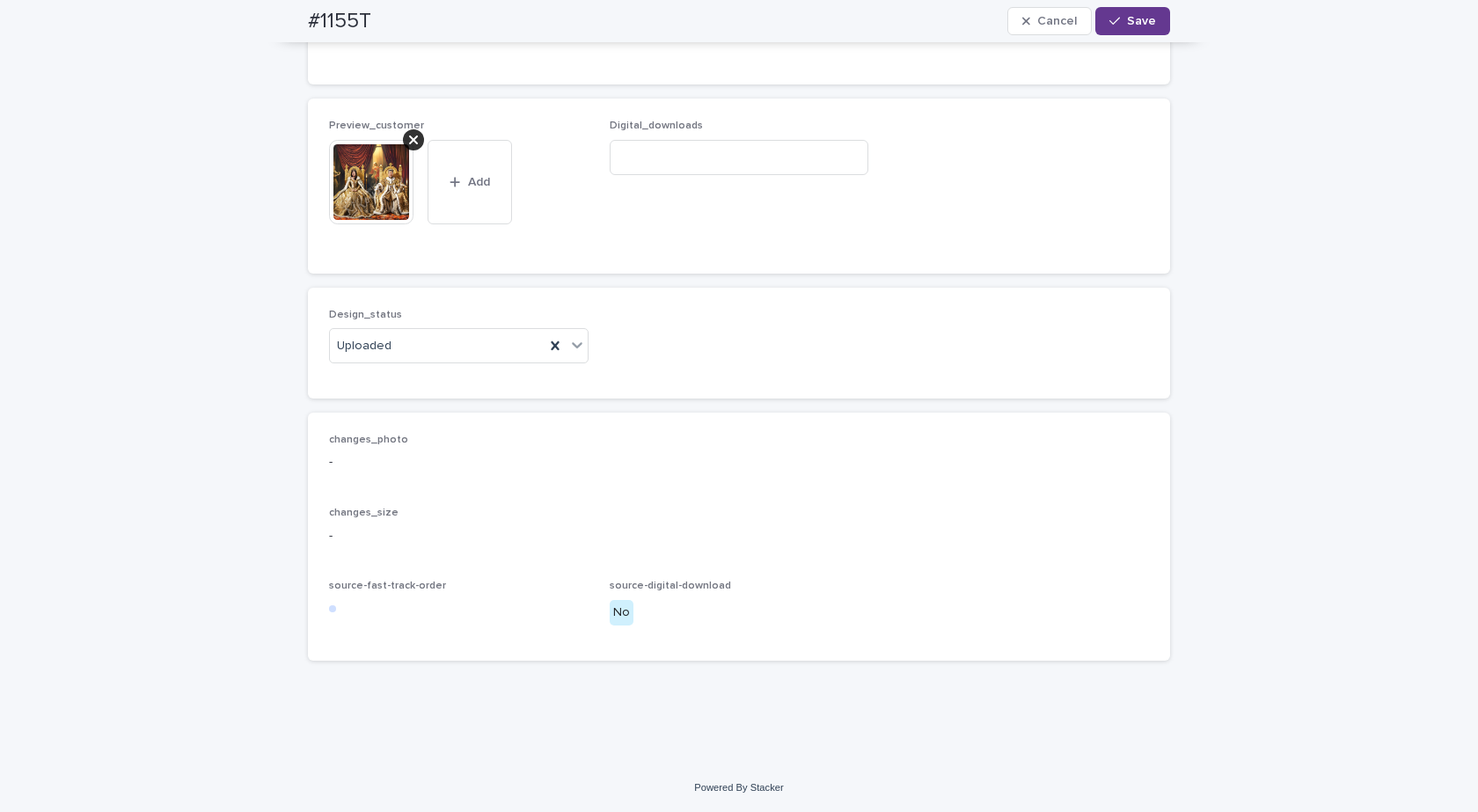
click at [1127, 23] on span "Save" at bounding box center [1141, 21] width 29 height 12
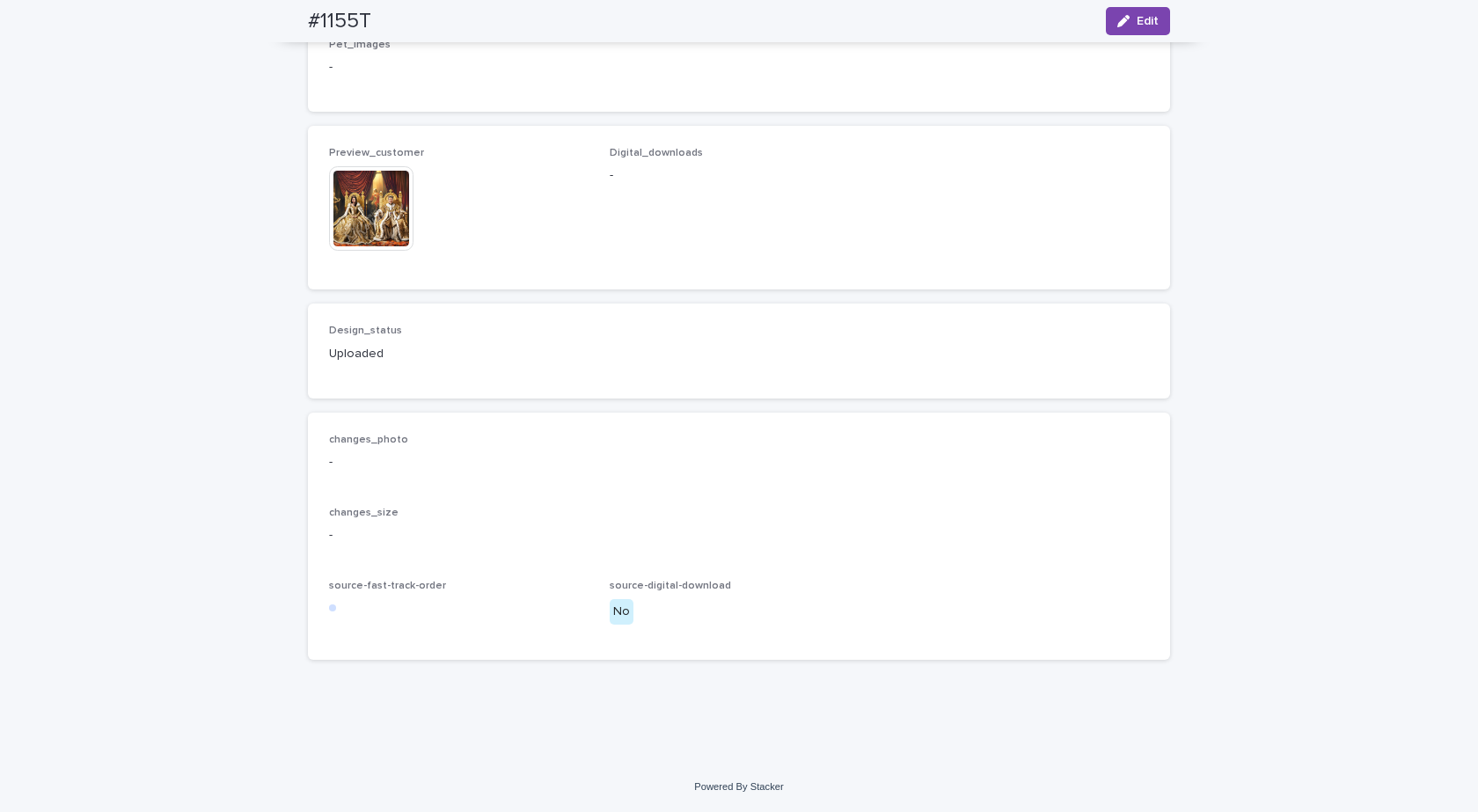
click at [354, 236] on img at bounding box center [371, 208] width 85 height 85
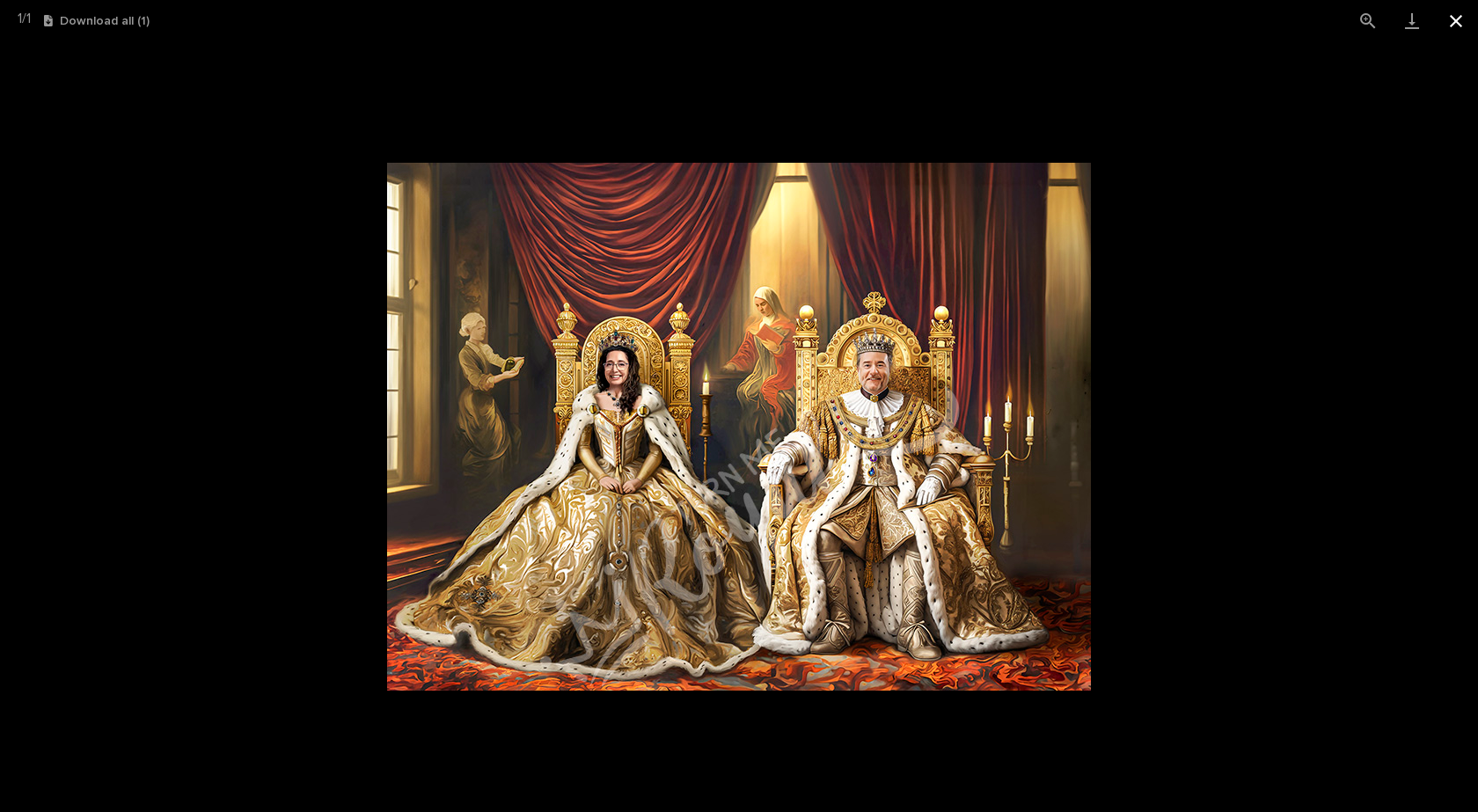
click at [1465, 17] on button "Close gallery" at bounding box center [1456, 20] width 44 height 41
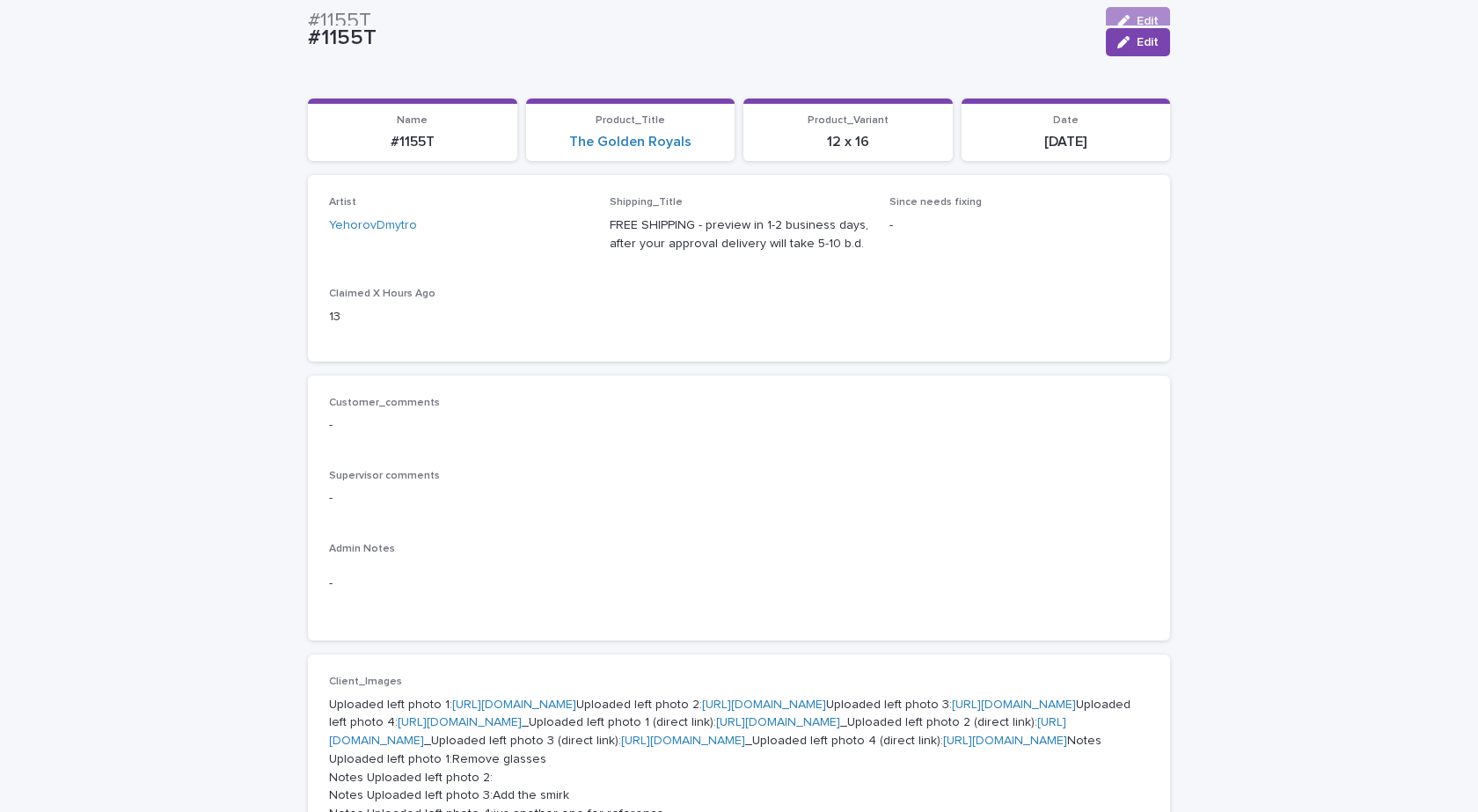
scroll to position [0, 0]
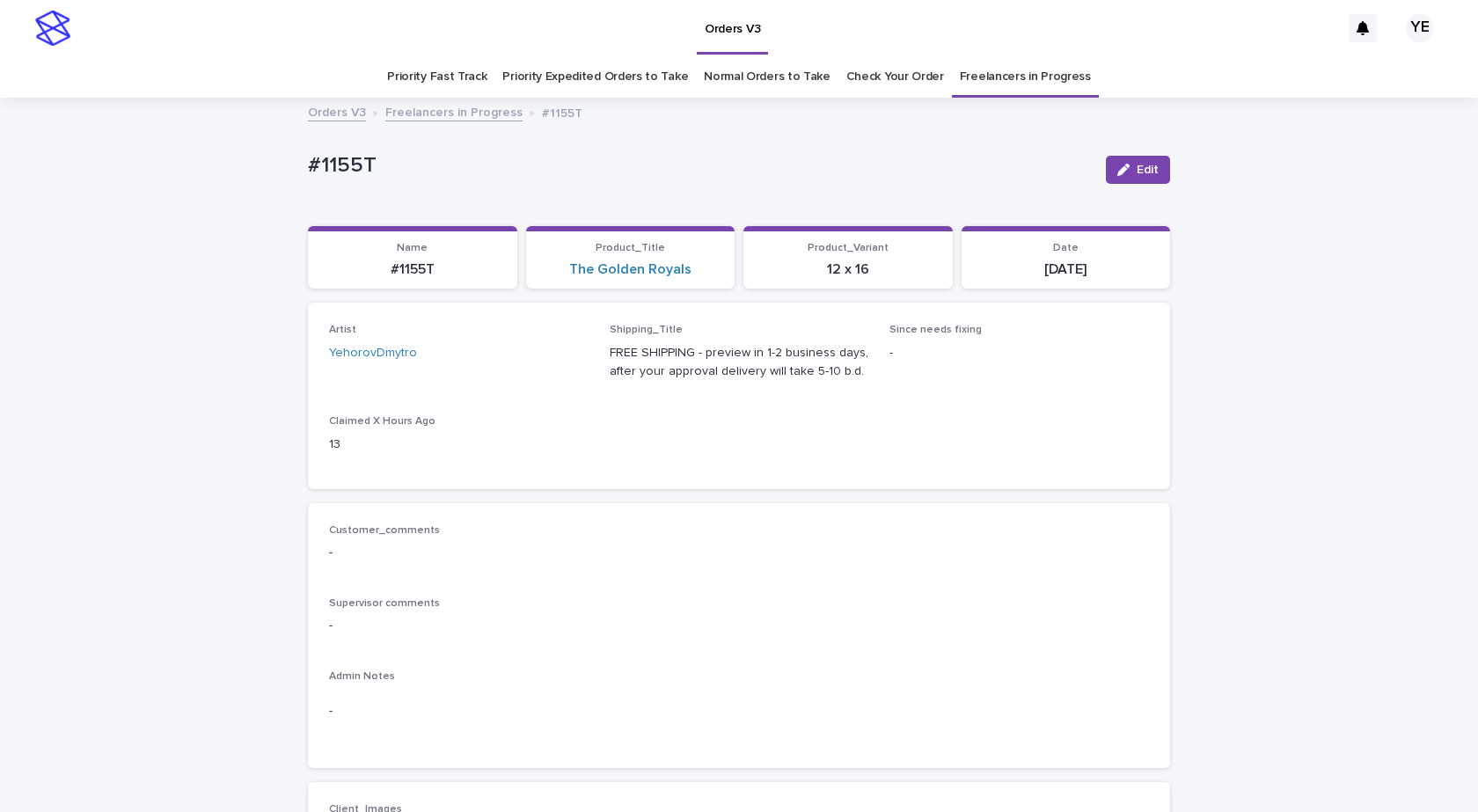
click at [426, 112] on link "Freelancers in Progress" at bounding box center [454, 111] width 137 height 20
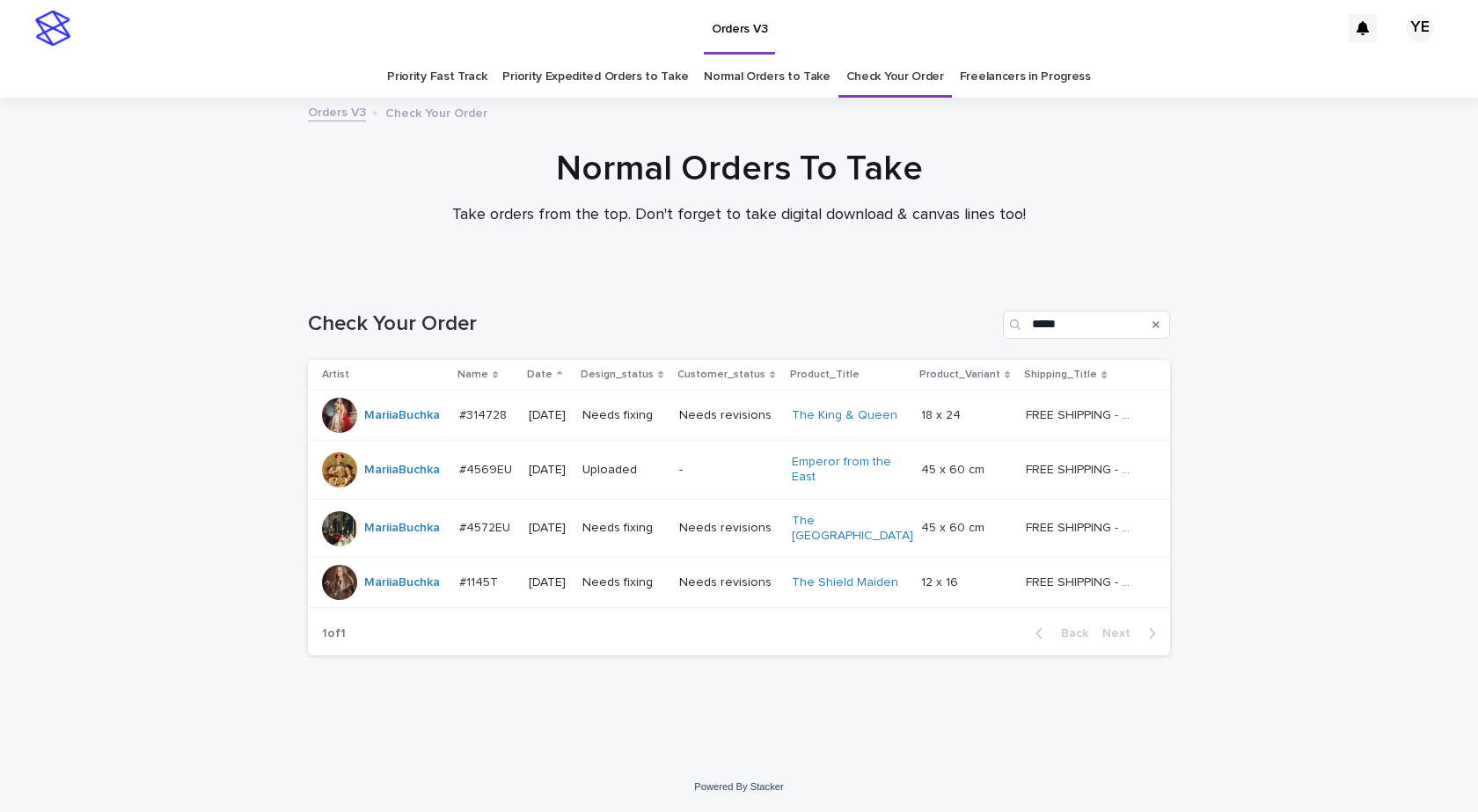
click at [339, 476] on div at bounding box center [339, 469] width 35 height 35
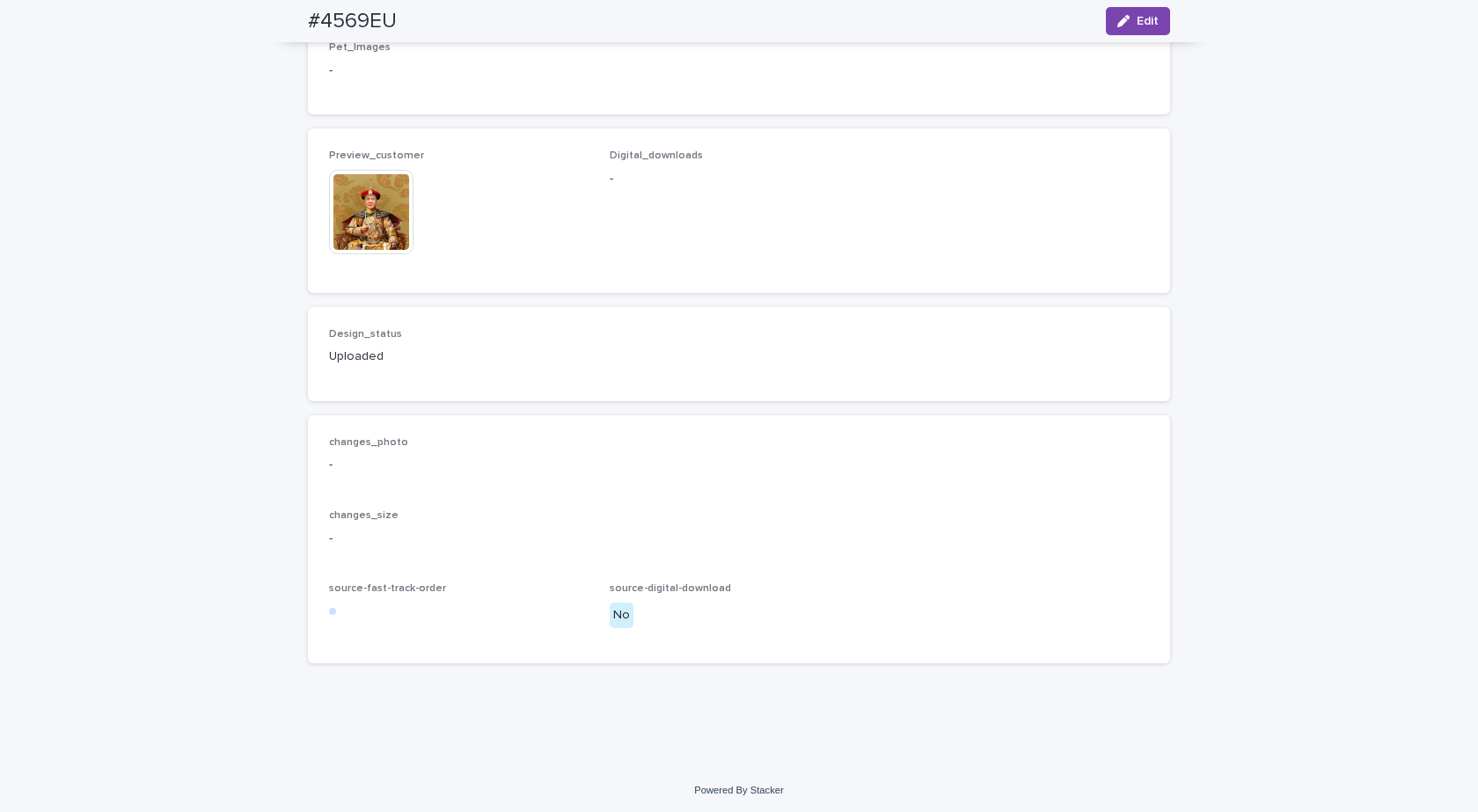
scroll to position [1055, 0]
click at [369, 252] on img at bounding box center [371, 209] width 85 height 85
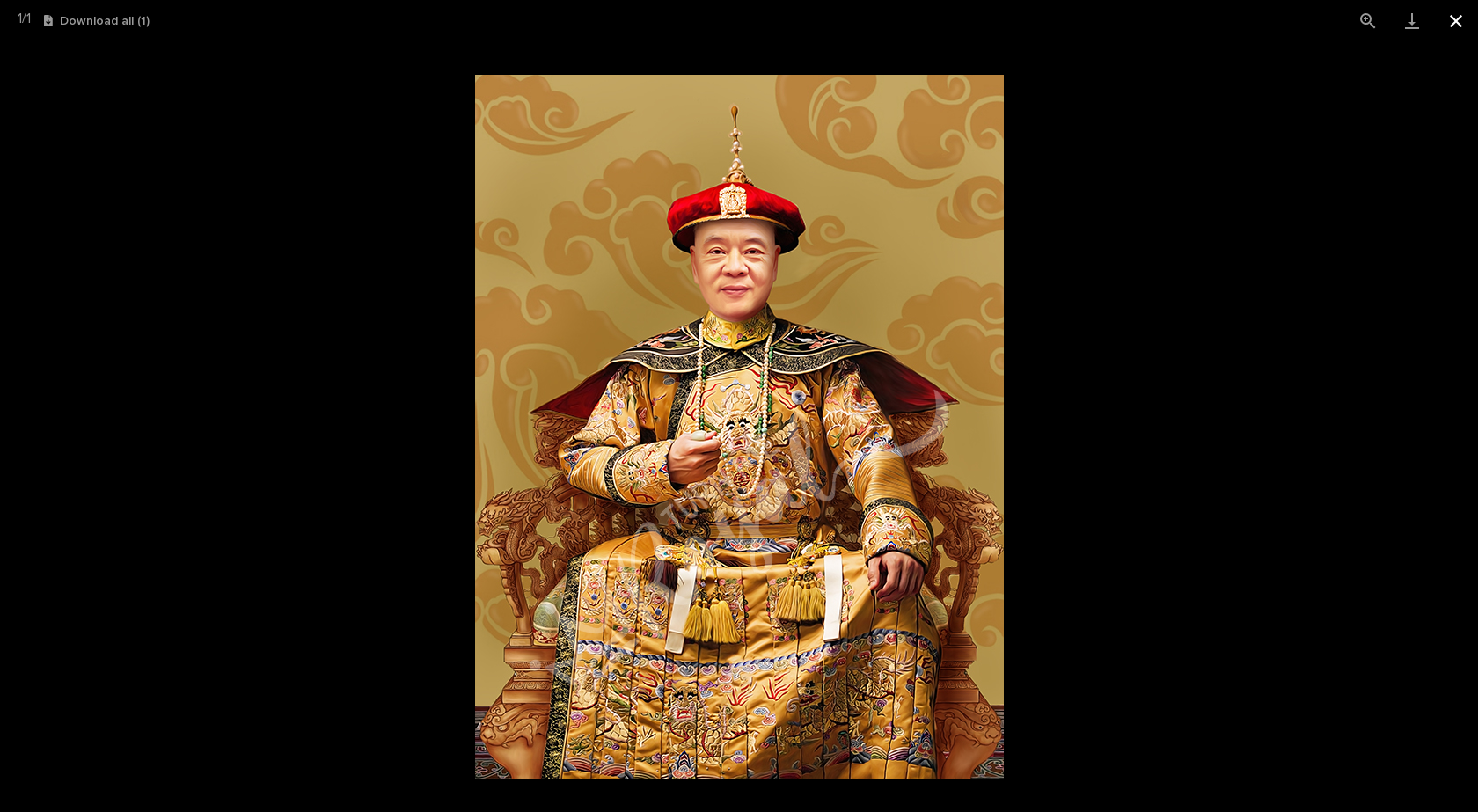
click at [1470, 13] on button "Close gallery" at bounding box center [1456, 20] width 44 height 41
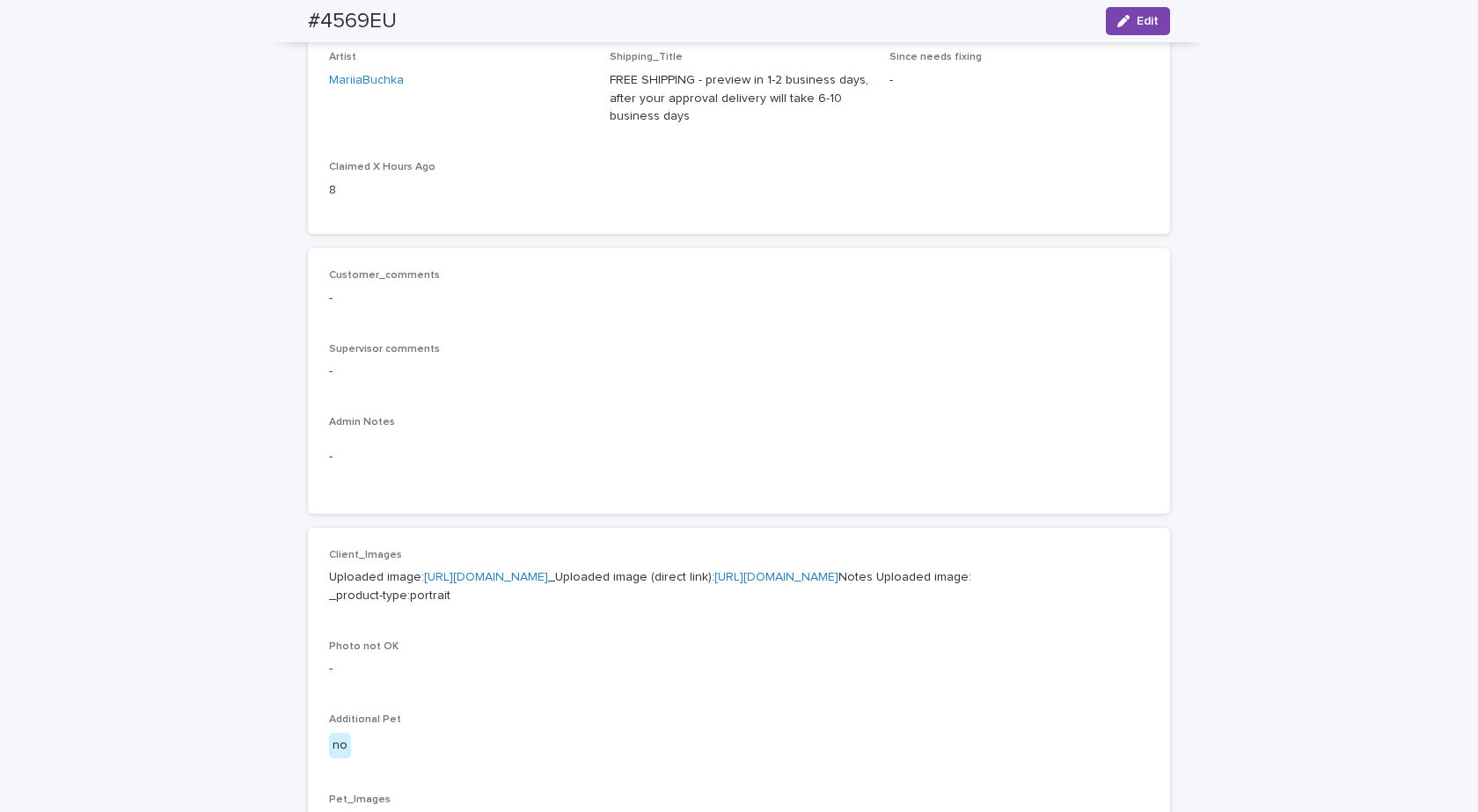
scroll to position [0, 0]
